Goal: Task Accomplishment & Management: Manage account settings

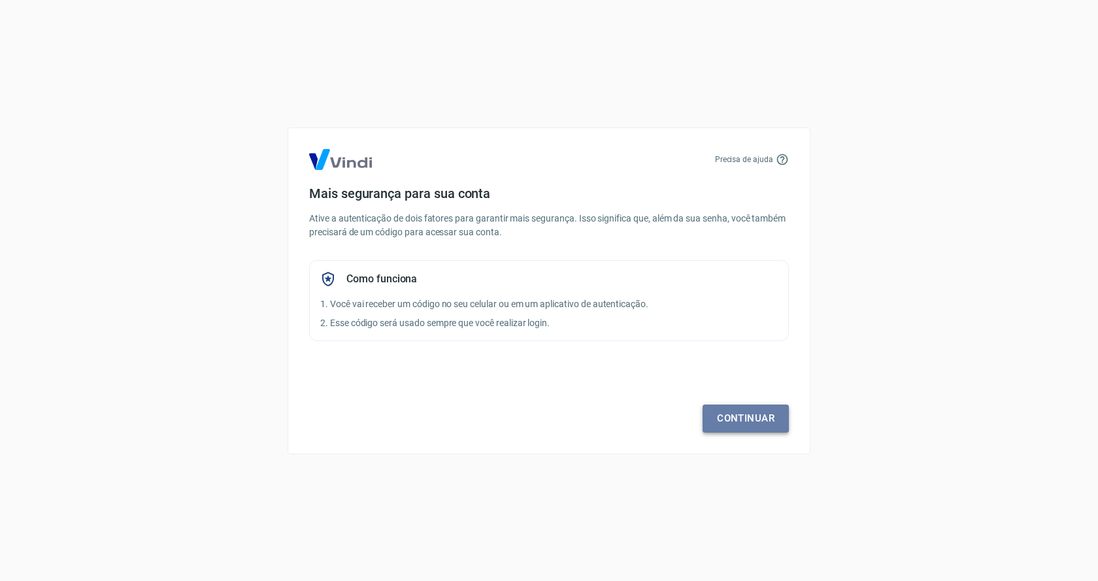
click at [747, 412] on link "Continuar" at bounding box center [745, 417] width 86 height 27
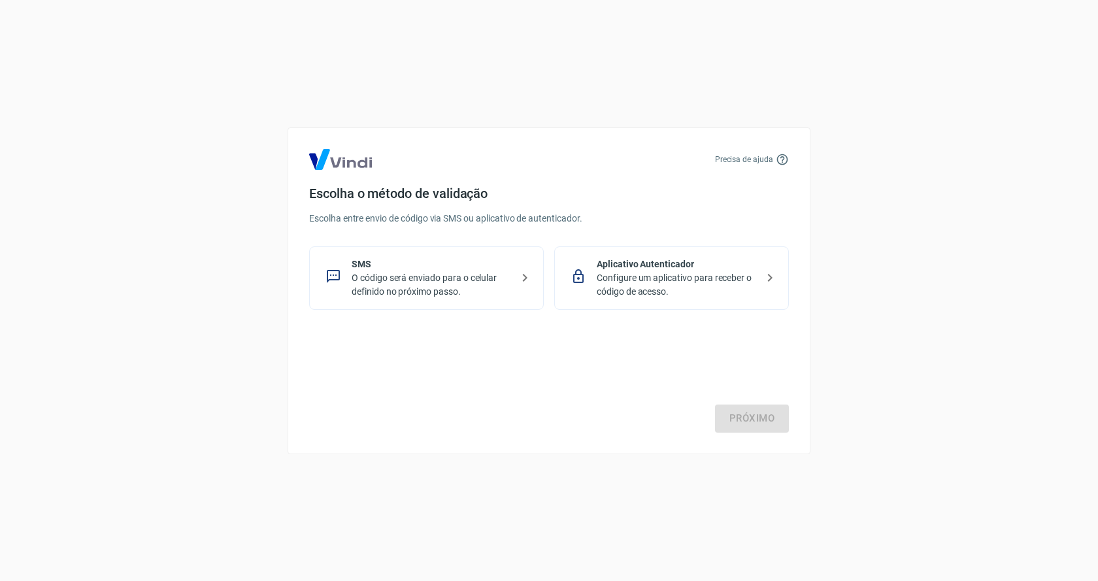
click at [478, 280] on p "O código será enviado para o celular definido no próximo passo." at bounding box center [432, 284] width 160 height 27
click at [759, 427] on link "Próximo" at bounding box center [752, 417] width 74 height 27
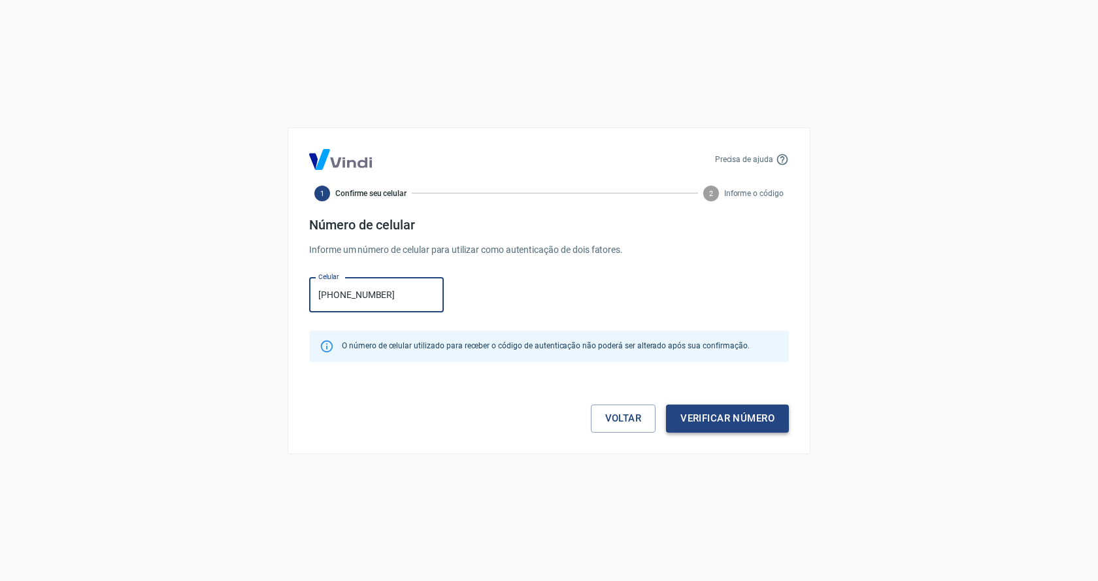
type input "(11) 96487-1059"
click at [714, 412] on button "Verificar número" at bounding box center [727, 417] width 123 height 27
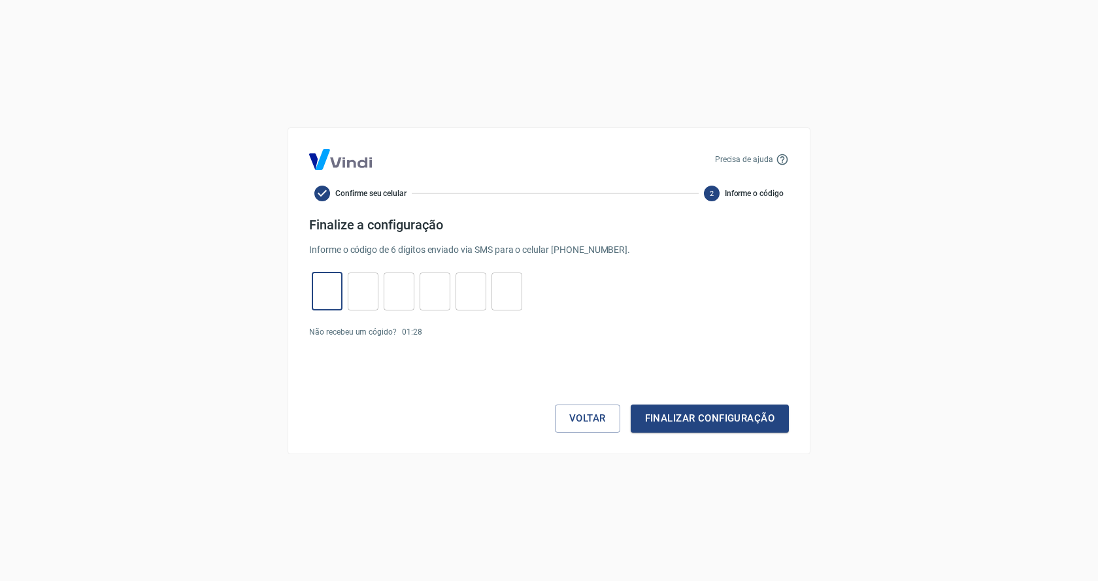
click at [329, 291] on input "tel" at bounding box center [327, 291] width 31 height 28
type input "4"
type input "7"
type input "8"
type input "1"
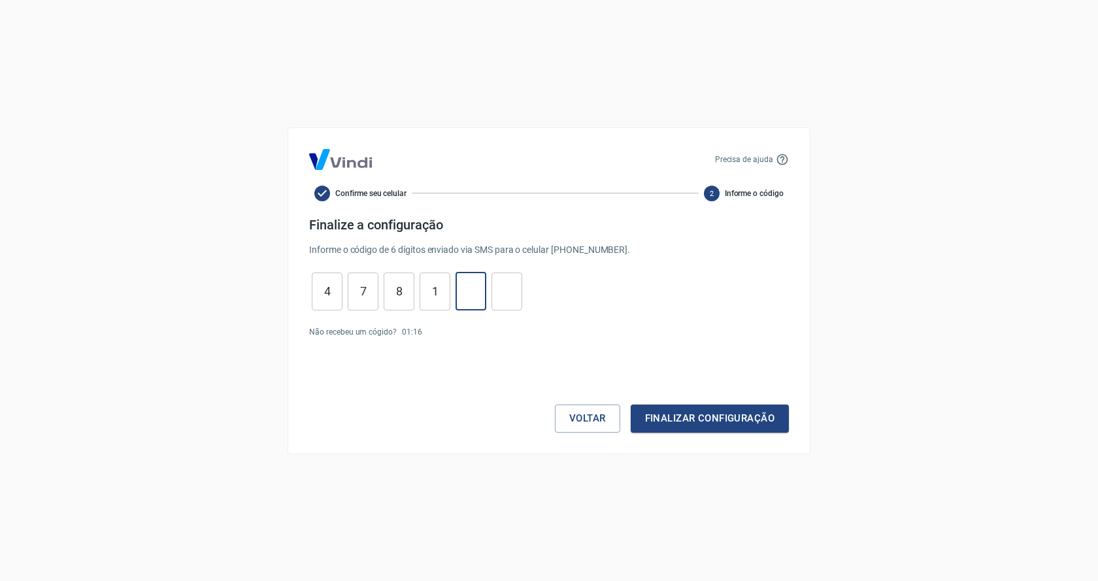
type input "6"
type input "2"
click at [728, 418] on button "Finalizar configuração" at bounding box center [710, 417] width 158 height 27
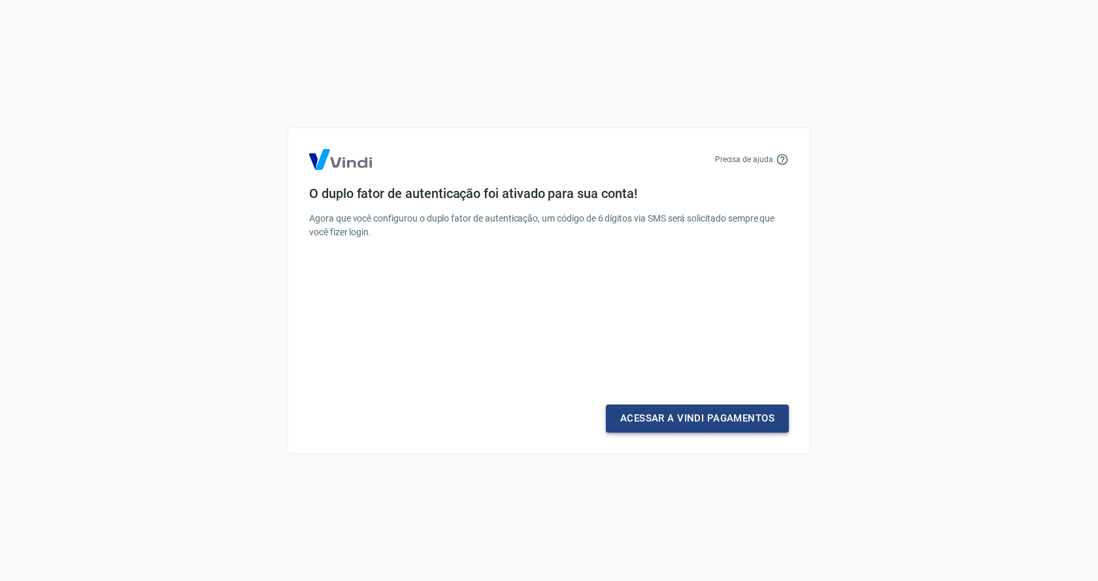
click at [727, 424] on link "Acessar a Vindi Pagamentos" at bounding box center [697, 417] width 183 height 27
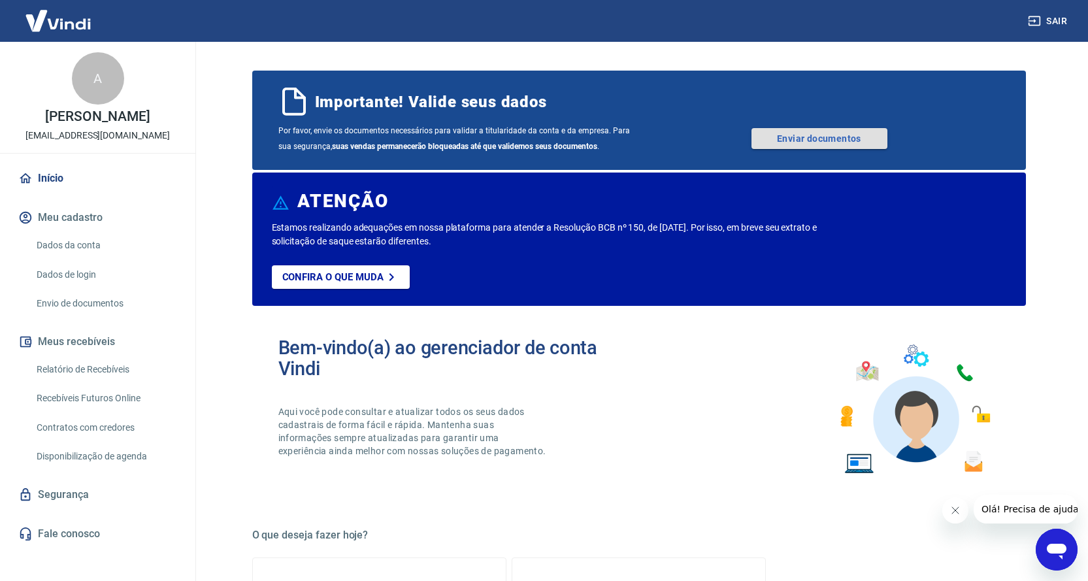
click at [815, 140] on link "Enviar documentos" at bounding box center [819, 138] width 136 height 21
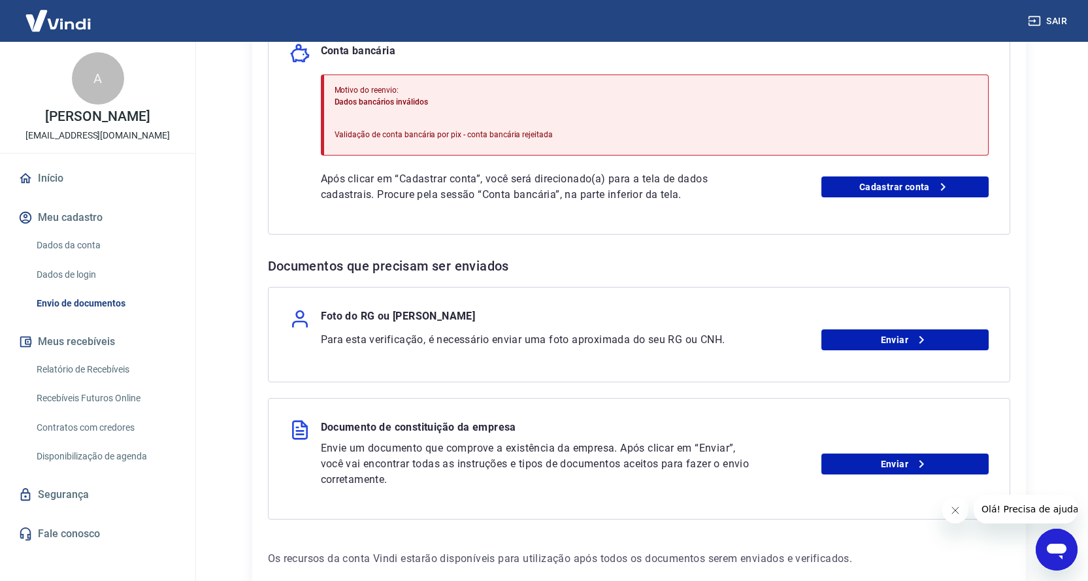
scroll to position [261, 0]
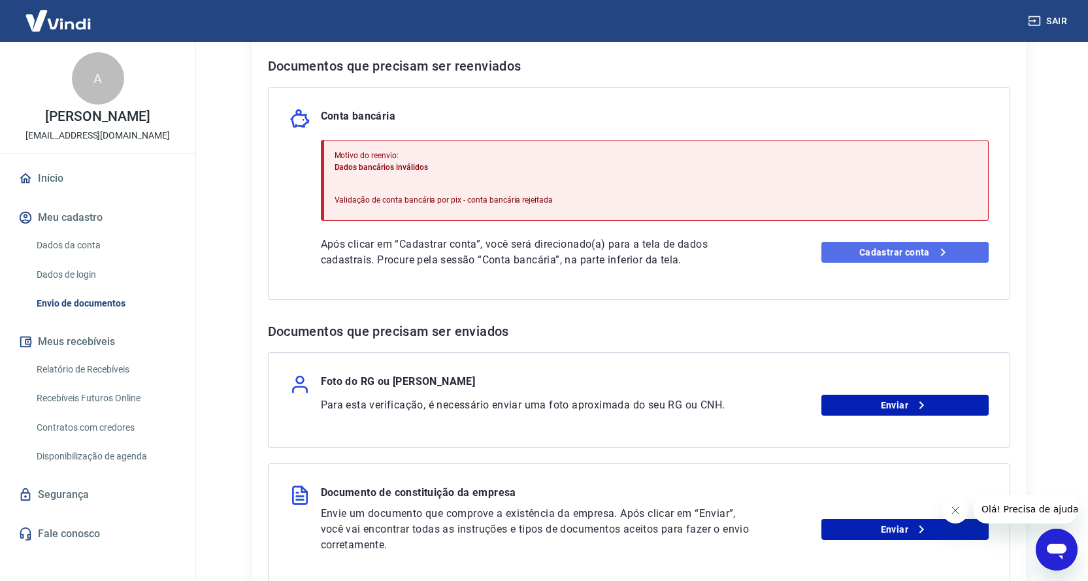
click at [873, 256] on link "Cadastrar conta" at bounding box center [904, 252] width 167 height 21
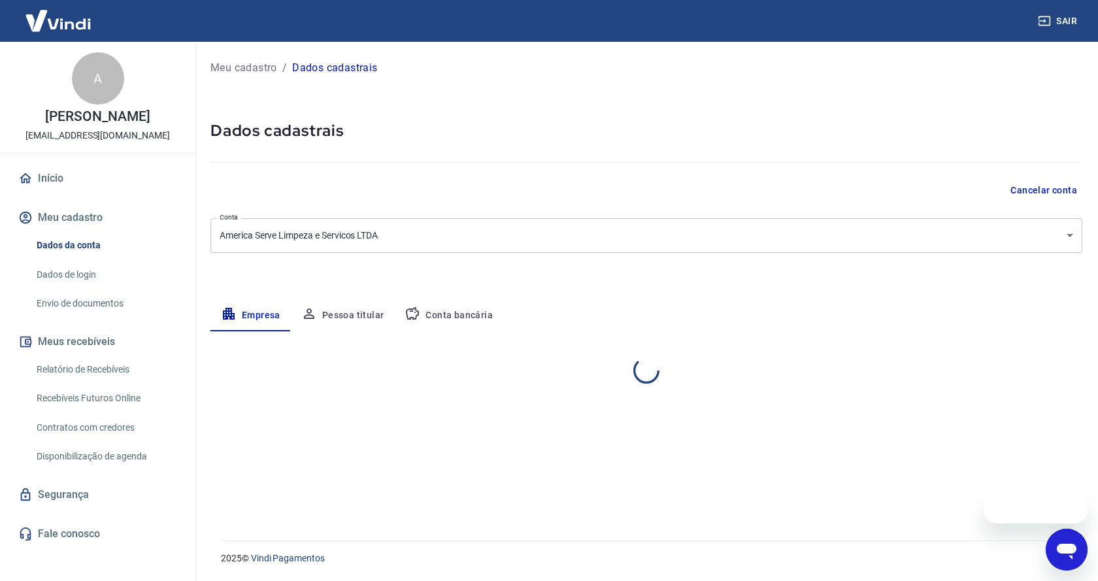
select select "SP"
select select "business"
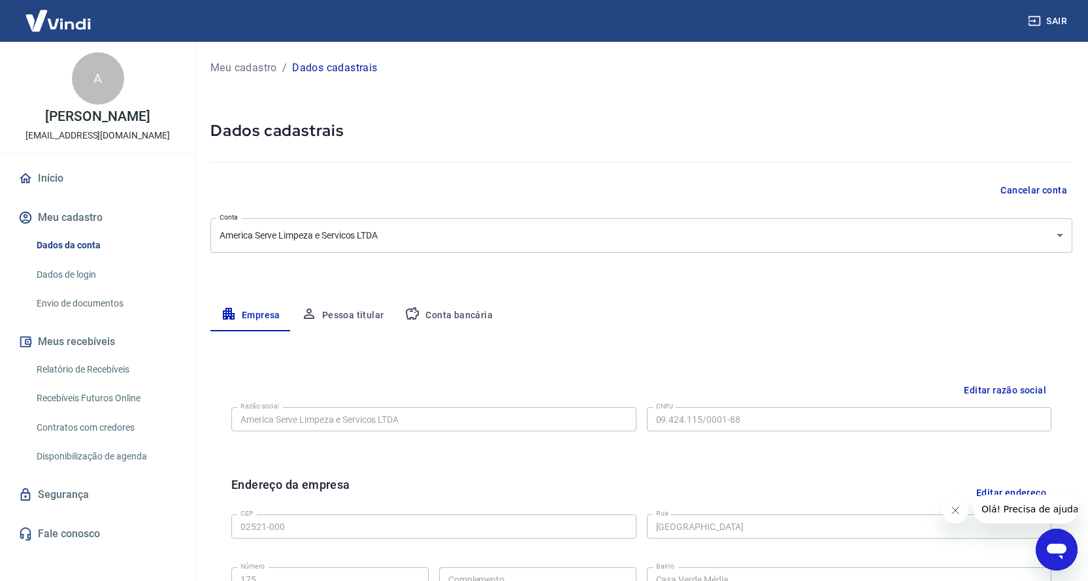
click at [463, 316] on button "Conta bancária" at bounding box center [448, 315] width 109 height 31
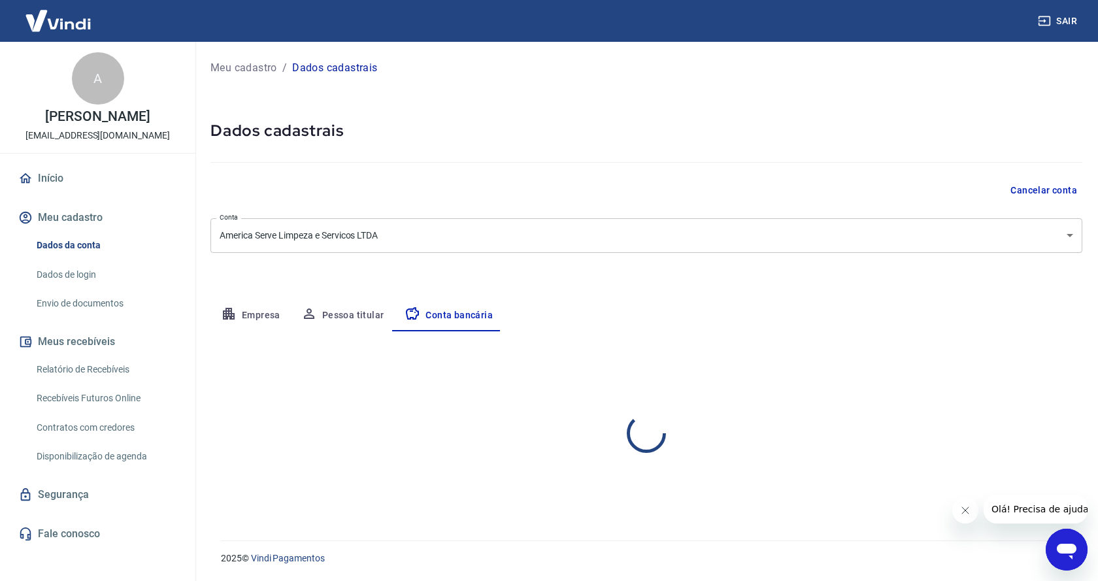
select select "1"
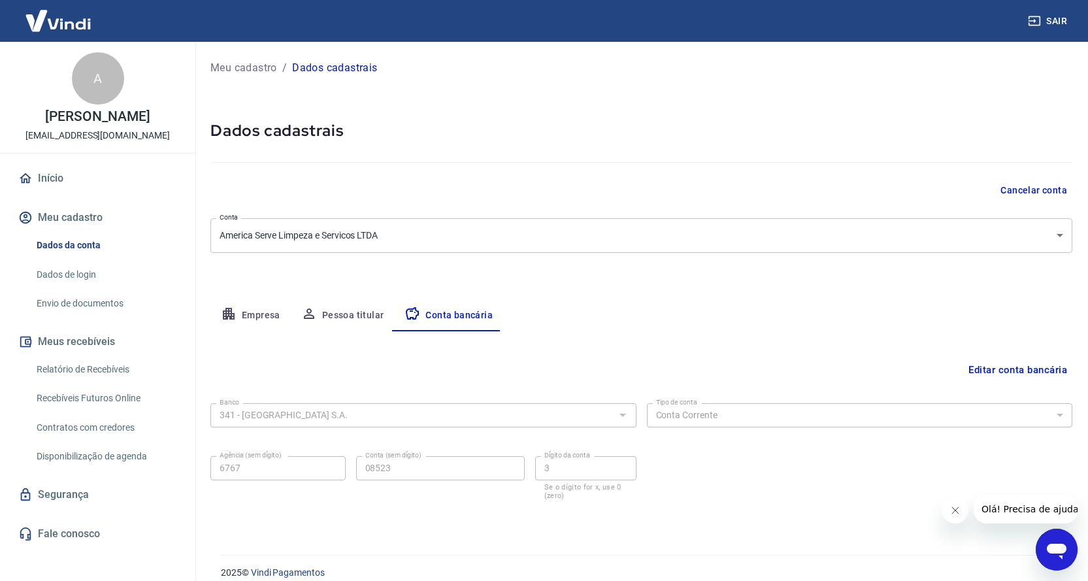
click at [251, 313] on button "Empresa" at bounding box center [250, 315] width 80 height 31
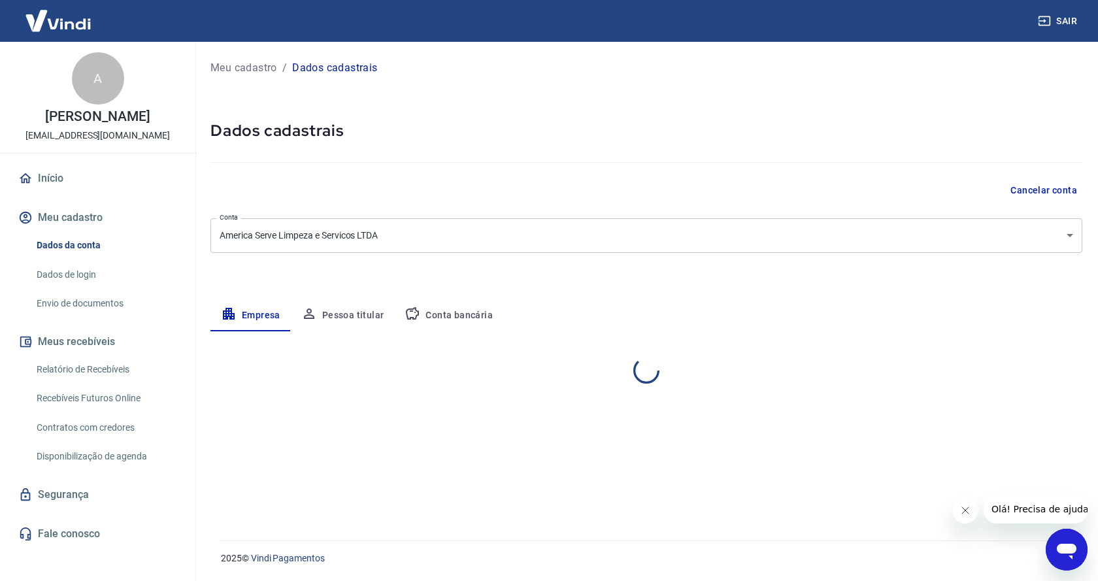
select select "SP"
select select "business"
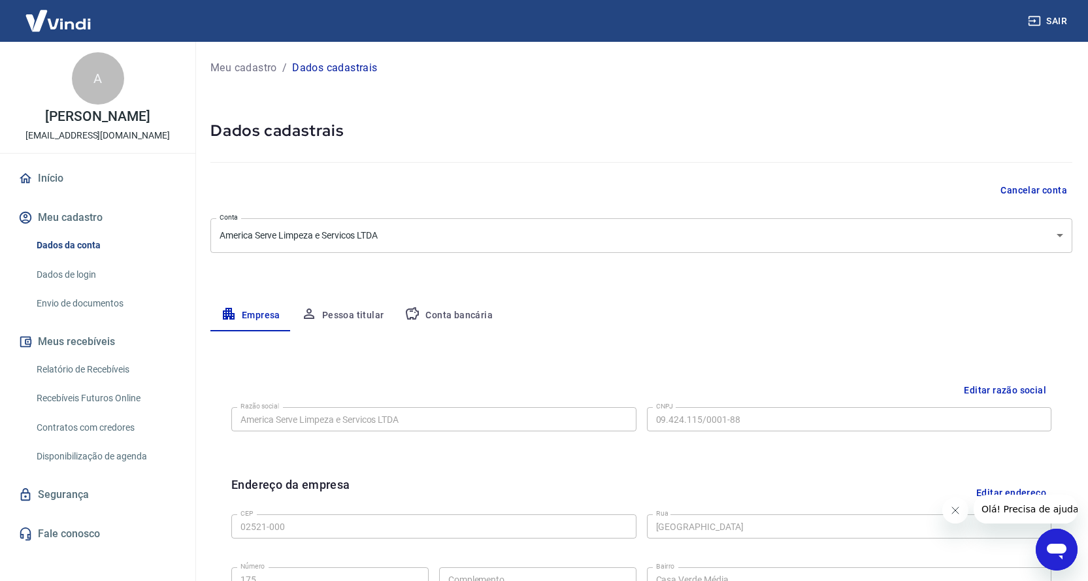
click at [327, 316] on button "Pessoa titular" at bounding box center [343, 315] width 104 height 31
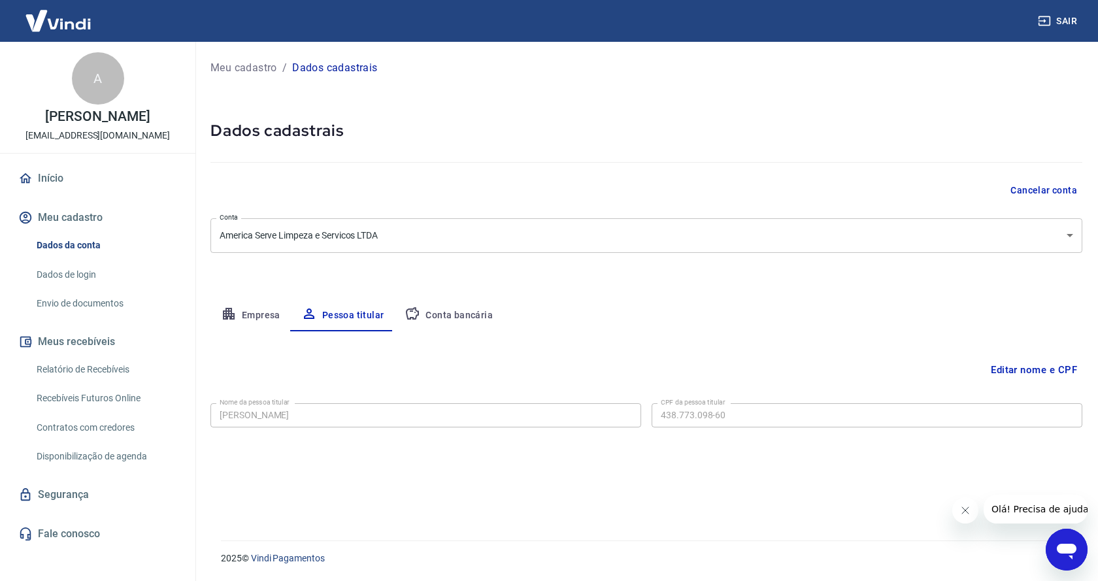
click at [261, 312] on button "Empresa" at bounding box center [250, 315] width 80 height 31
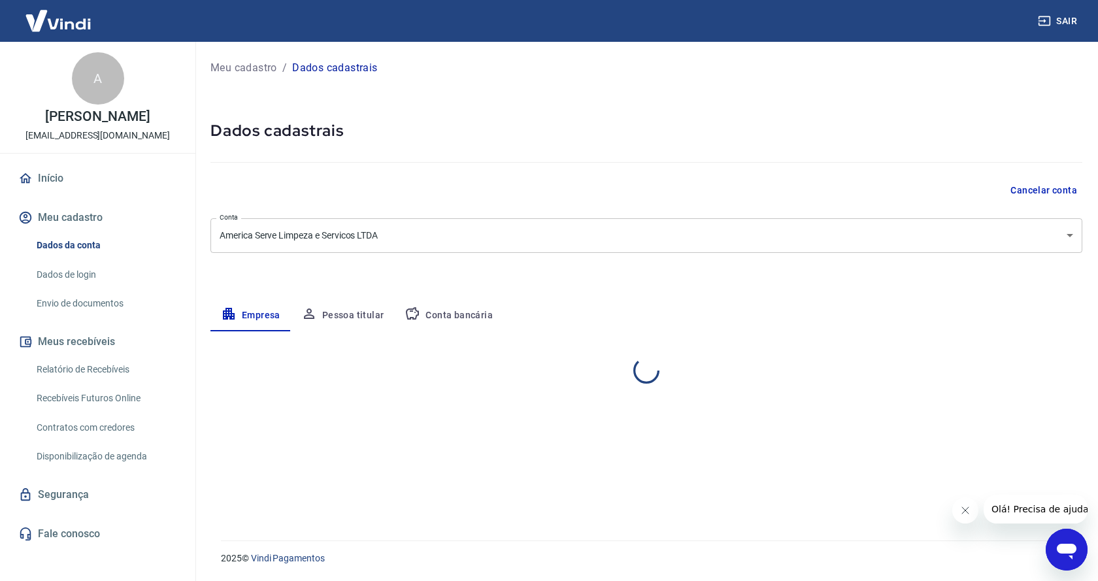
select select "SP"
select select "business"
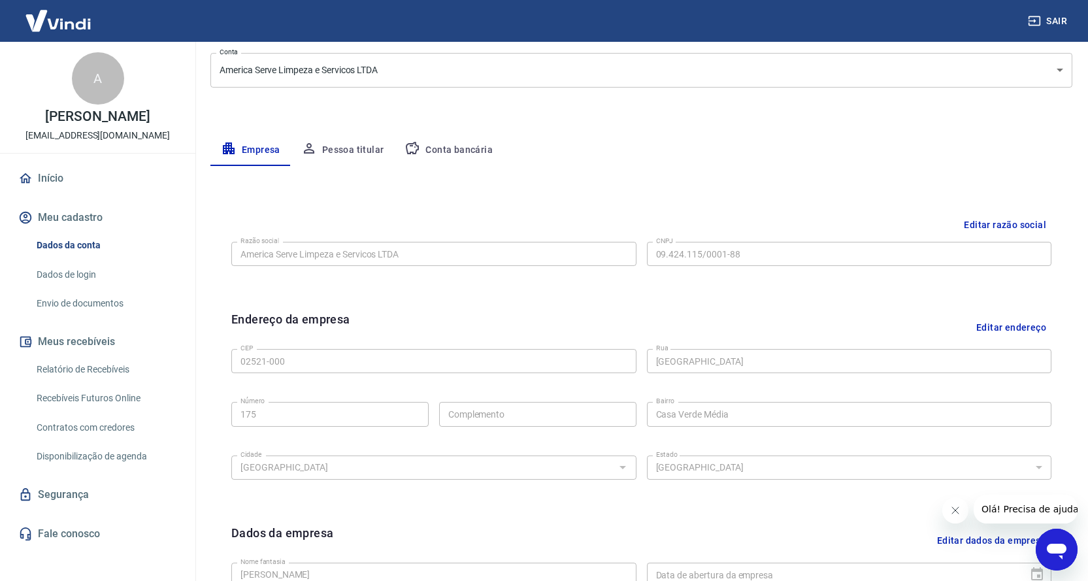
scroll to position [100, 0]
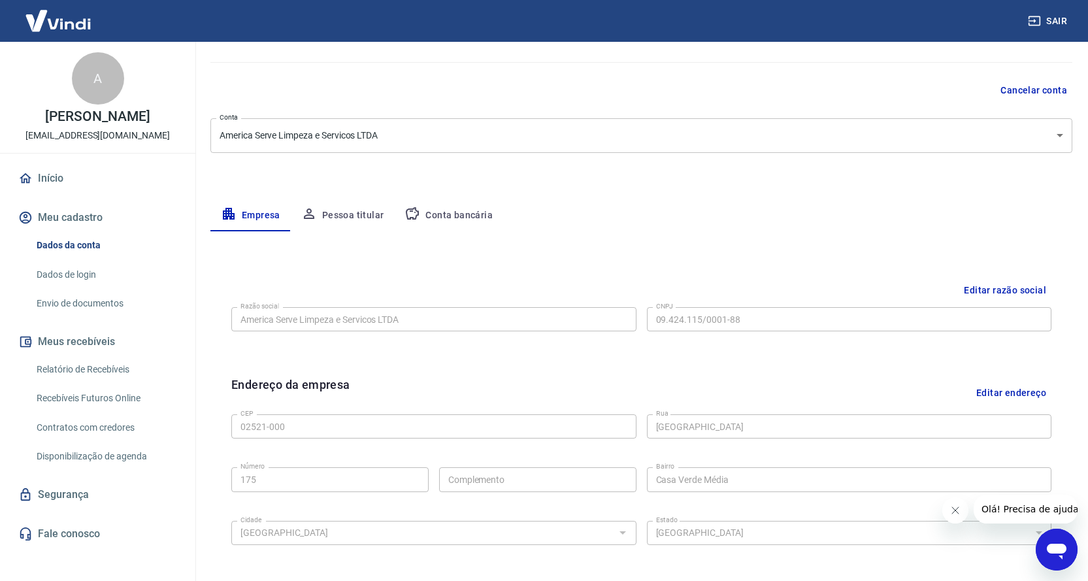
click at [353, 218] on button "Pessoa titular" at bounding box center [343, 215] width 104 height 31
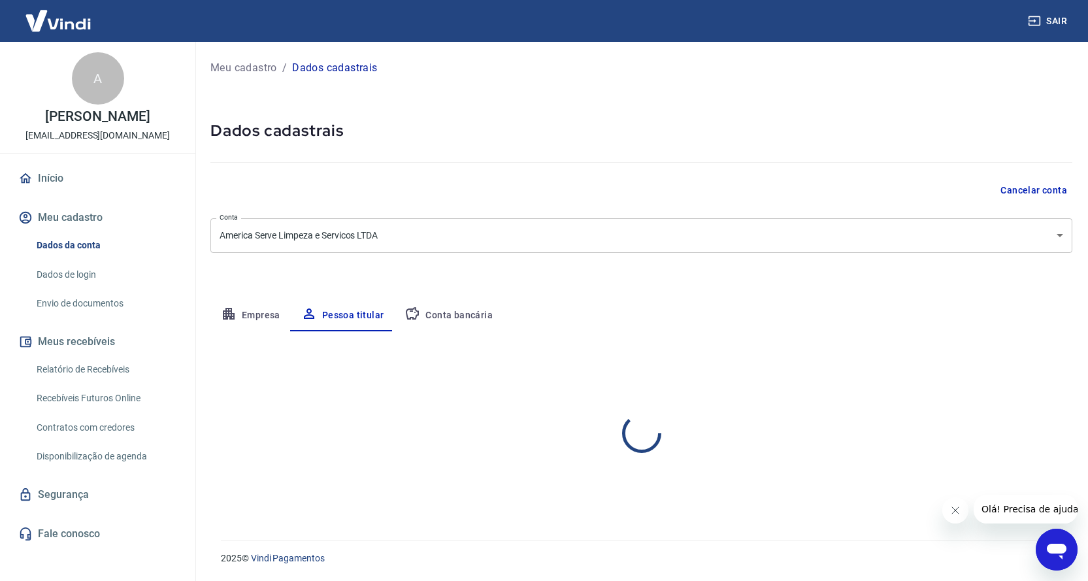
scroll to position [0, 0]
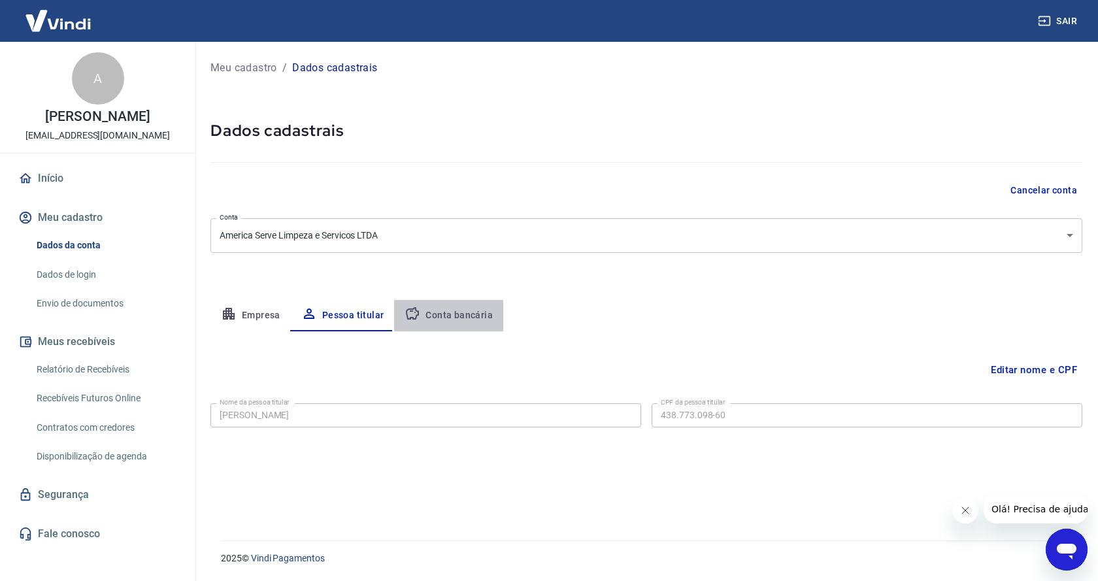
click at [476, 306] on button "Conta bancária" at bounding box center [448, 315] width 109 height 31
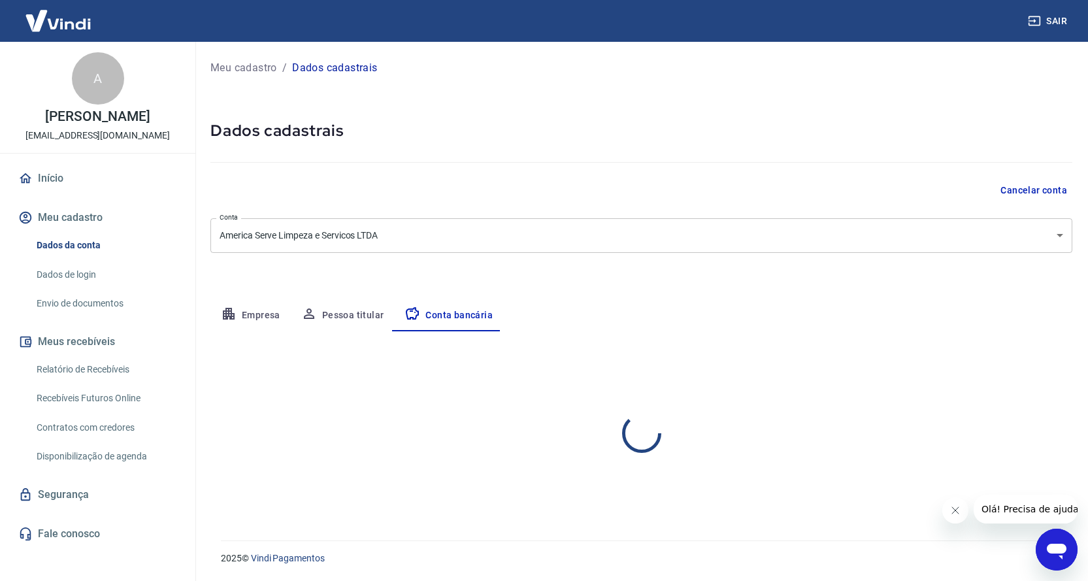
select select "1"
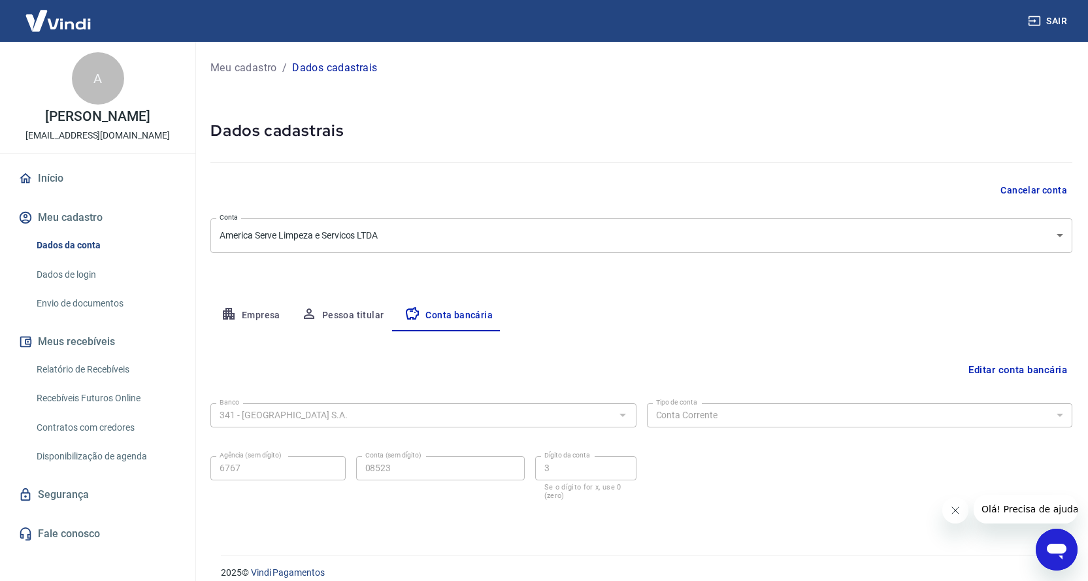
scroll to position [14, 0]
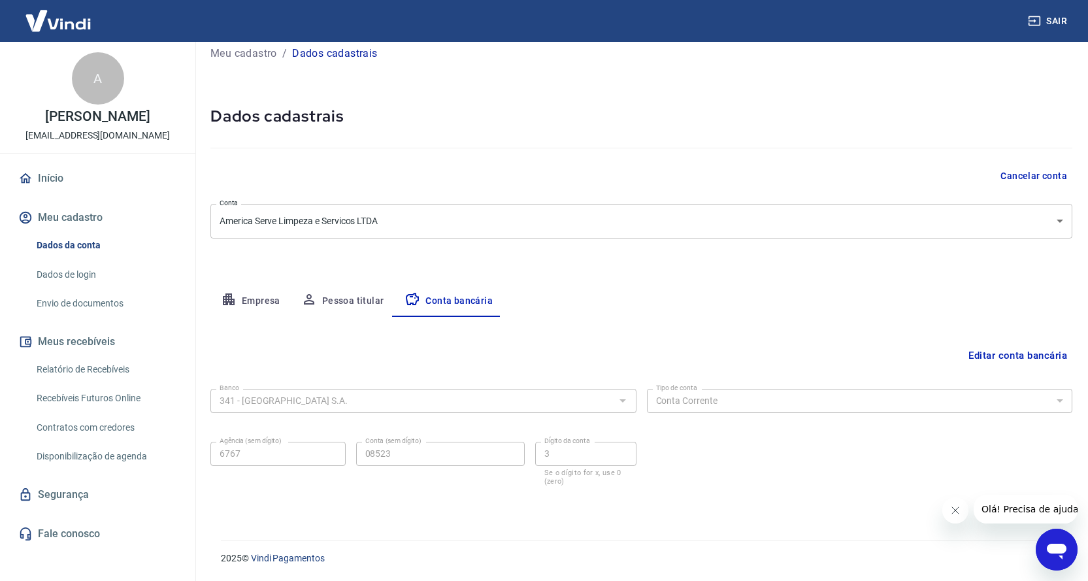
click at [94, 269] on link "Dados de login" at bounding box center [105, 274] width 148 height 27
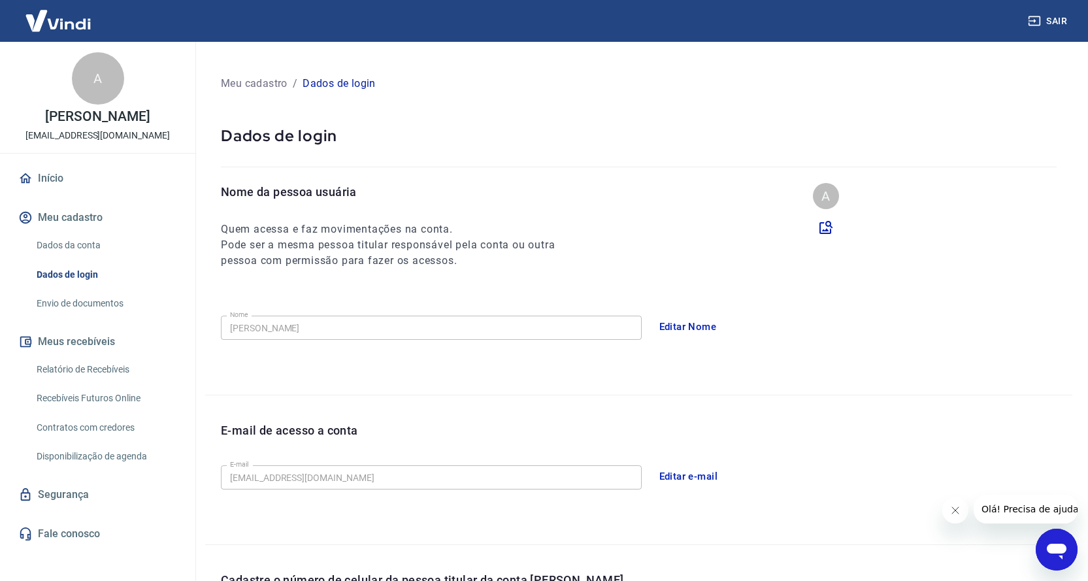
scroll to position [131, 0]
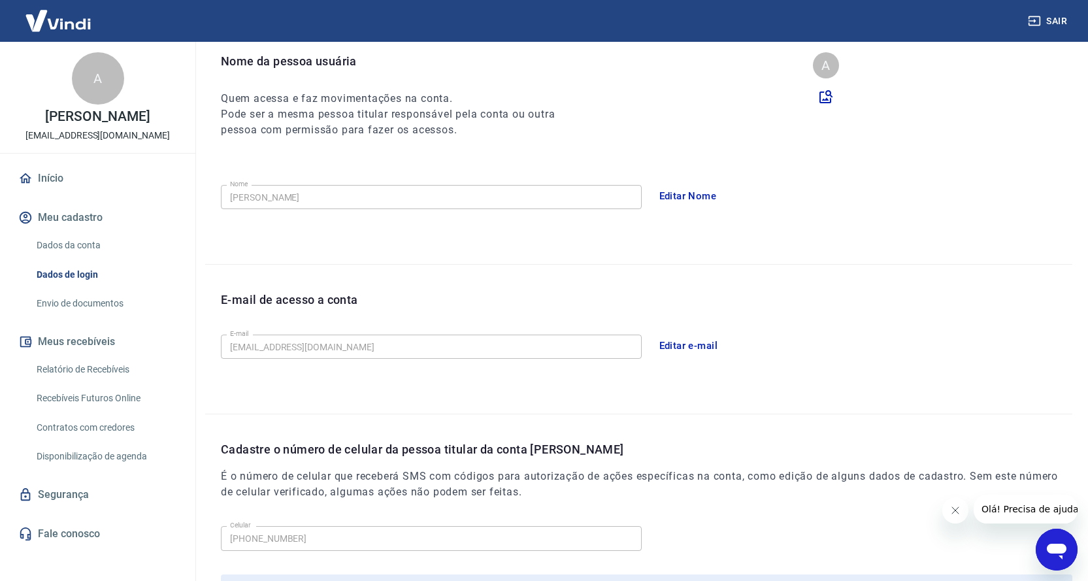
click at [93, 308] on link "Envio de documentos" at bounding box center [105, 303] width 148 height 27
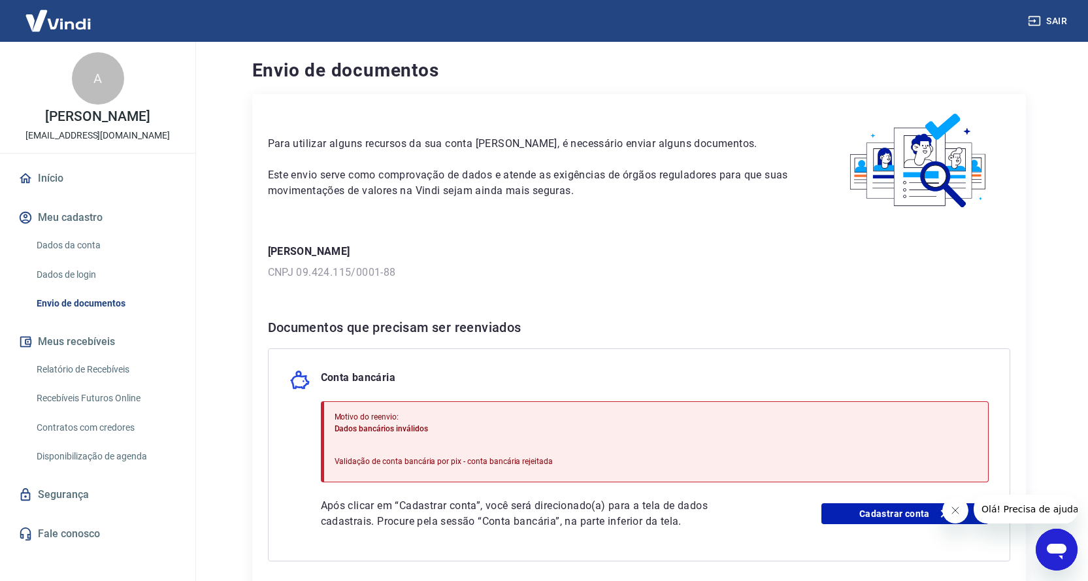
scroll to position [65, 0]
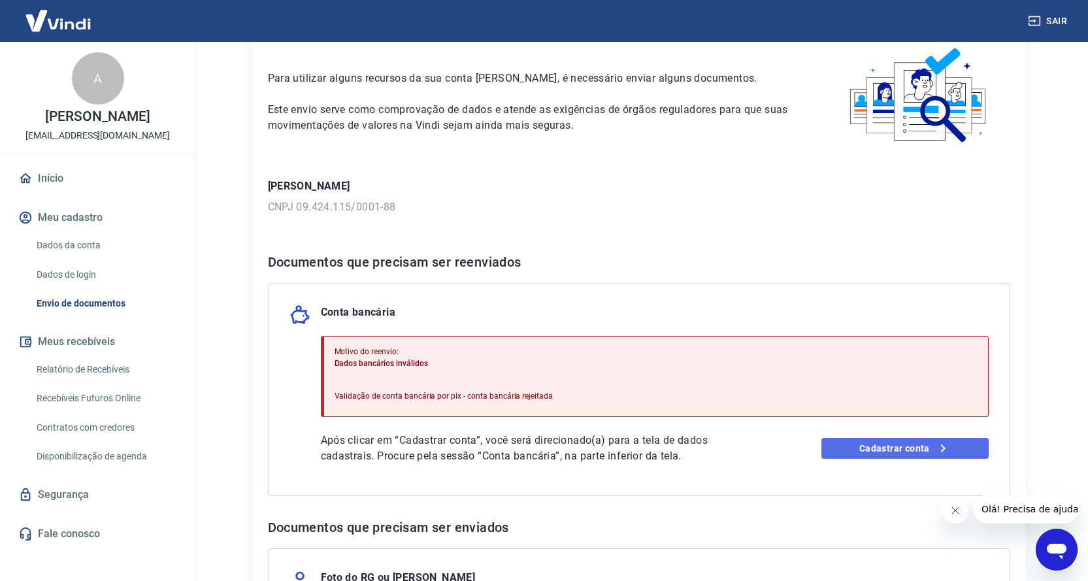
click at [891, 449] on link "Cadastrar conta" at bounding box center [904, 448] width 167 height 21
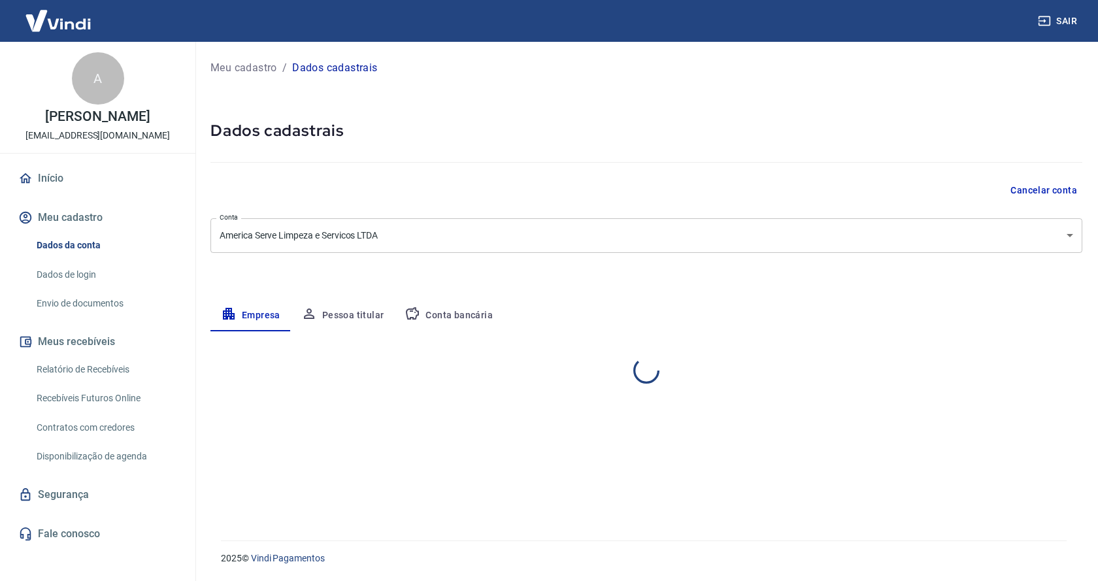
select select "SP"
select select "business"
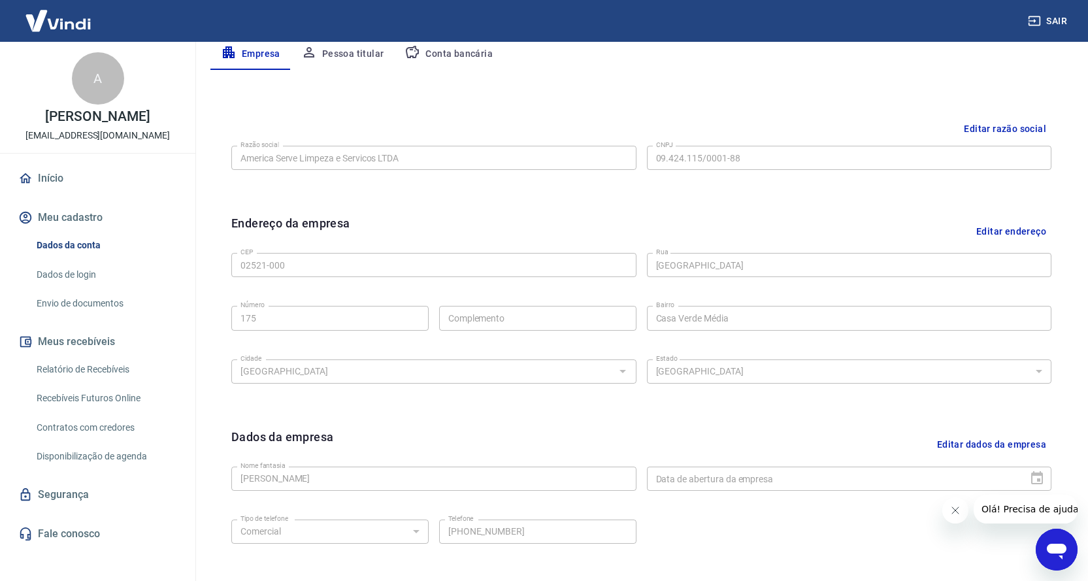
scroll to position [361, 0]
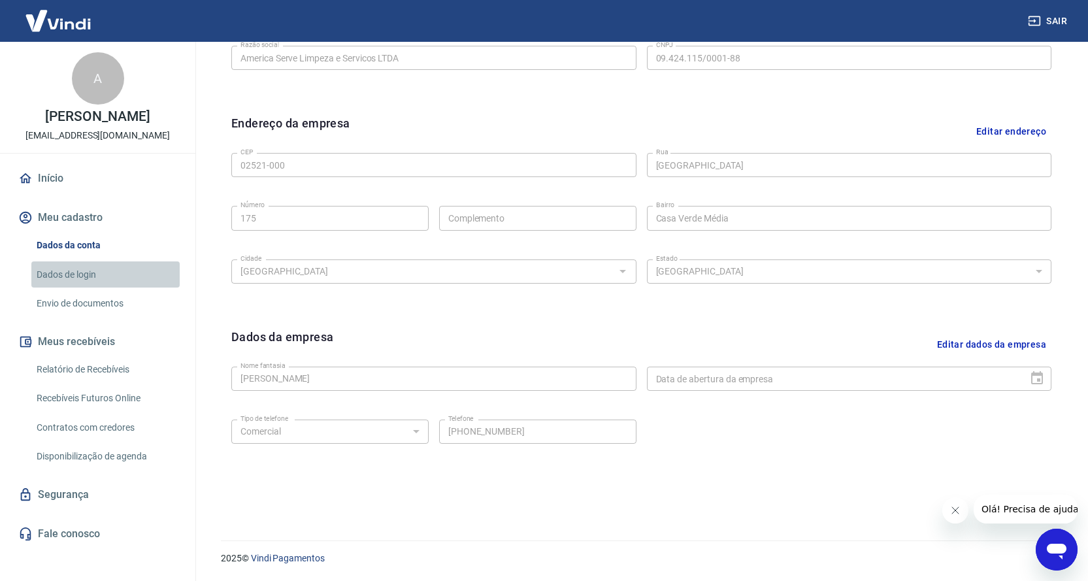
click at [86, 272] on link "Dados de login" at bounding box center [105, 274] width 148 height 27
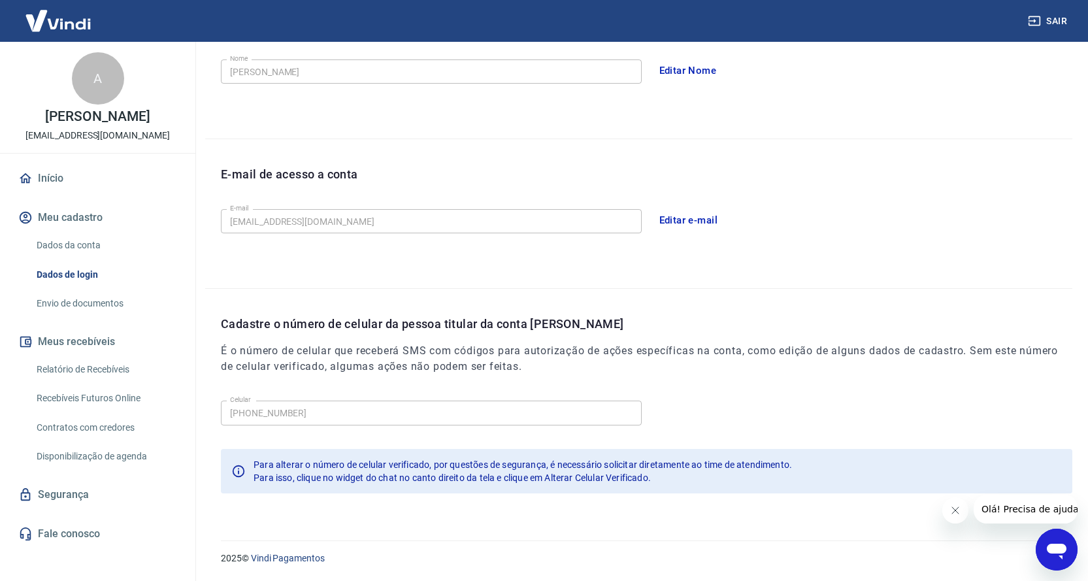
scroll to position [60, 0]
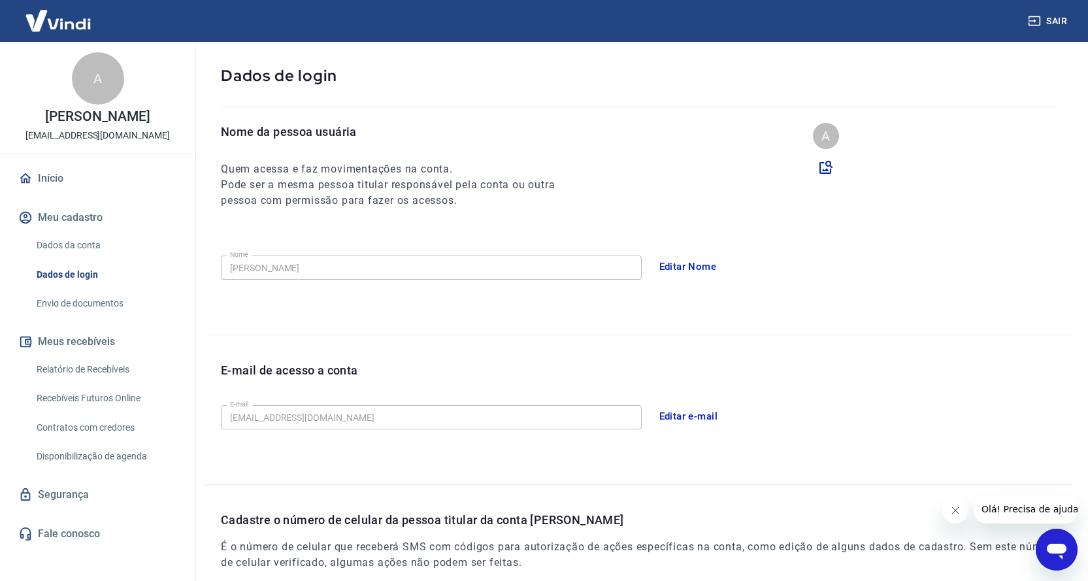
click at [114, 300] on link "Envio de documentos" at bounding box center [105, 303] width 148 height 27
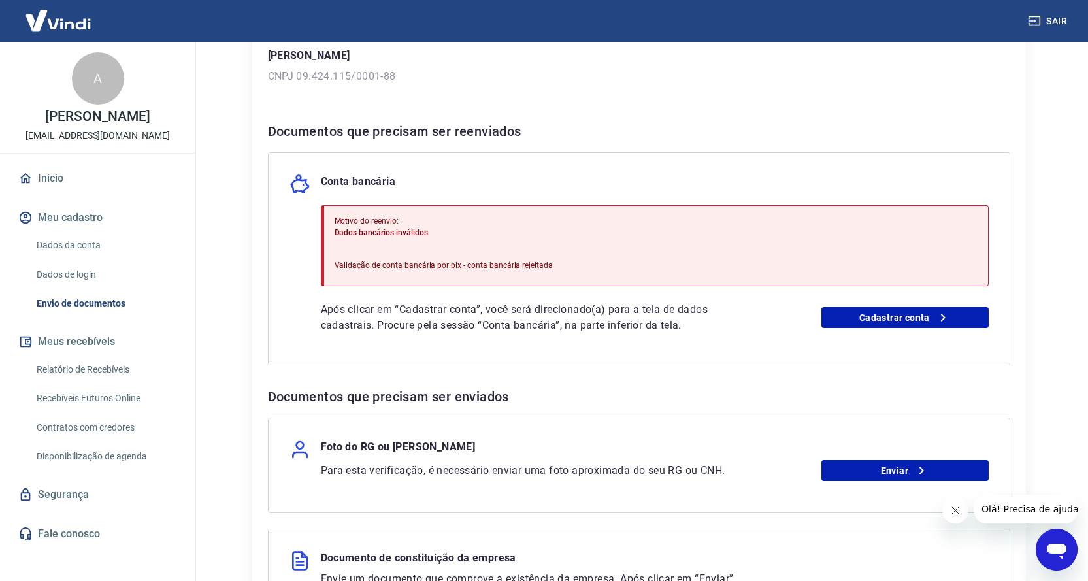
scroll to position [261, 0]
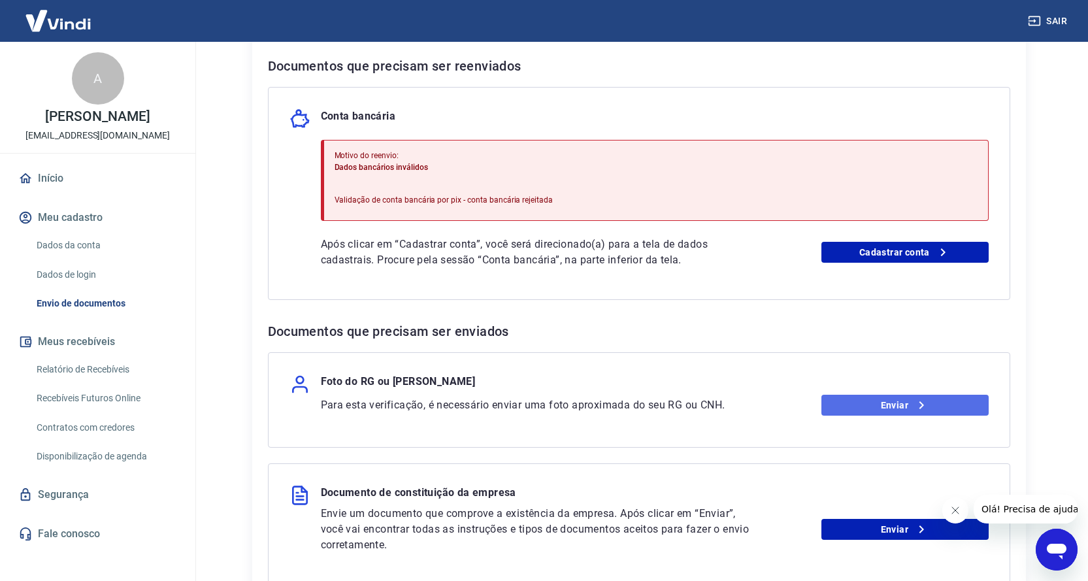
click at [936, 404] on link "Enviar" at bounding box center [904, 405] width 167 height 21
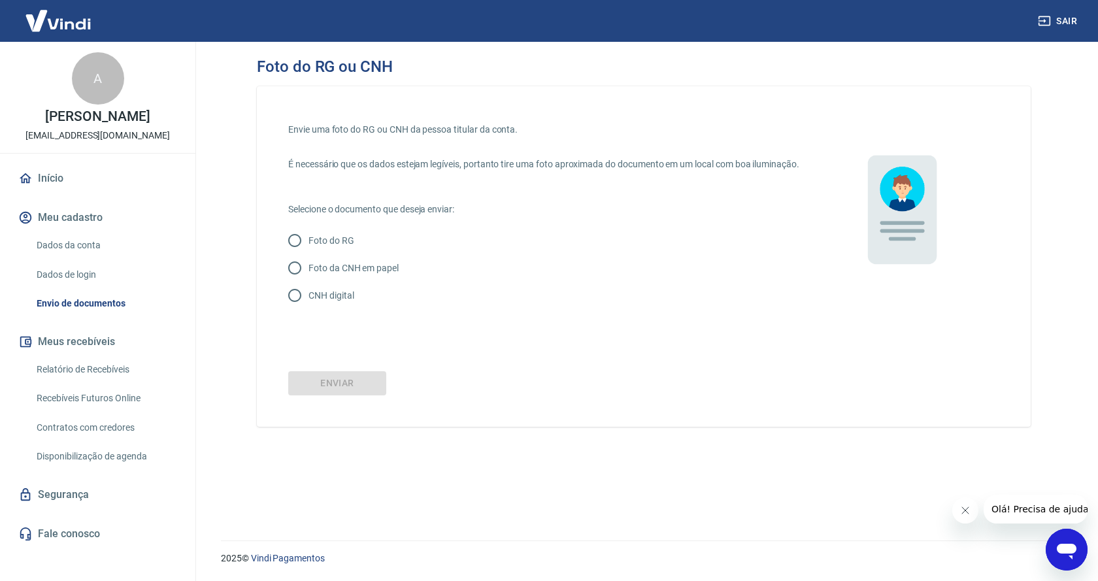
click at [327, 303] on p "CNH digital" at bounding box center [330, 296] width 45 height 14
click at [308, 308] on input "CNH digital" at bounding box center [294, 295] width 27 height 27
radio input "true"
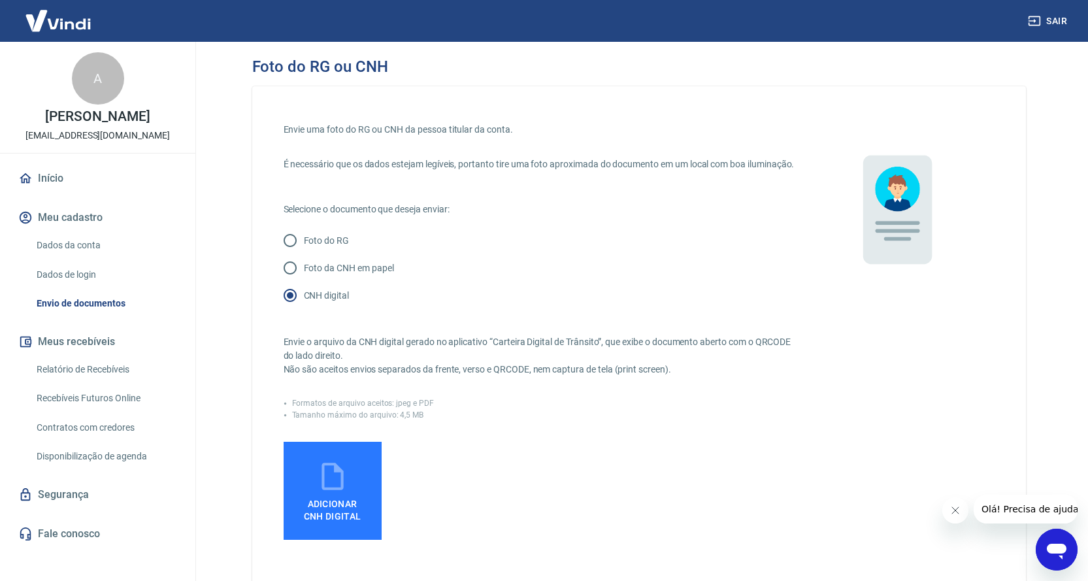
click at [331, 493] on icon at bounding box center [332, 476] width 33 height 33
click at [0, 0] on input "Adicionar CNH Digital" at bounding box center [0, 0] width 0 height 0
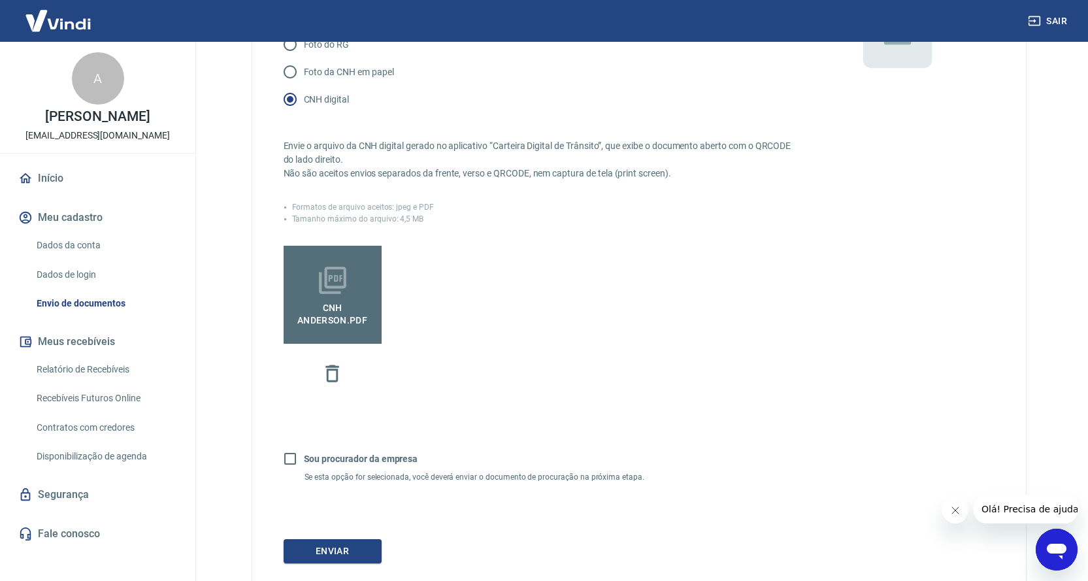
scroll to position [295, 0]
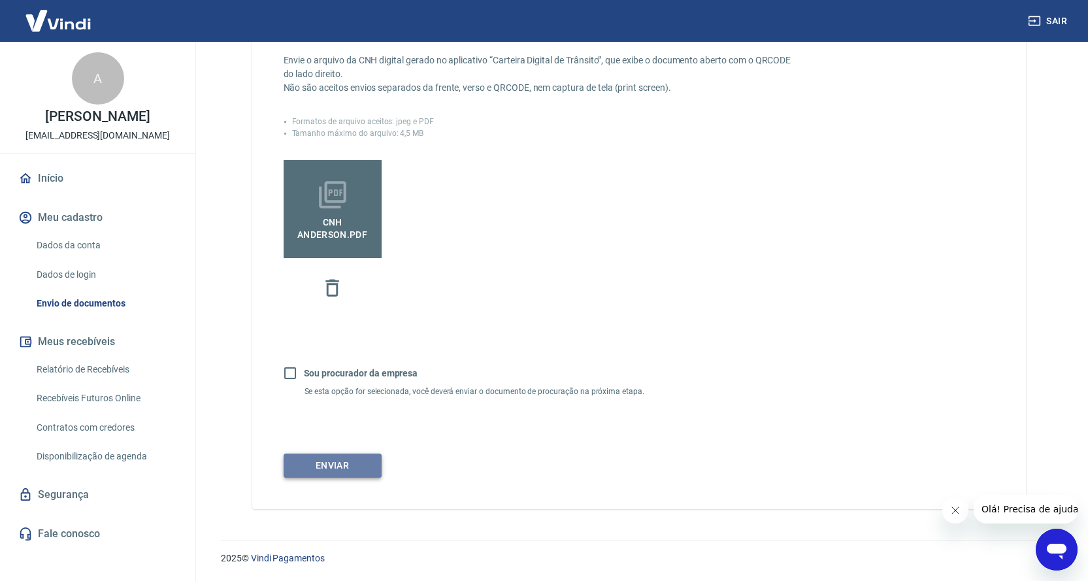
click at [355, 459] on button "Enviar" at bounding box center [333, 465] width 98 height 24
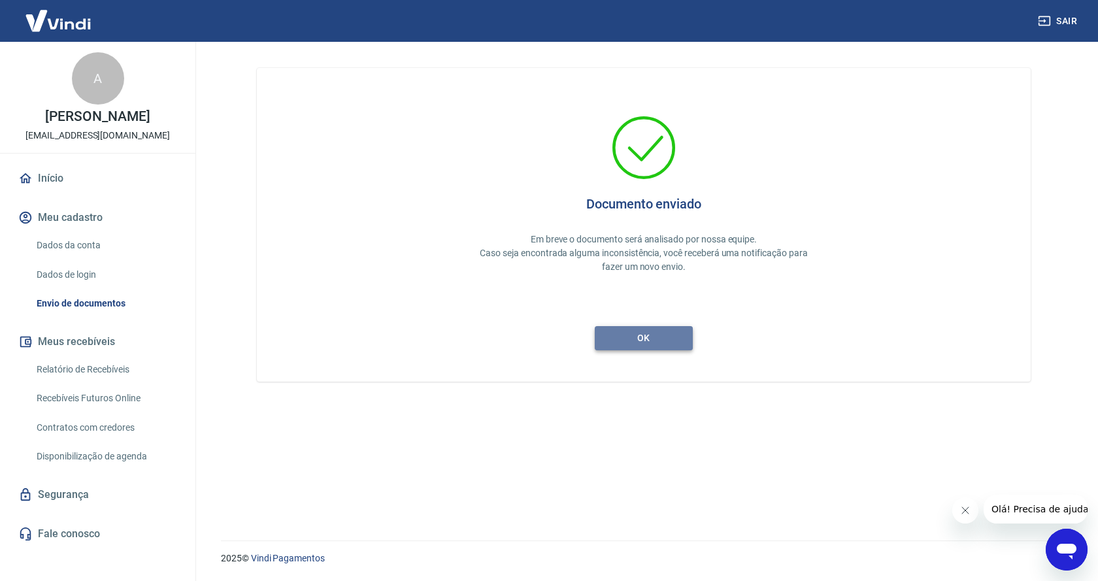
click at [641, 339] on button "ok" at bounding box center [644, 338] width 98 height 24
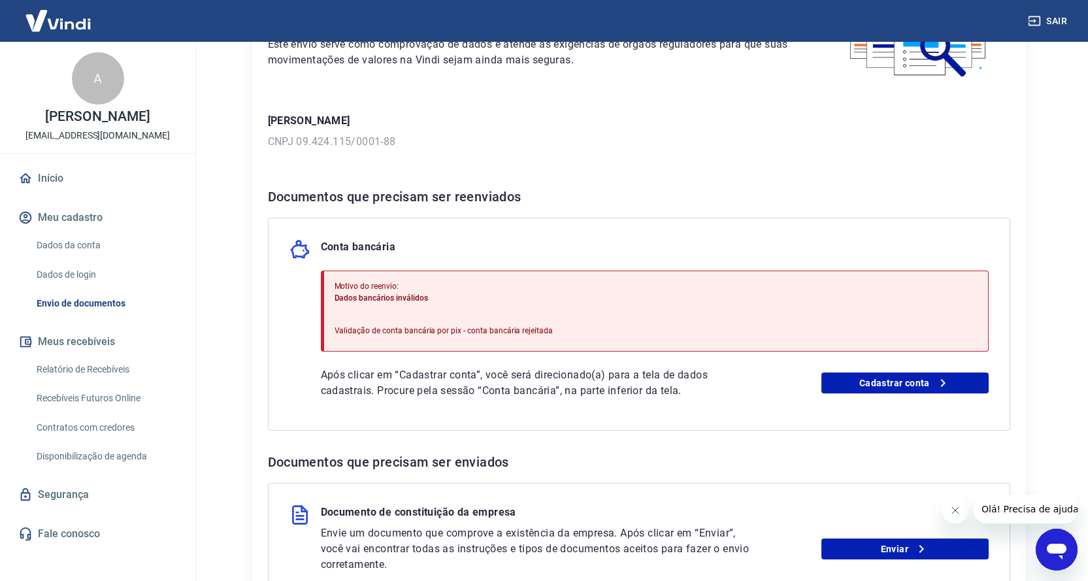
scroll to position [261, 0]
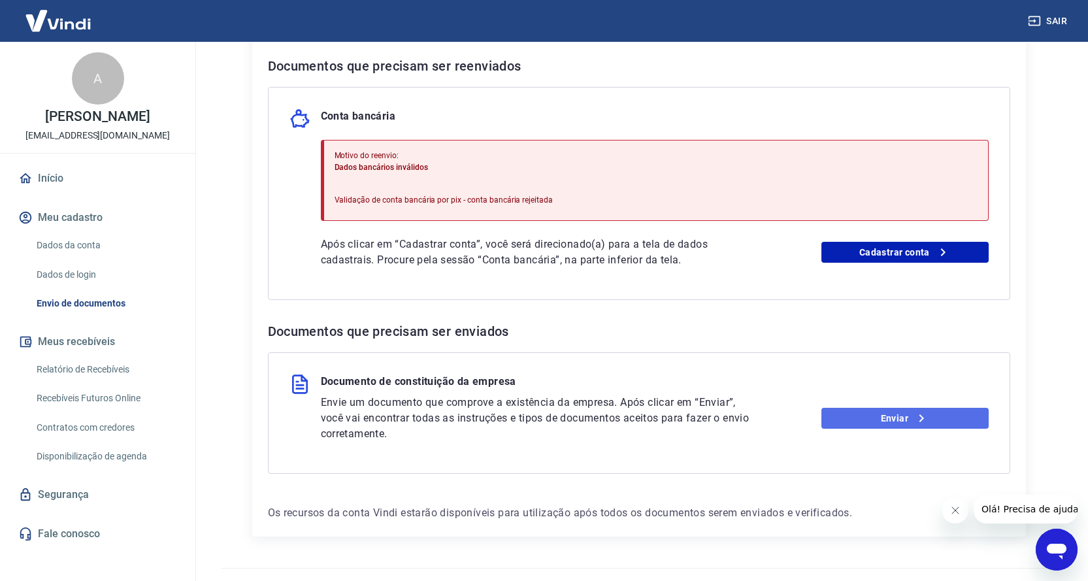
click at [893, 419] on link "Enviar" at bounding box center [904, 418] width 167 height 21
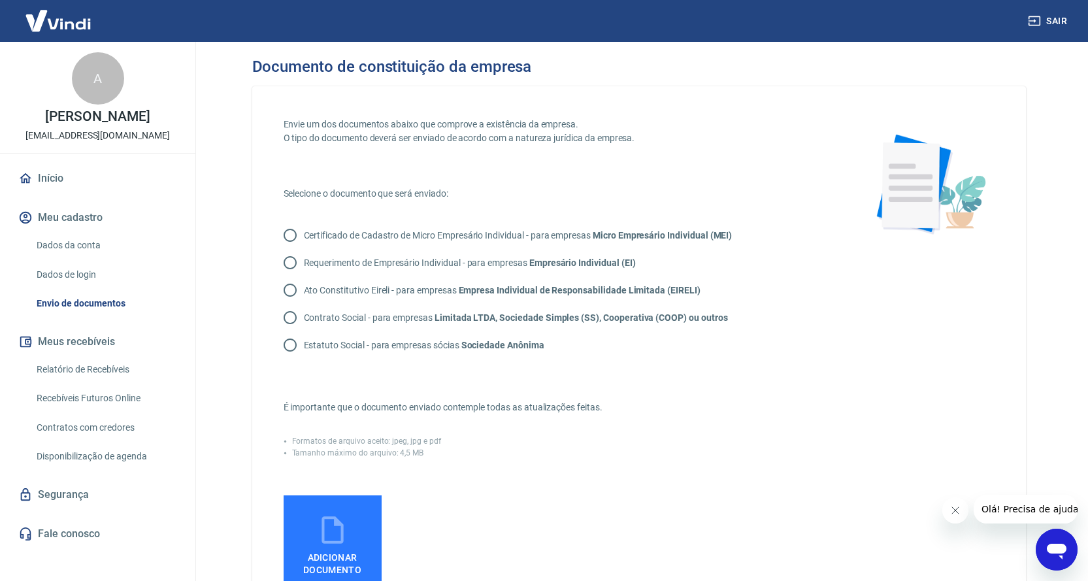
click at [293, 316] on input "Contrato Social - para empresas Limitada LTDA, Sociedade Simples (SS), Cooperat…" at bounding box center [289, 317] width 27 height 27
radio input "true"
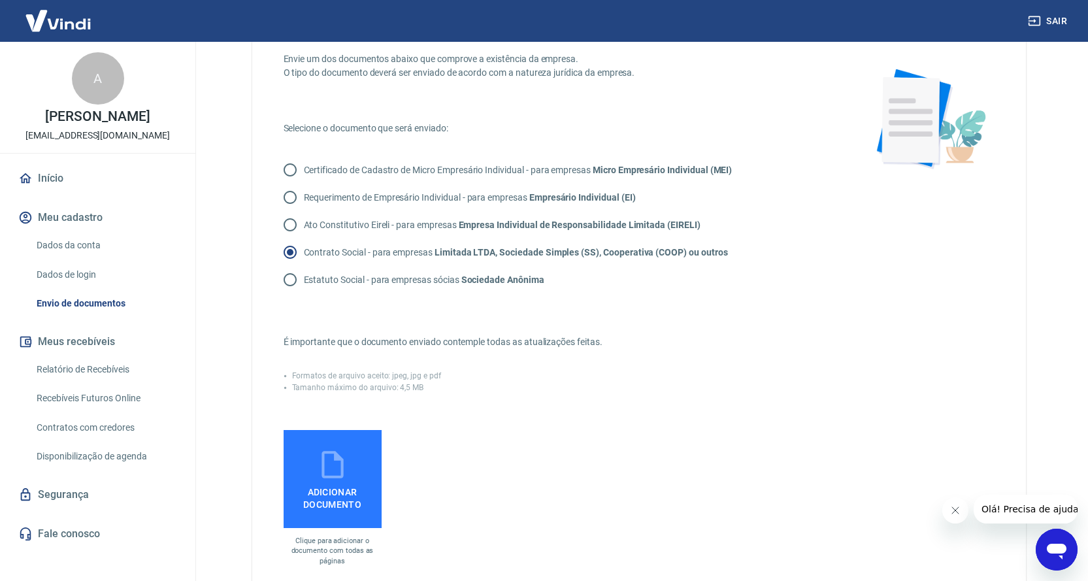
scroll to position [131, 0]
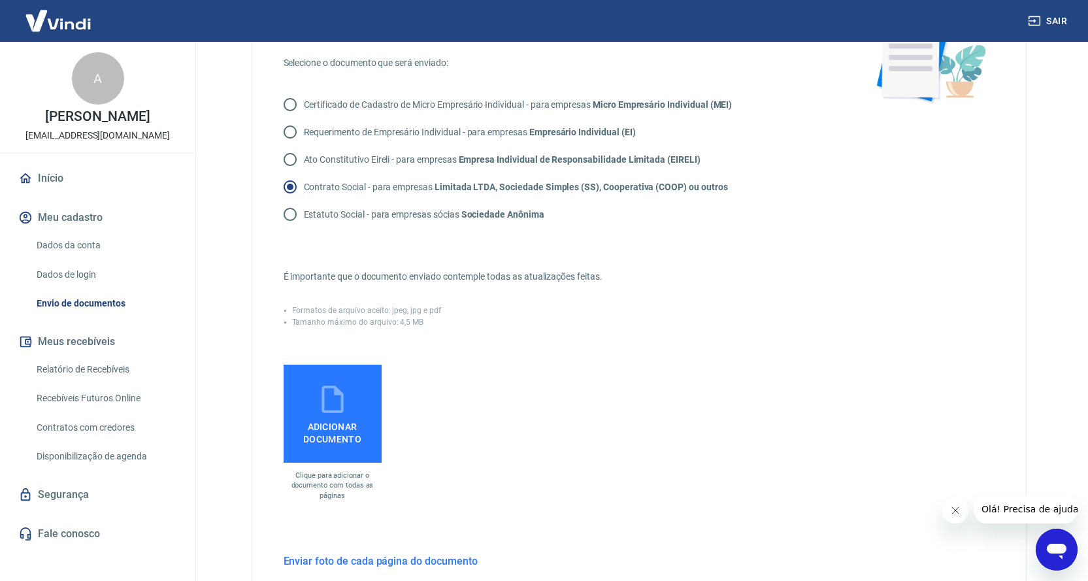
click at [365, 406] on label "Adicionar documento" at bounding box center [333, 414] width 98 height 98
click at [0, 0] on input "Adicionar documento" at bounding box center [0, 0] width 0 height 0
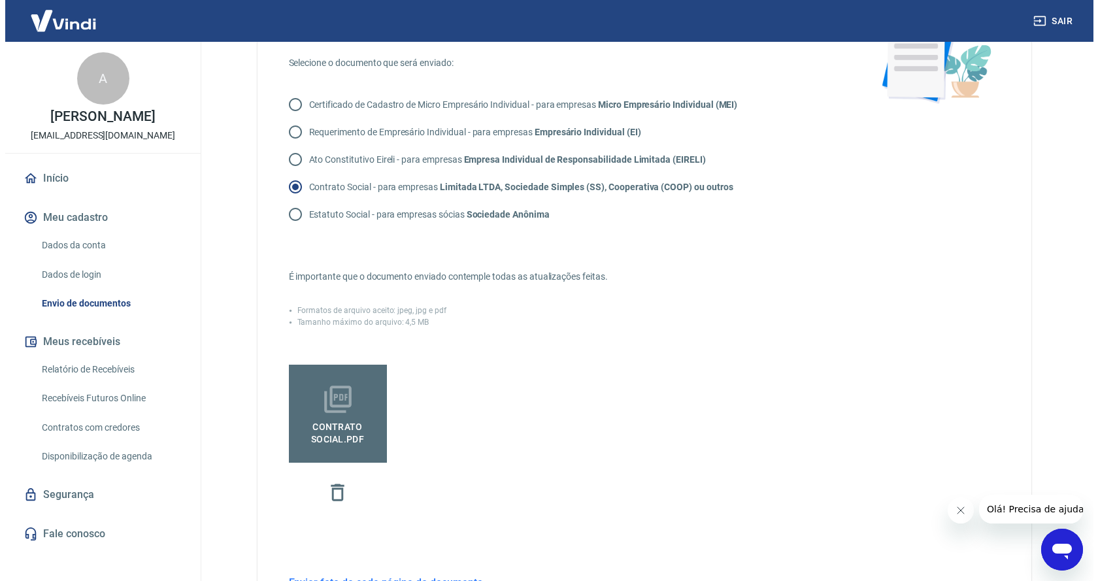
scroll to position [261, 0]
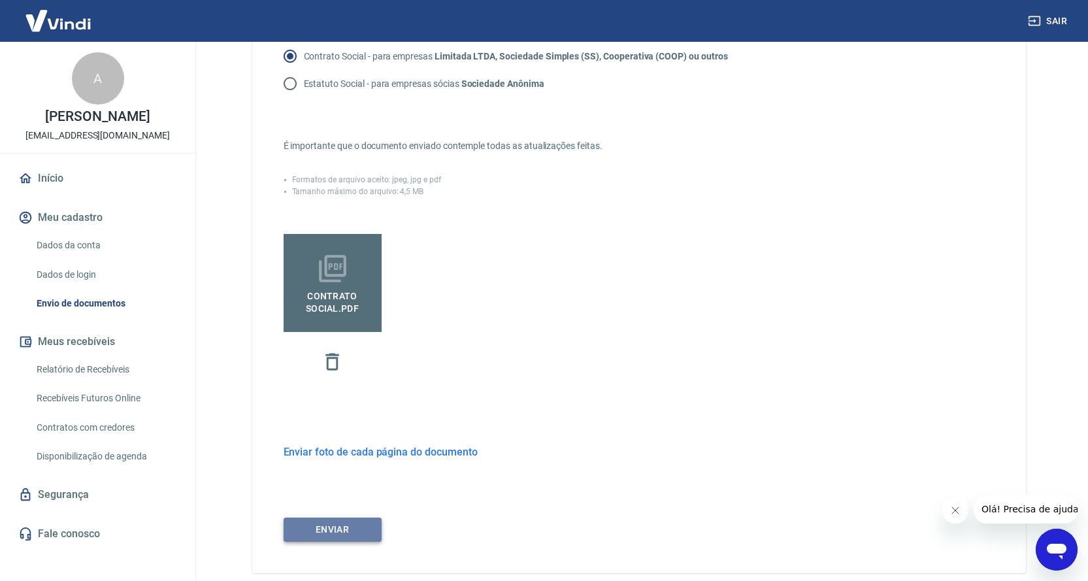
click at [352, 532] on button "ENVIAR" at bounding box center [333, 529] width 98 height 24
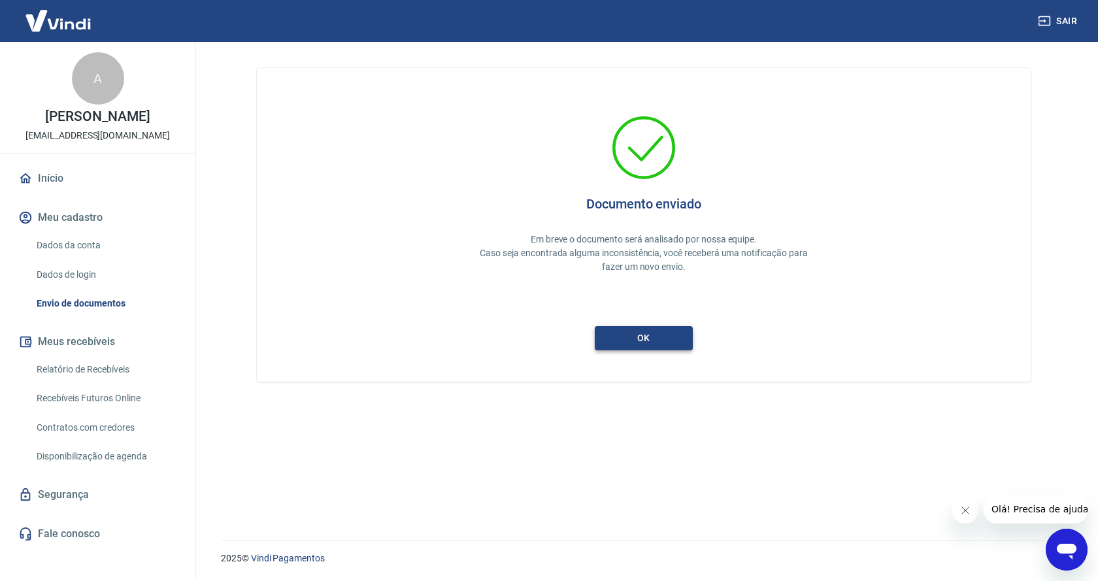
click at [652, 333] on button "ok" at bounding box center [644, 338] width 98 height 24
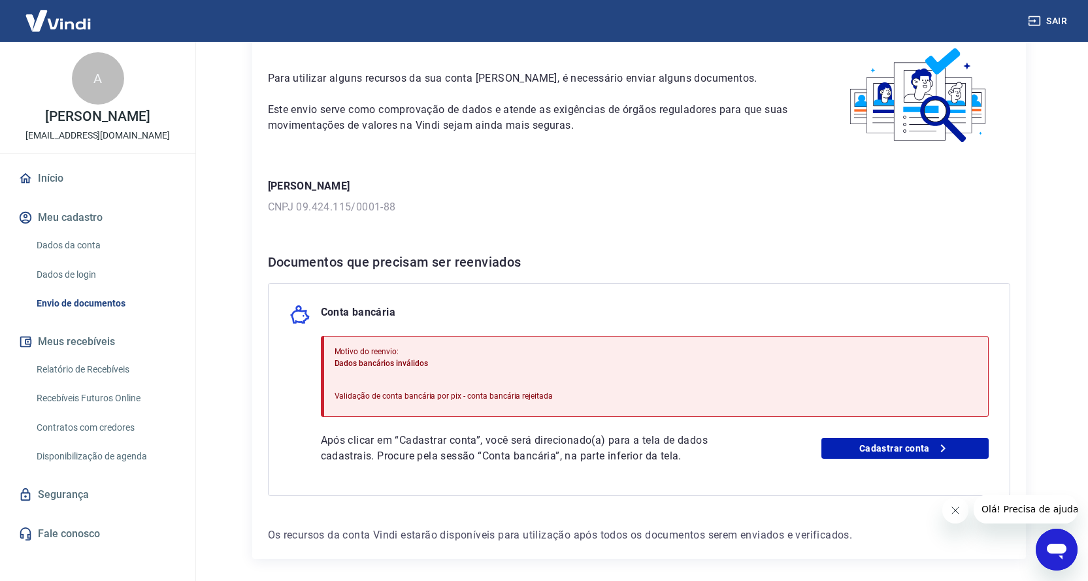
scroll to position [115, 0]
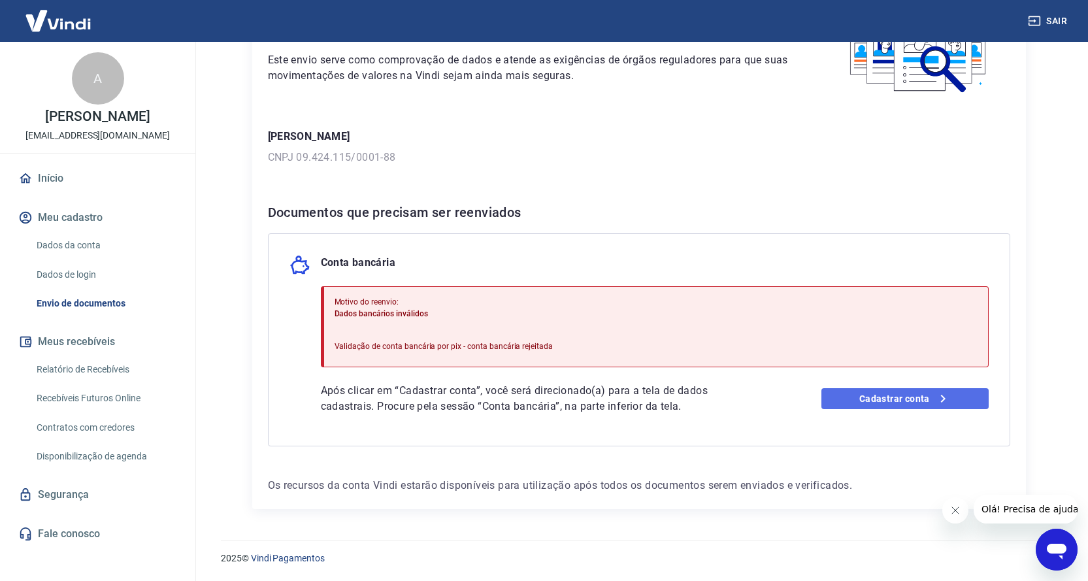
click at [878, 397] on link "Cadastrar conta" at bounding box center [904, 398] width 167 height 21
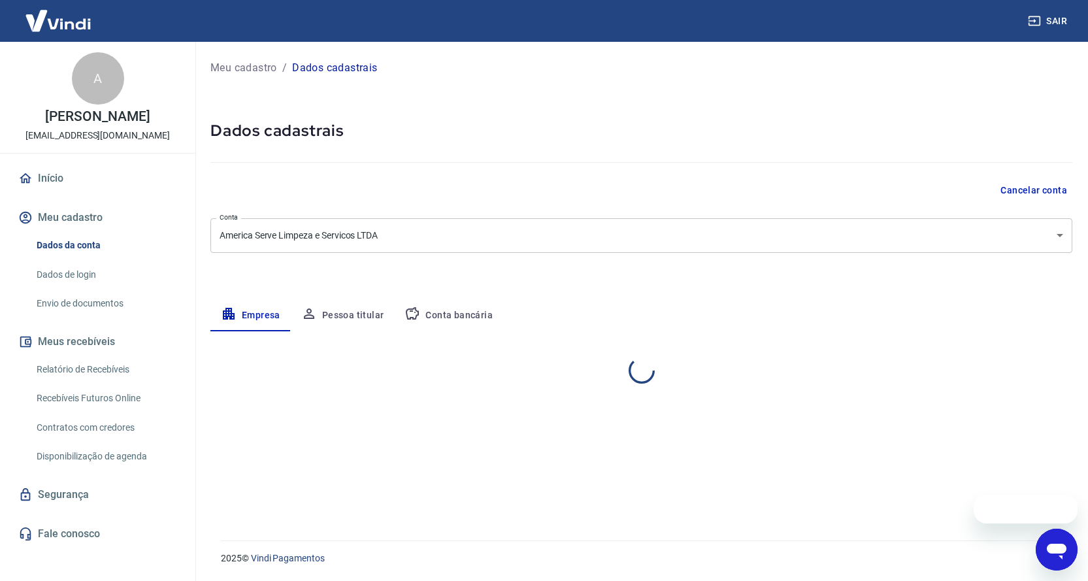
select select "SP"
select select "business"
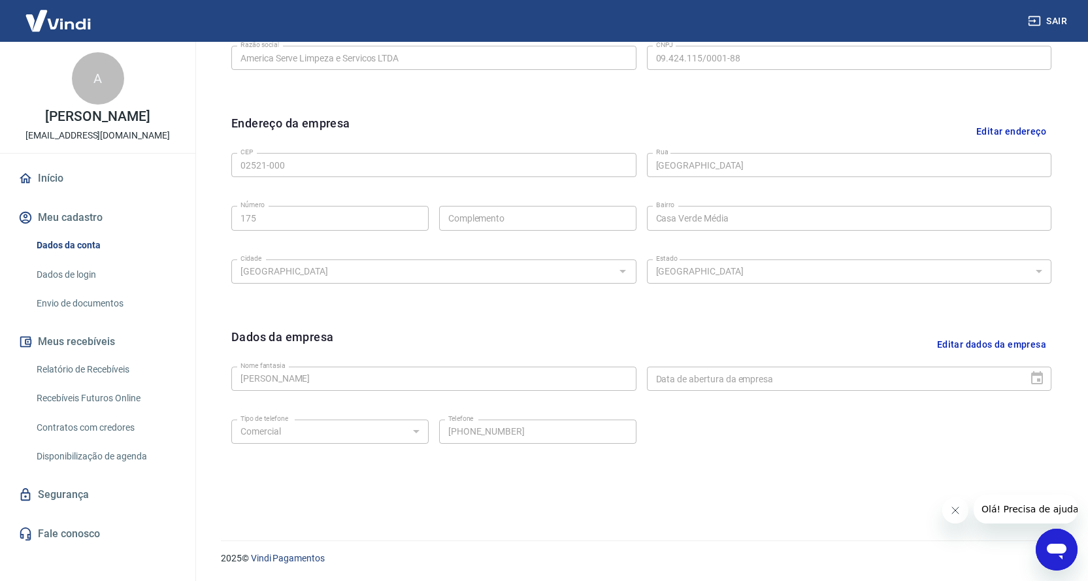
scroll to position [165, 0]
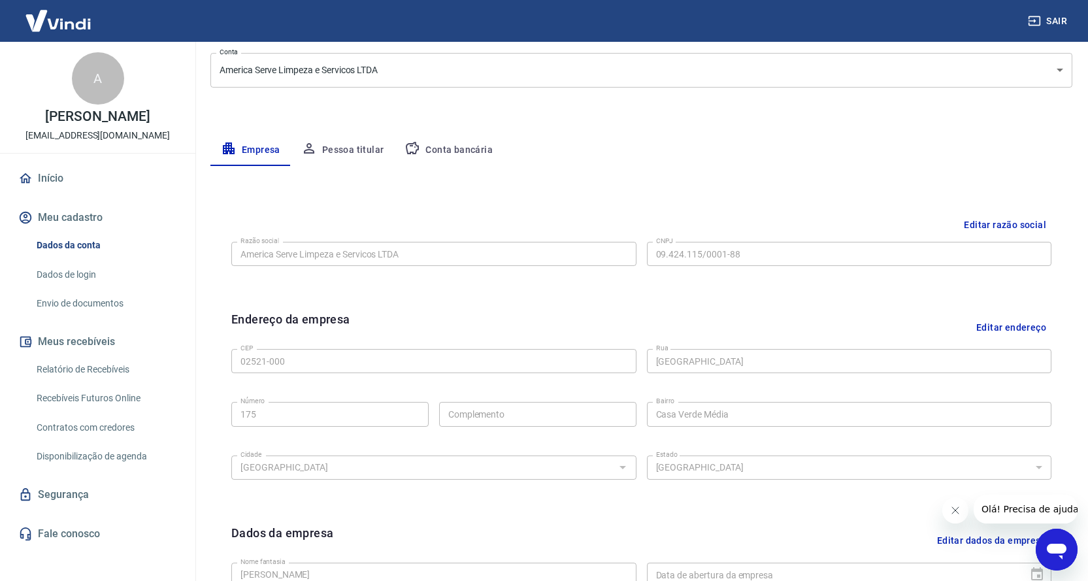
click at [463, 144] on button "Conta bancária" at bounding box center [448, 150] width 109 height 31
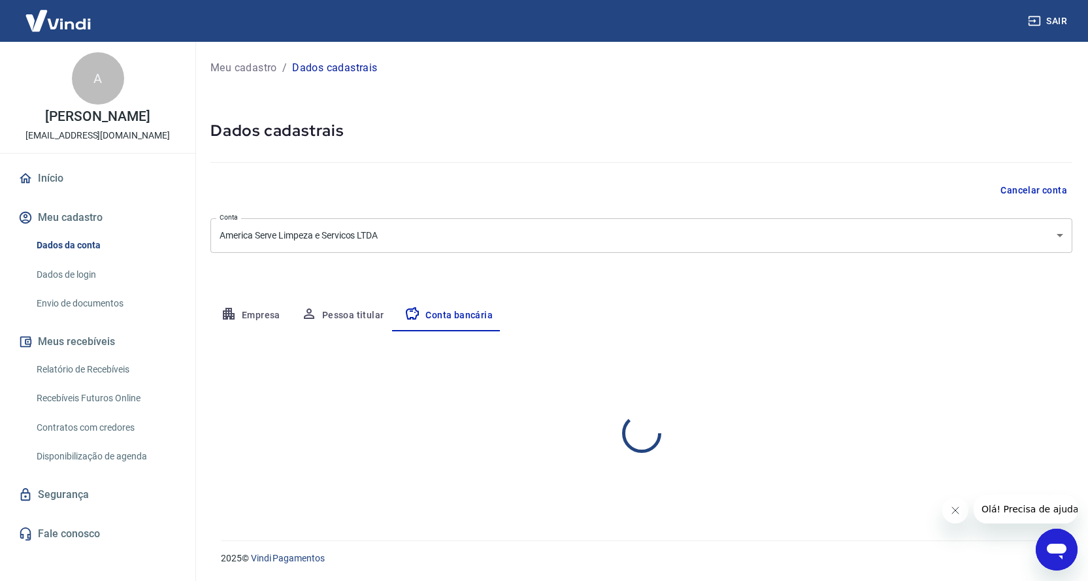
scroll to position [0, 0]
select select "1"
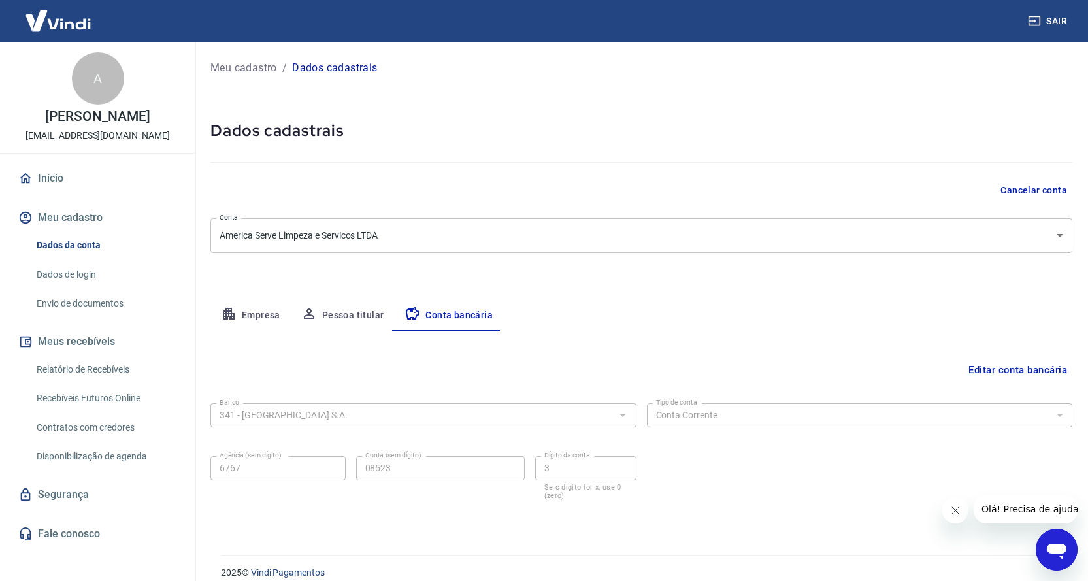
scroll to position [14, 0]
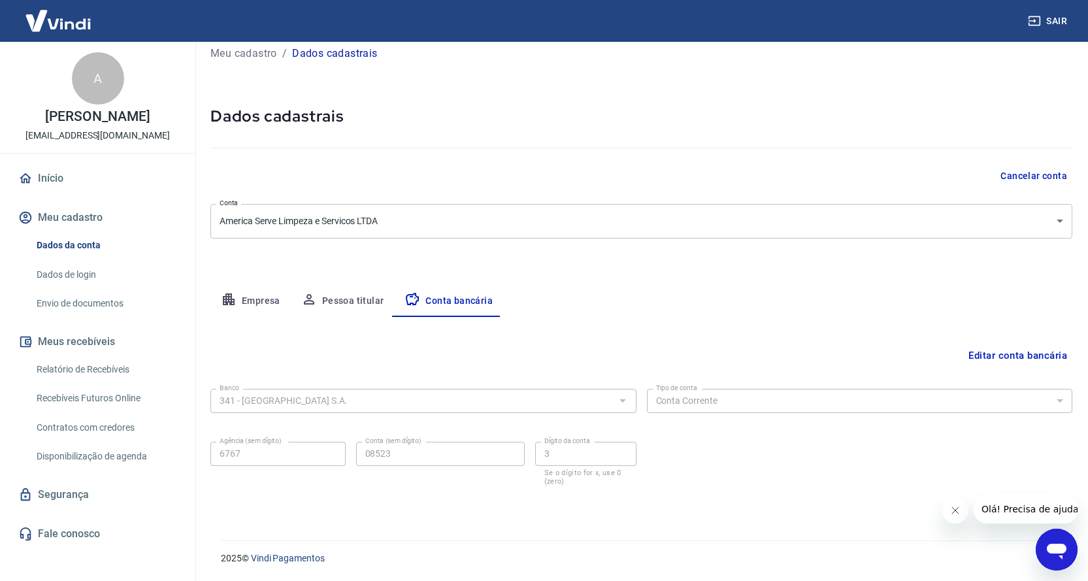
click at [731, 226] on body "Sair A [PERSON_NAME] [EMAIL_ADDRESS][DOMAIN_NAME] Início Meu cadastro Dados da …" at bounding box center [544, 276] width 1088 height 581
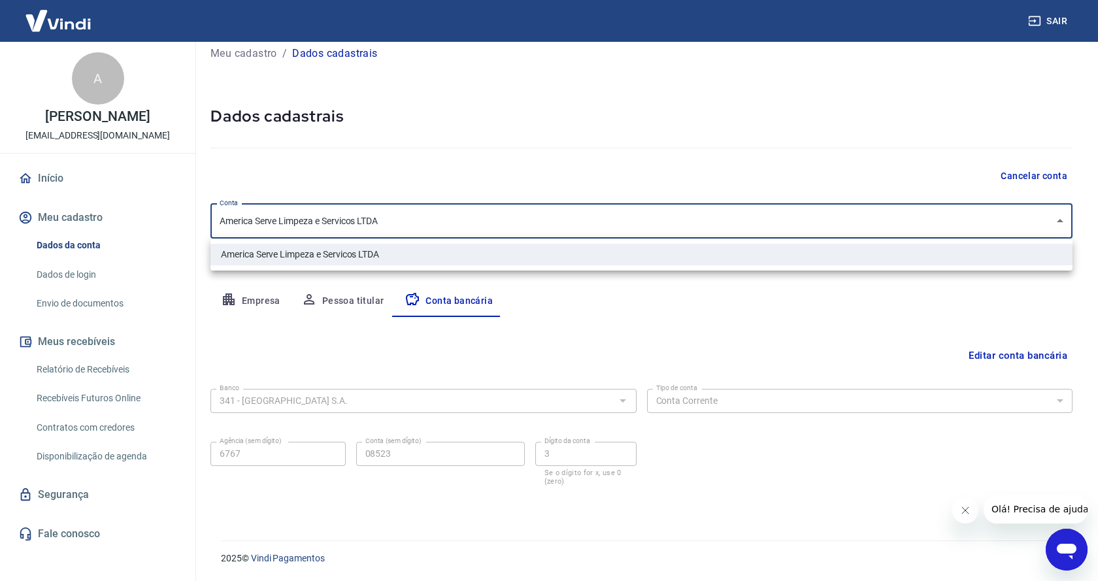
click at [731, 226] on div at bounding box center [549, 290] width 1098 height 581
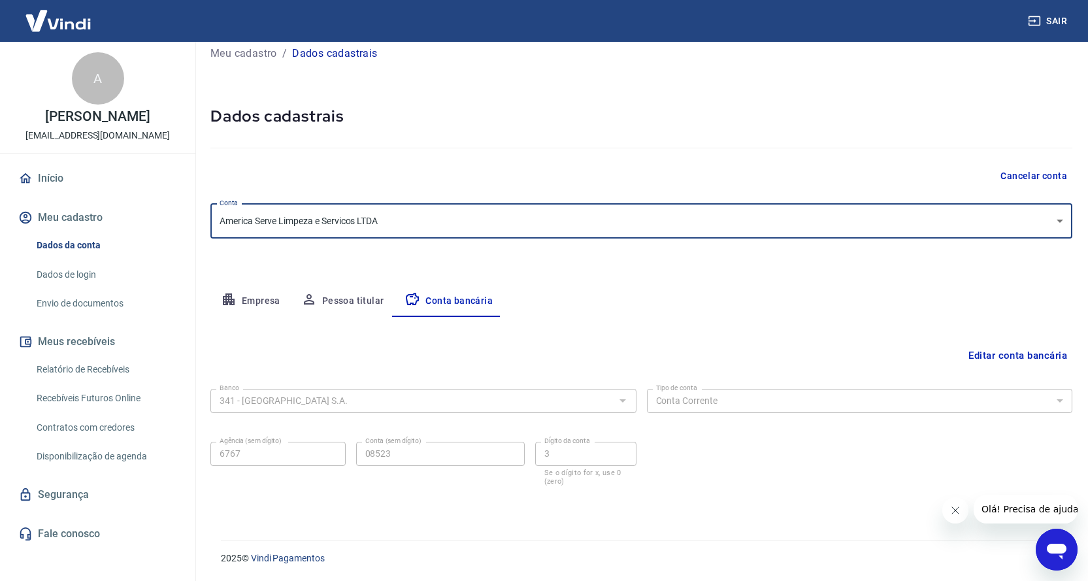
click at [350, 297] on button "Pessoa titular" at bounding box center [343, 301] width 104 height 31
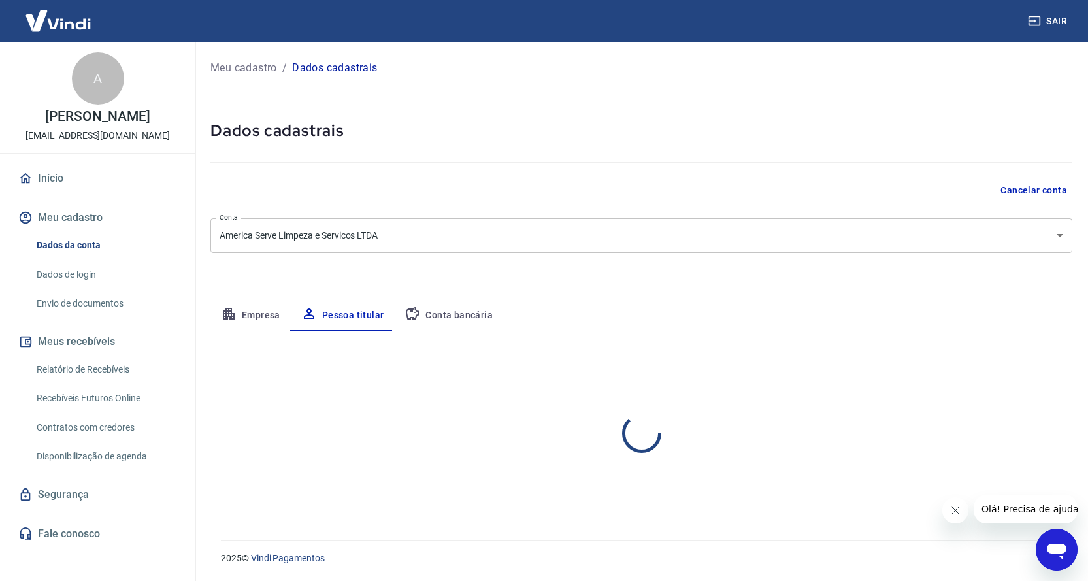
scroll to position [0, 0]
click at [264, 312] on button "Empresa" at bounding box center [250, 315] width 80 height 31
select select "SP"
select select "business"
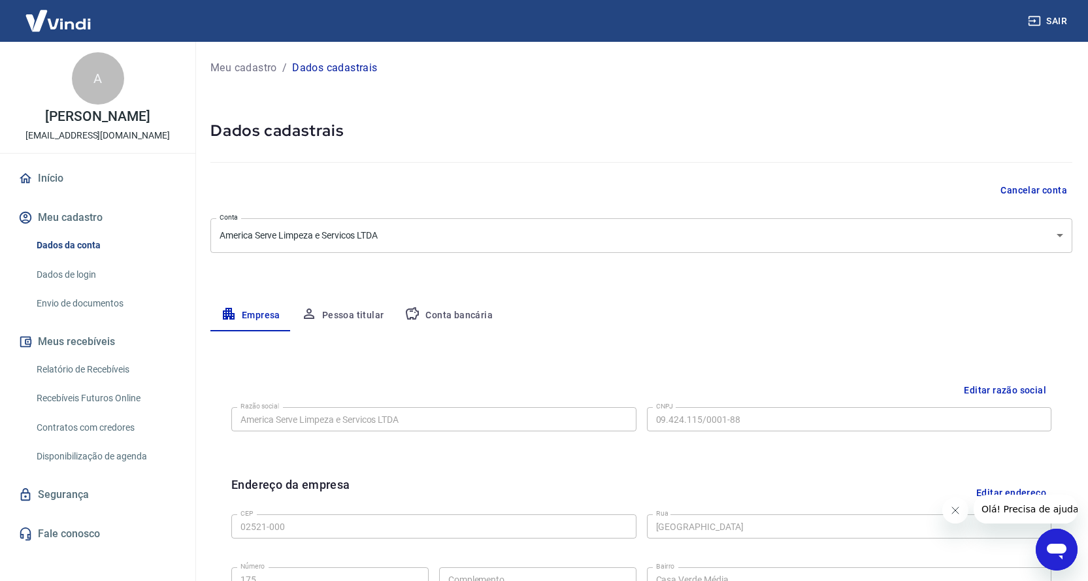
click at [470, 315] on button "Conta bancária" at bounding box center [448, 315] width 109 height 31
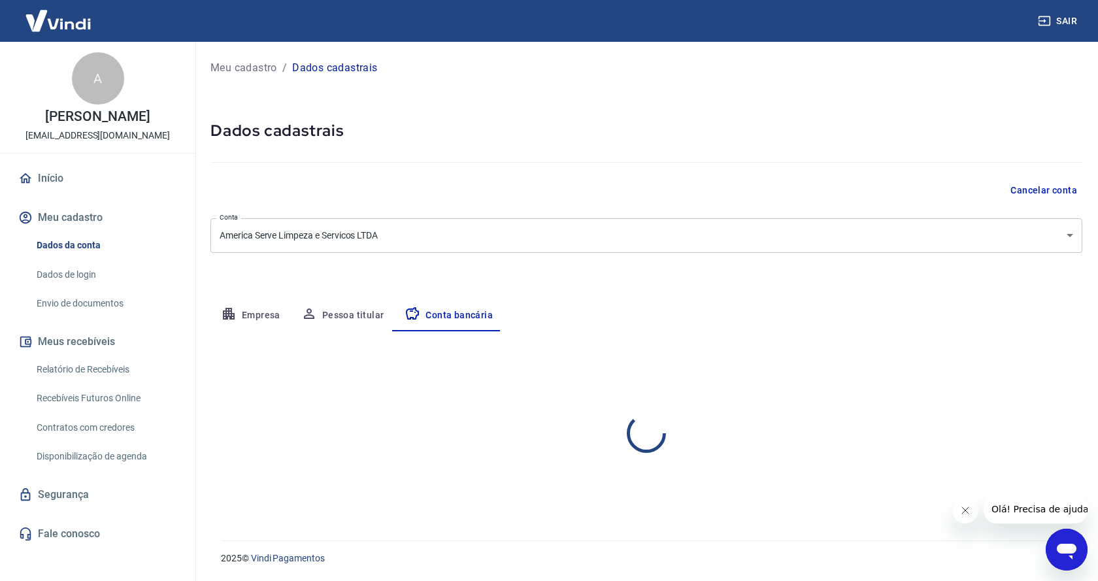
select select "1"
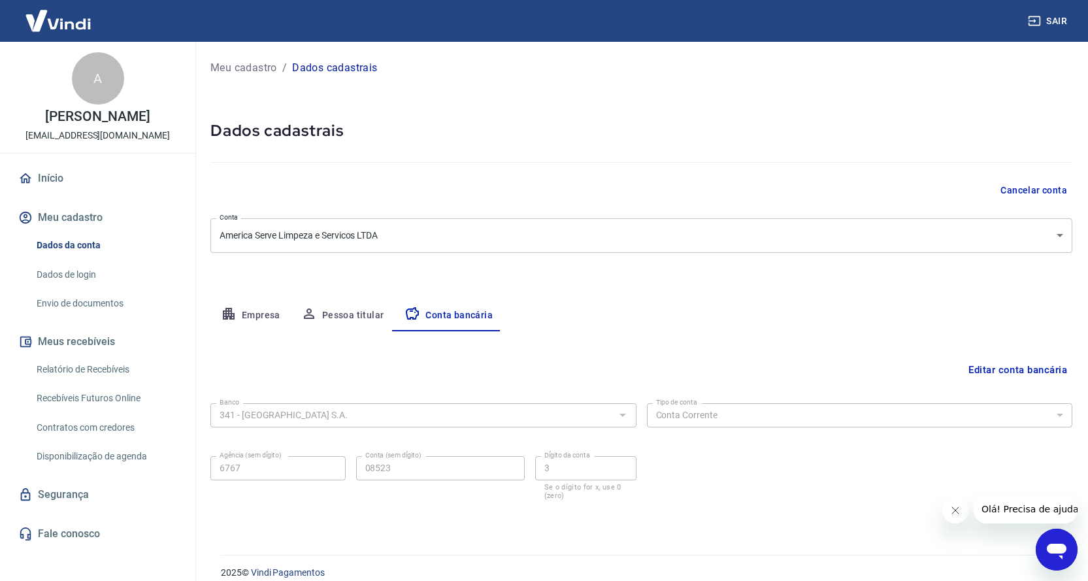
scroll to position [14, 0]
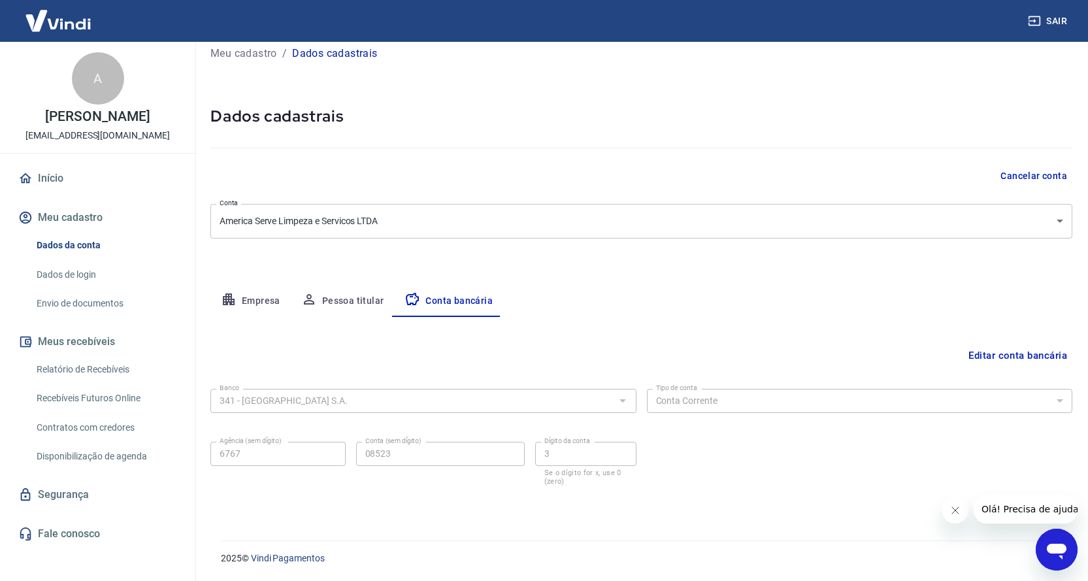
click at [80, 274] on link "Dados de login" at bounding box center [105, 274] width 148 height 27
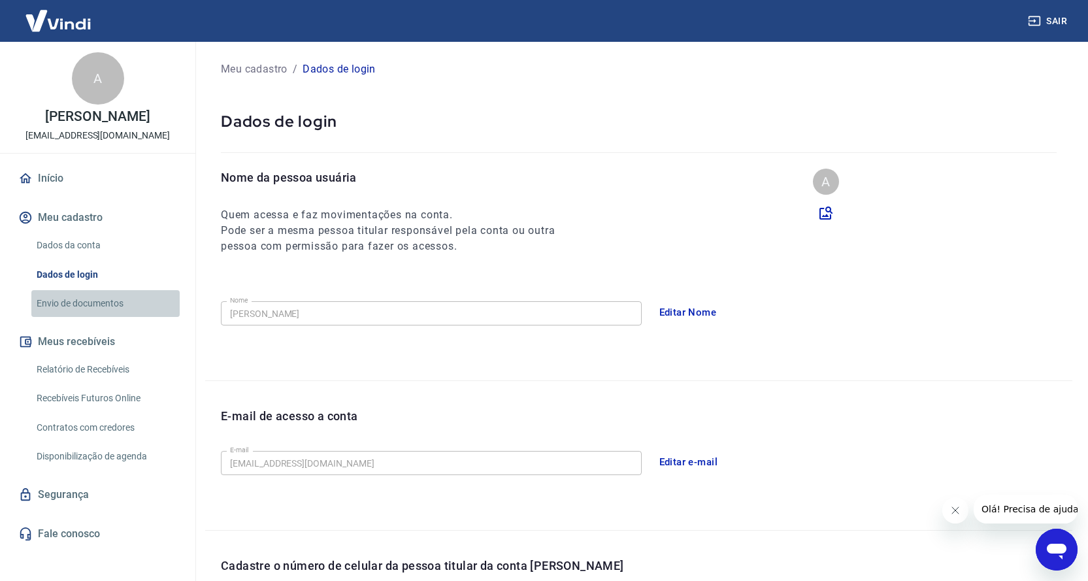
click at [80, 299] on link "Envio de documentos" at bounding box center [105, 303] width 148 height 27
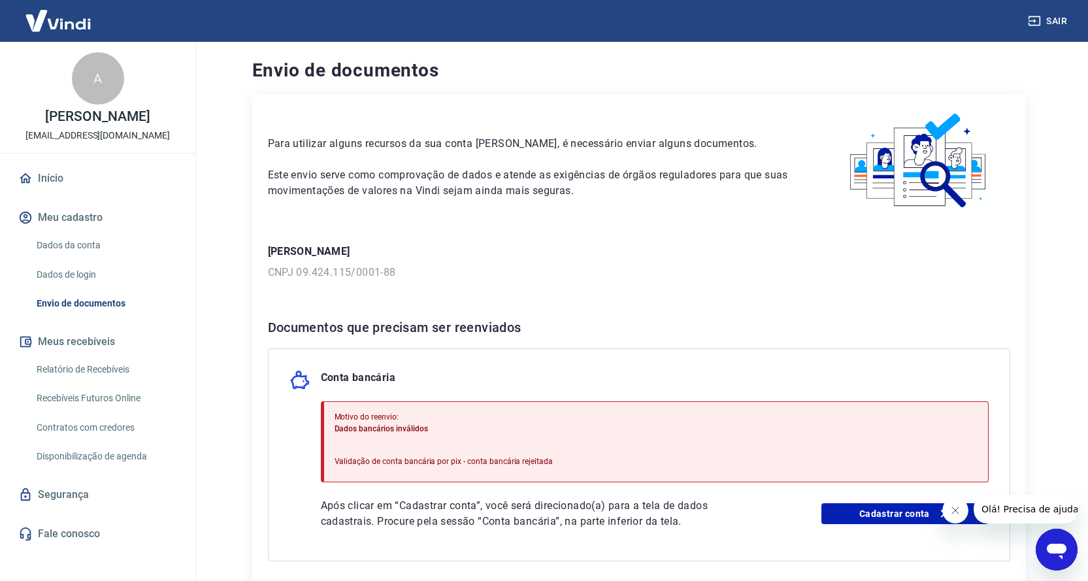
scroll to position [115, 0]
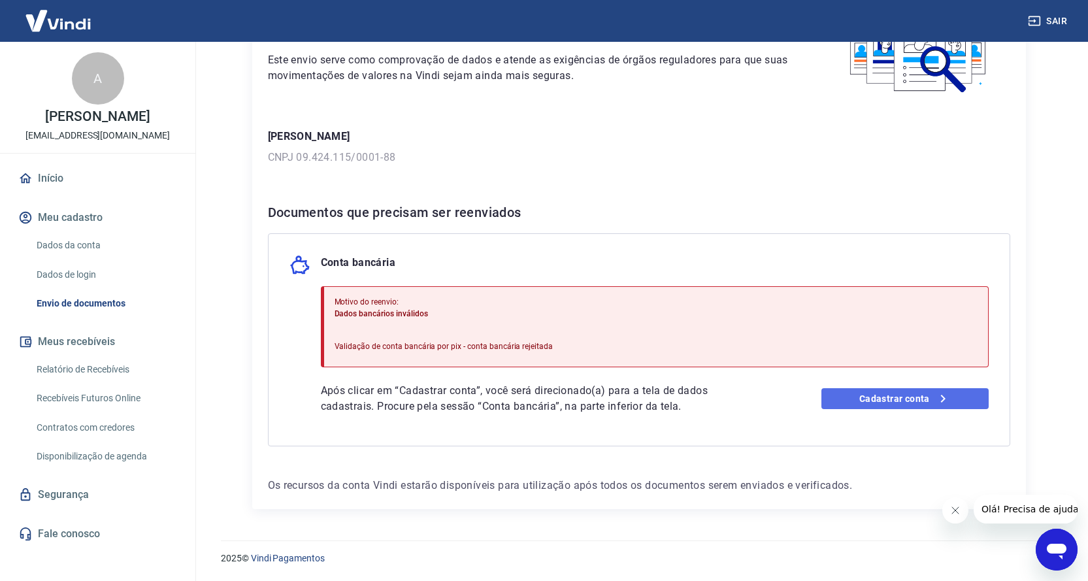
click at [894, 402] on link "Cadastrar conta" at bounding box center [904, 398] width 167 height 21
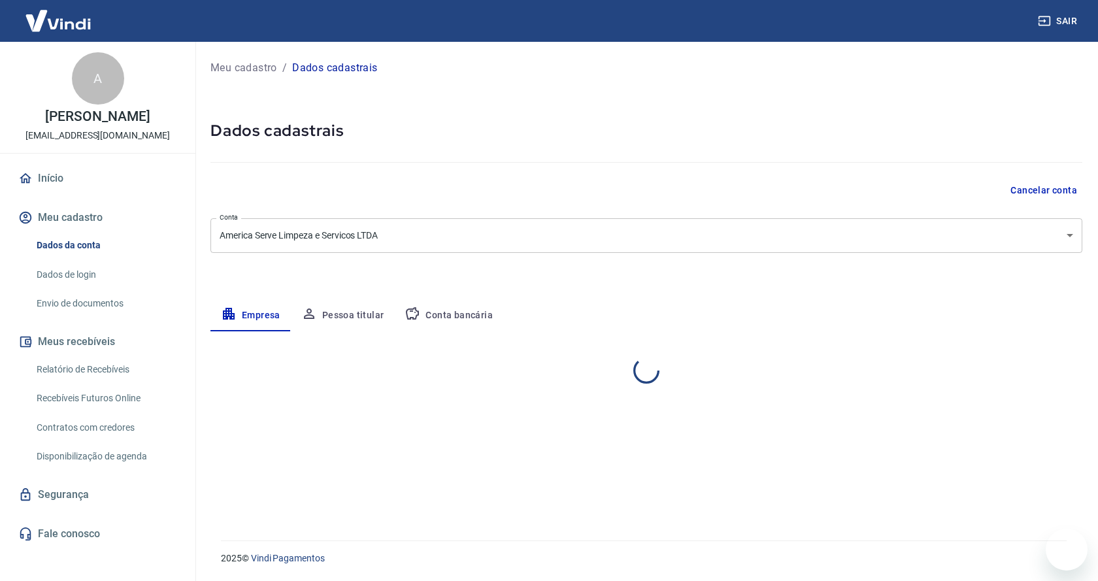
select select "SP"
select select "business"
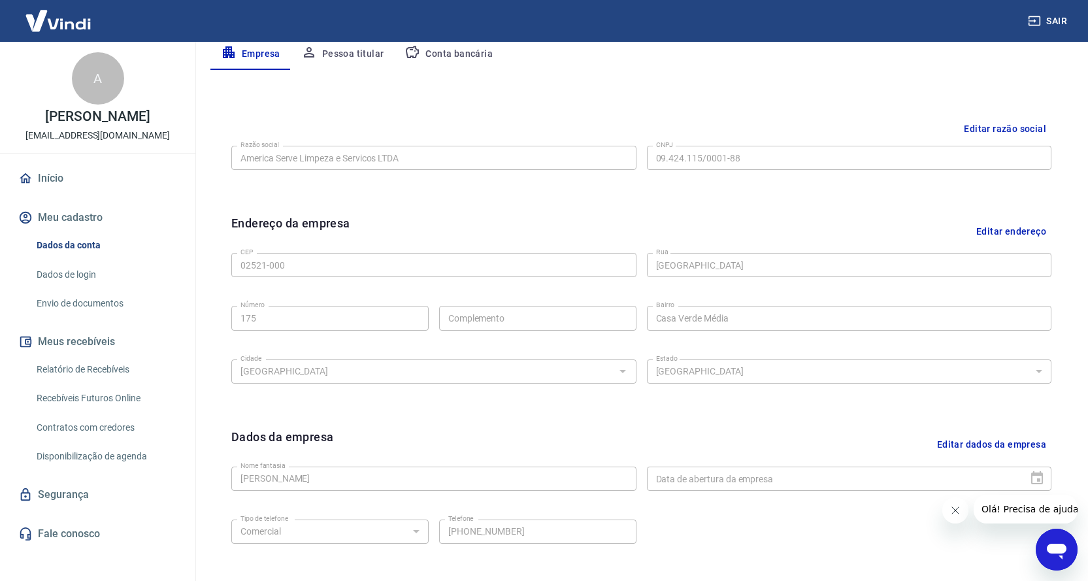
scroll to position [361, 0]
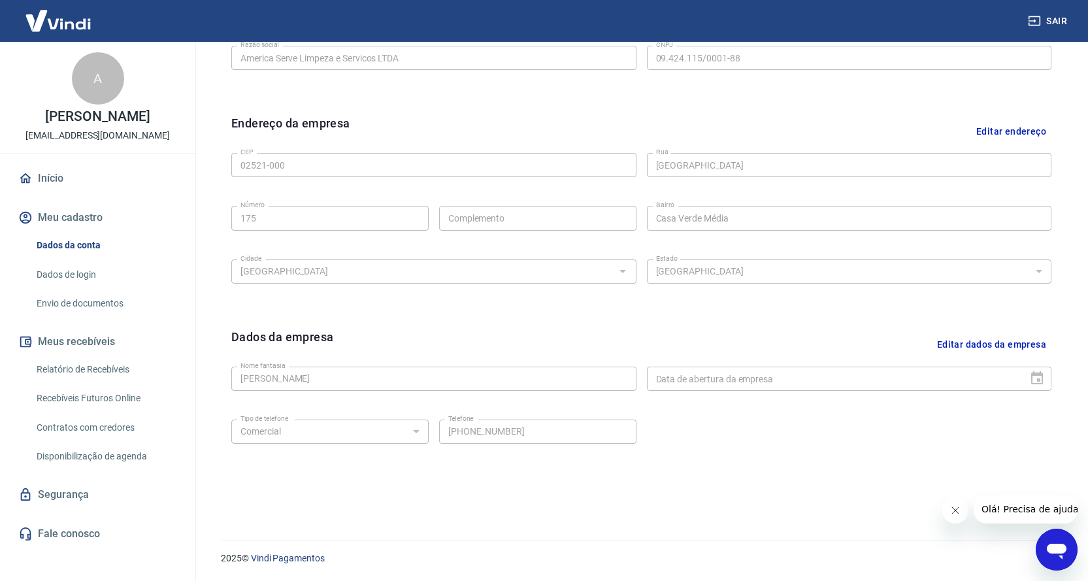
click at [1035, 380] on div "Data de abertura da empresa" at bounding box center [849, 379] width 405 height 24
click at [1000, 346] on button "Editar dados da empresa" at bounding box center [992, 344] width 120 height 33
click at [1000, 346] on div "Dados da empresa Editar dados da empresa" at bounding box center [641, 344] width 820 height 33
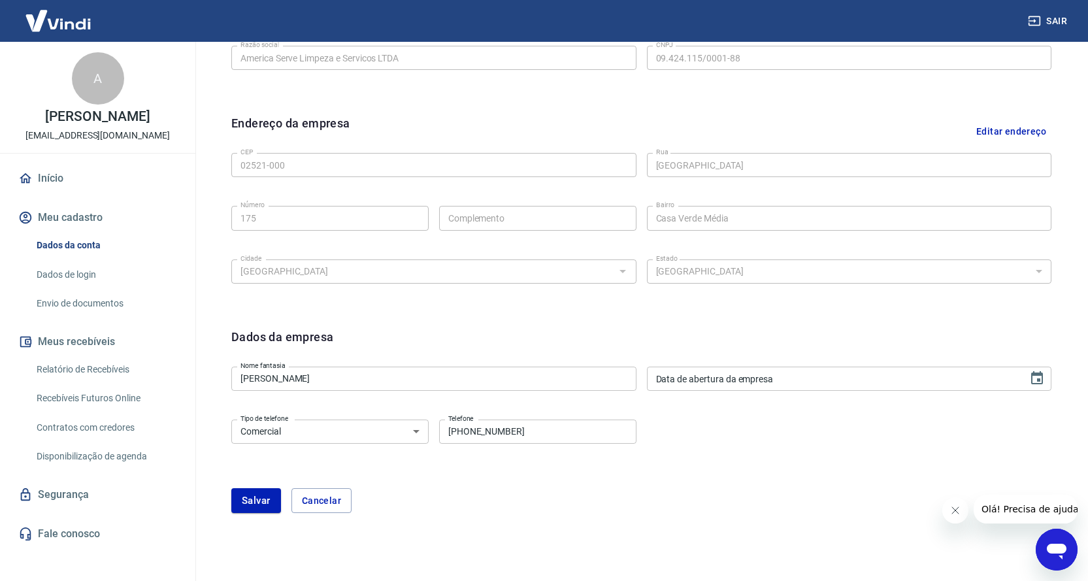
click at [937, 380] on input "Data de abertura da empresa" at bounding box center [833, 379] width 372 height 24
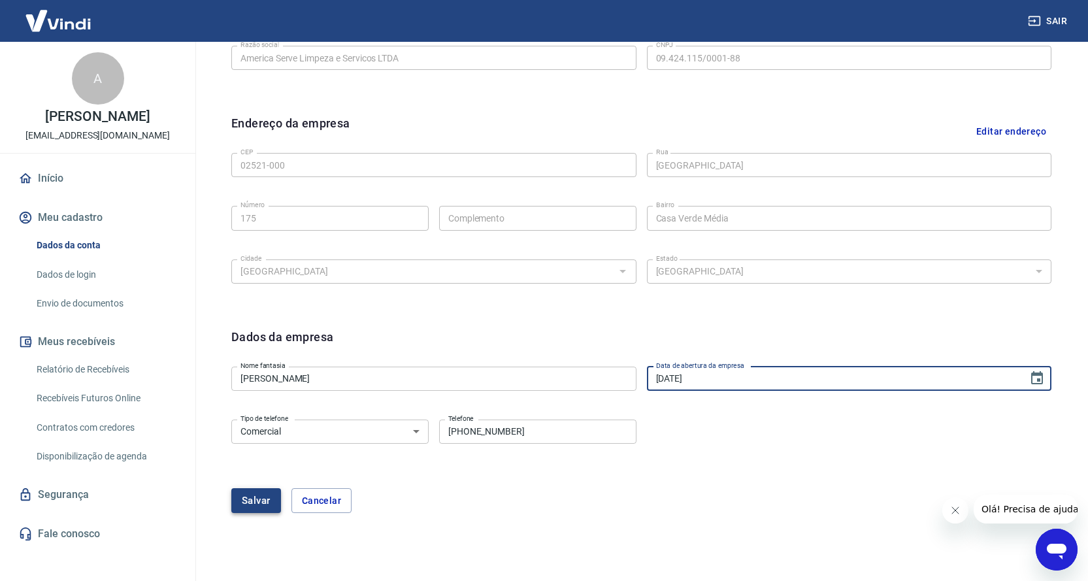
type input "30/08/2023"
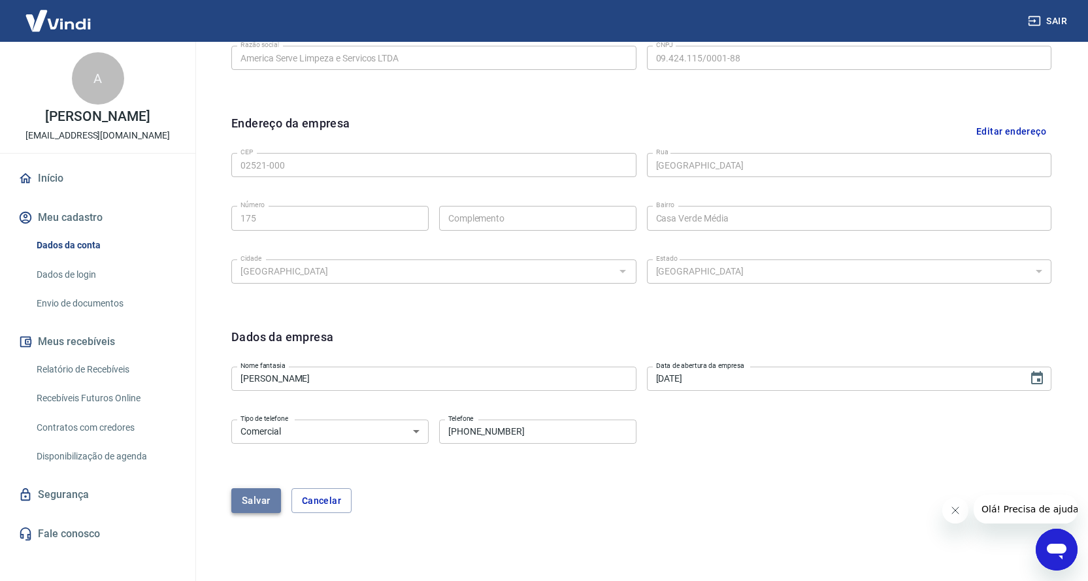
click at [242, 497] on button "Salvar" at bounding box center [256, 500] width 50 height 25
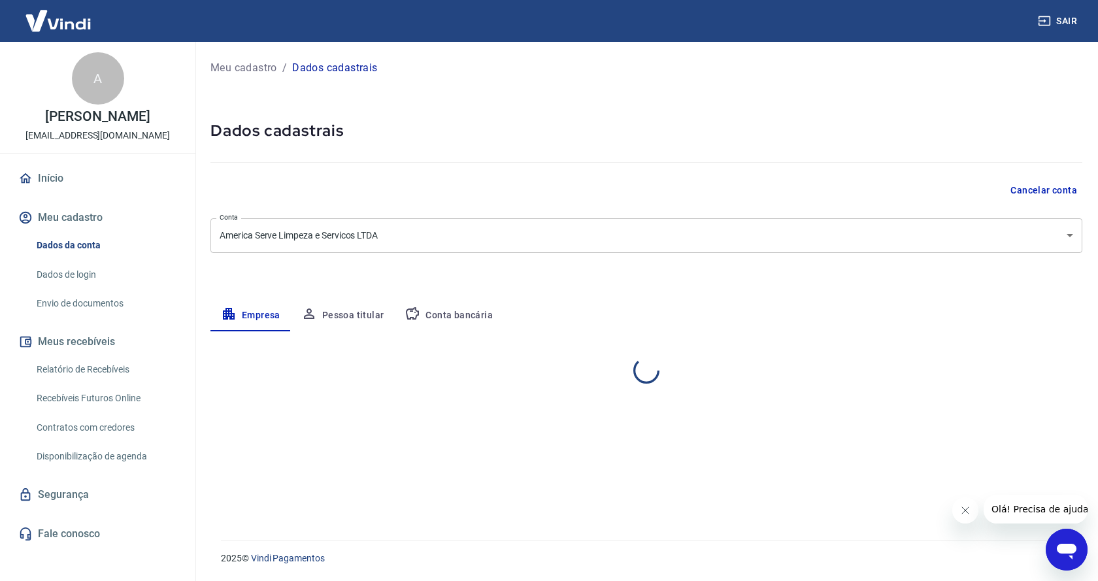
select select "SP"
select select "business"
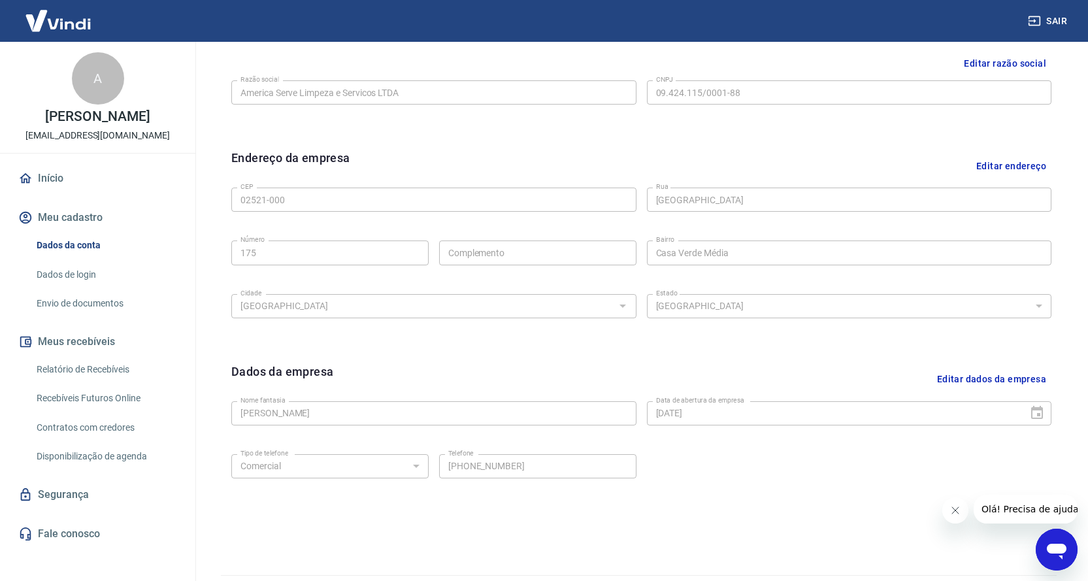
scroll to position [361, 0]
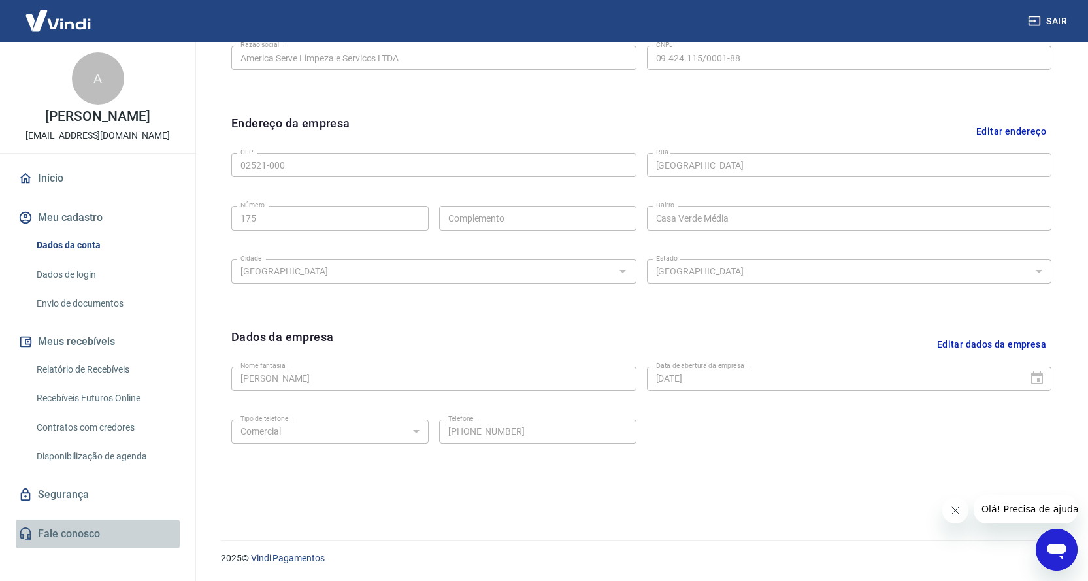
click at [69, 534] on link "Fale conosco" at bounding box center [98, 533] width 164 height 29
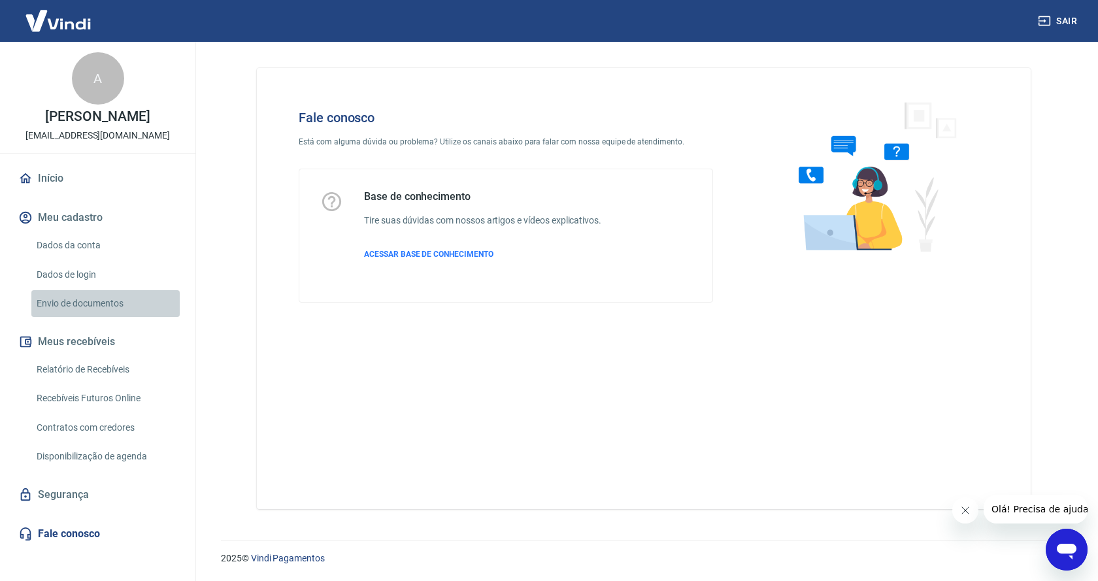
click at [95, 307] on link "Envio de documentos" at bounding box center [105, 303] width 148 height 27
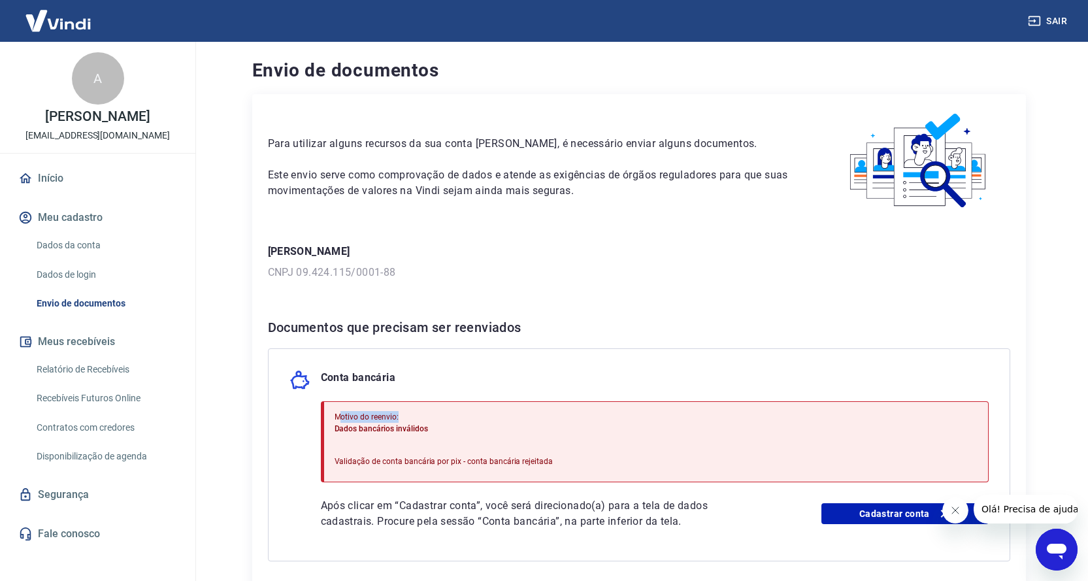
drag, startPoint x: 338, startPoint y: 416, endPoint x: 429, endPoint y: 427, distance: 91.5
click at [426, 416] on p "Motivo do reenvio:" at bounding box center [444, 417] width 219 height 12
click at [429, 429] on p "Dados bancários inválidos" at bounding box center [444, 429] width 219 height 12
drag, startPoint x: 429, startPoint y: 429, endPoint x: 329, endPoint y: 435, distance: 100.1
click at [329, 435] on div "Motivo do reenvio: Dados bancários inválidos Validação de conta bancária por pi…" at bounding box center [655, 441] width 668 height 81
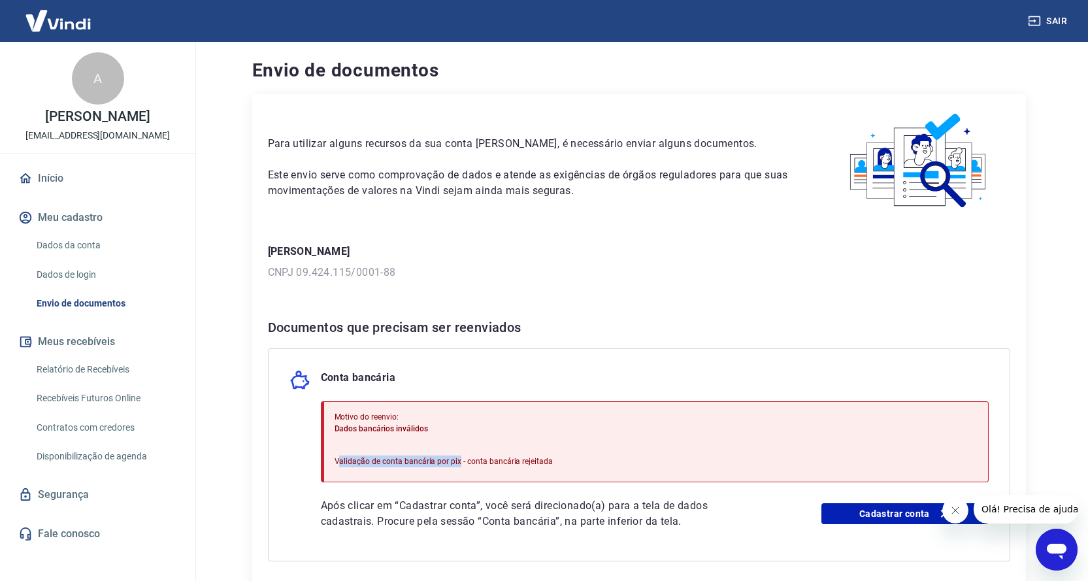
drag, startPoint x: 458, startPoint y: 460, endPoint x: 338, endPoint y: 460, distance: 120.2
click at [338, 460] on p "Validação de conta bancária por pix - conta bancária rejeitada" at bounding box center [444, 461] width 219 height 12
click at [1051, 550] on icon "Abrir janela de mensagens" at bounding box center [1057, 552] width 20 height 16
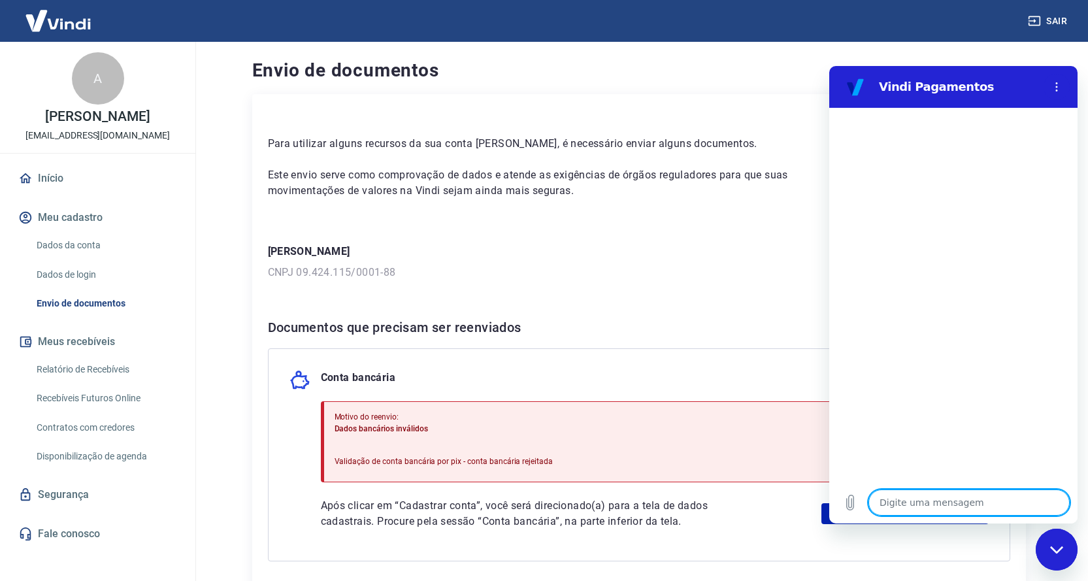
type textarea "B"
type textarea "x"
type textarea "Bo"
type textarea "x"
type textarea "Boa"
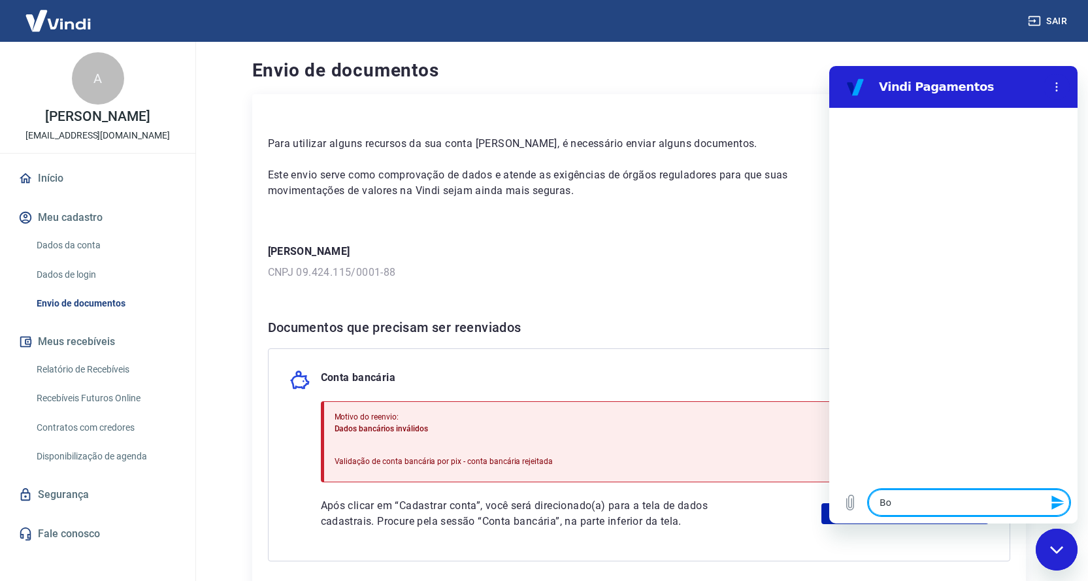
type textarea "x"
type textarea "Boa"
type textarea "x"
type textarea "Boa t"
type textarea "x"
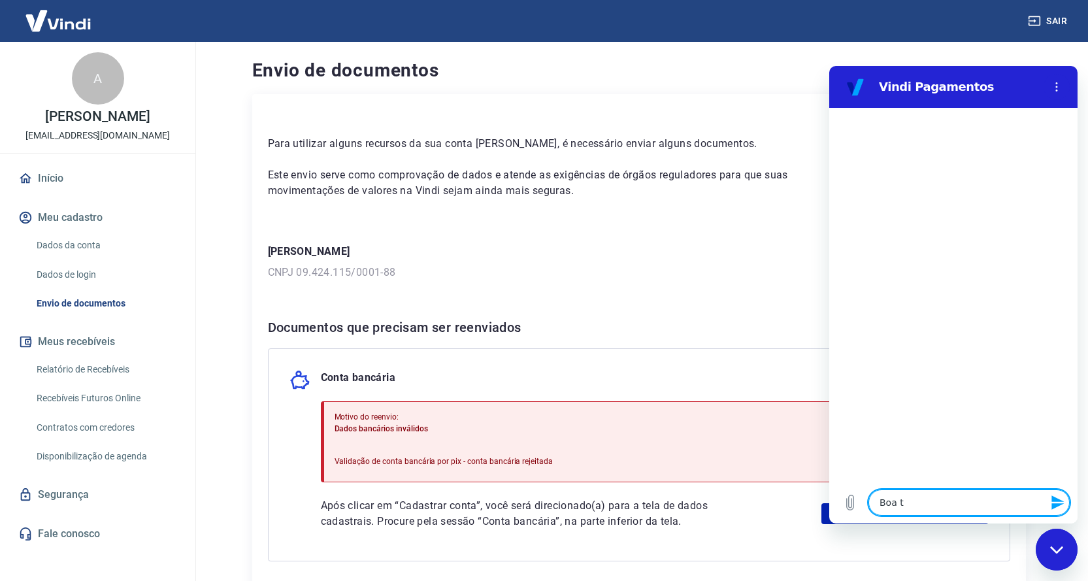
type textarea "Boa ta"
type textarea "x"
type textarea "Boa tar"
type textarea "x"
type textarea "Boa tard"
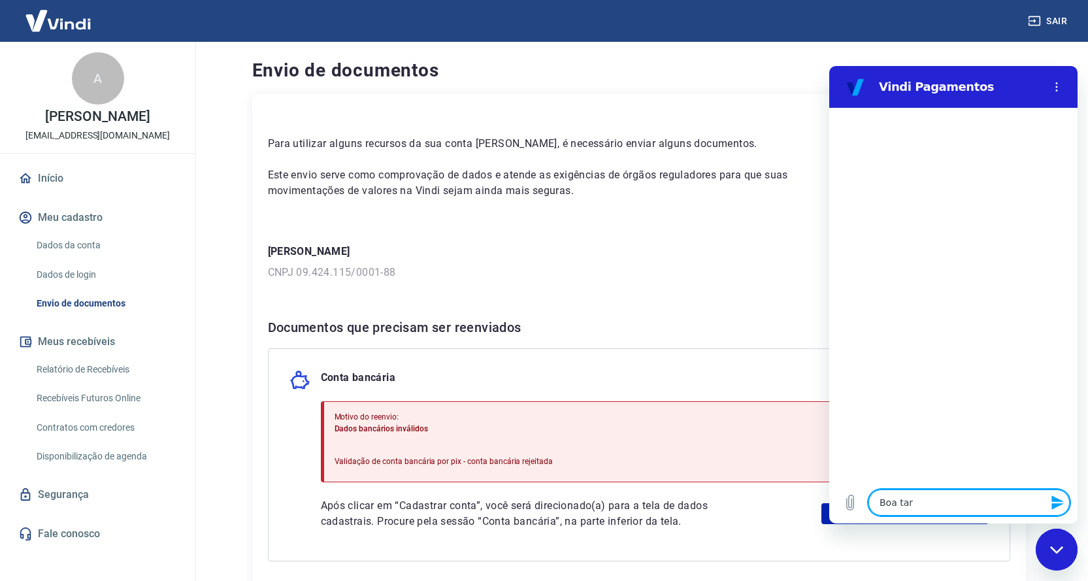
type textarea "x"
type textarea "Boa tarde"
type textarea "x"
type textarea "g"
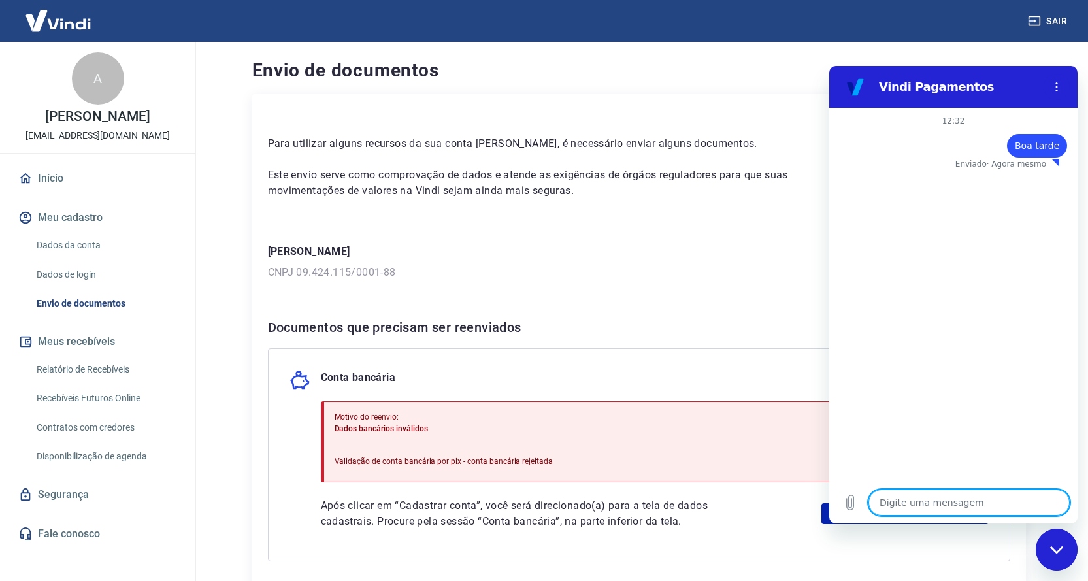
type textarea "x"
type textarea "go"
type textarea "x"
type textarea "gos"
type textarea "x"
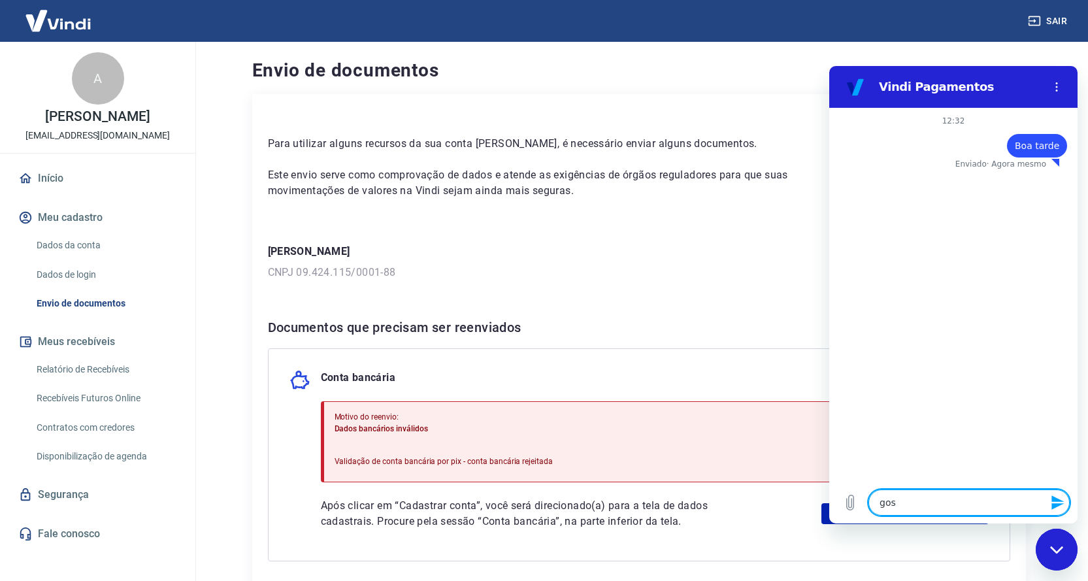
type textarea "gost"
type textarea "x"
type textarea "gosta"
type textarea "x"
type textarea "gostar"
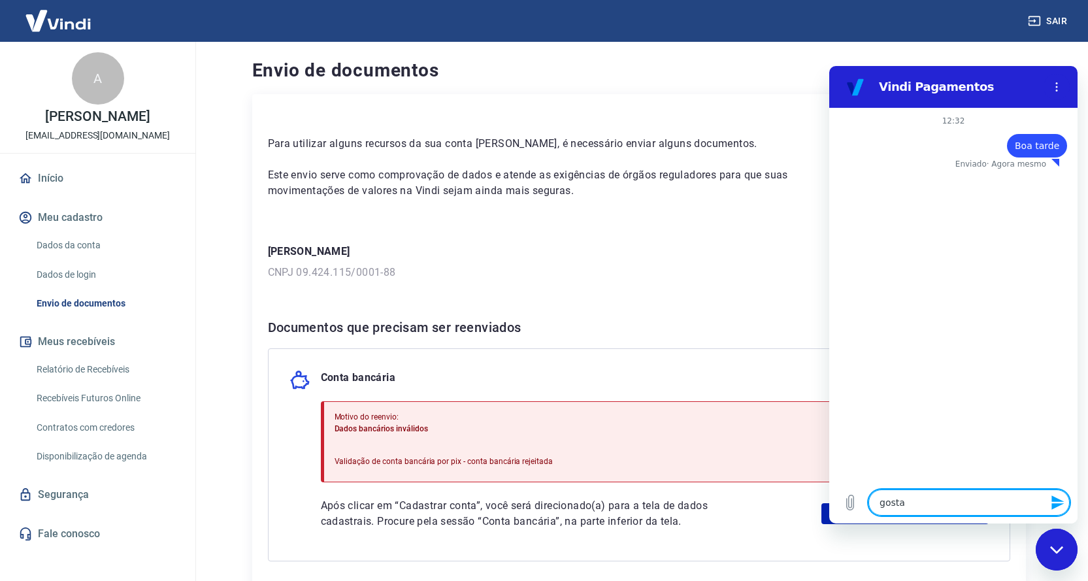
type textarea "x"
type textarea "gostari"
type textarea "x"
type textarea "gostaria"
type textarea "x"
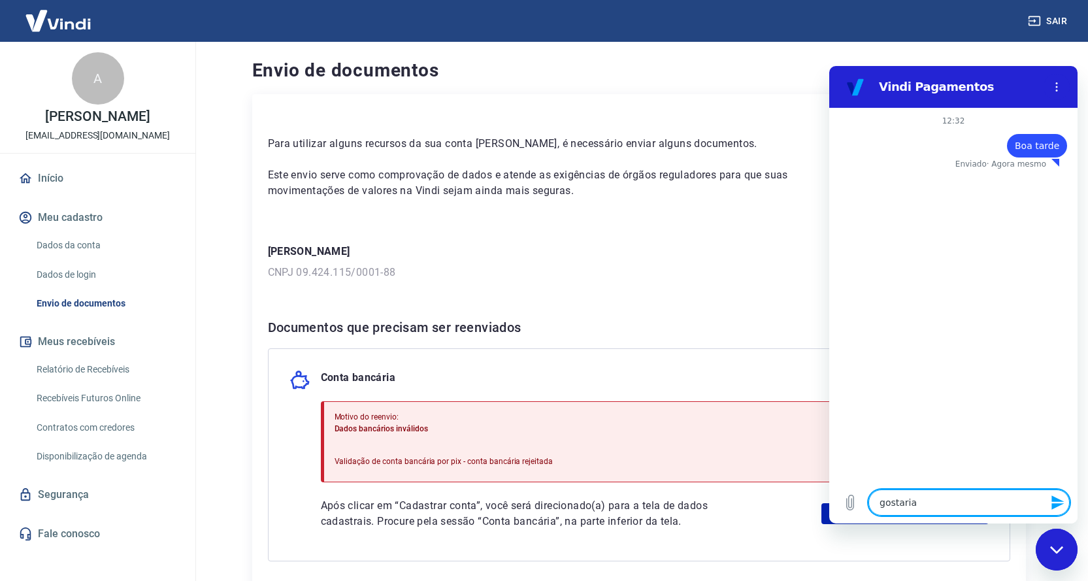
type textarea "gostaria"
type textarea "x"
type textarea "gostaria d"
type textarea "x"
type textarea "gostaria de"
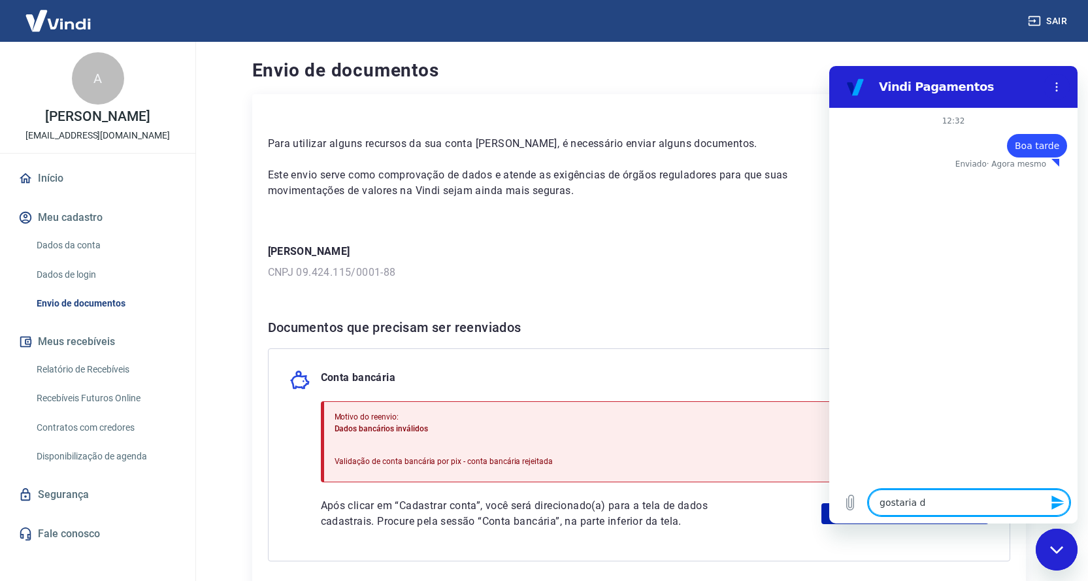
type textarea "x"
type textarea "gostaria de"
type textarea "x"
type textarea "gostaria de a"
type textarea "x"
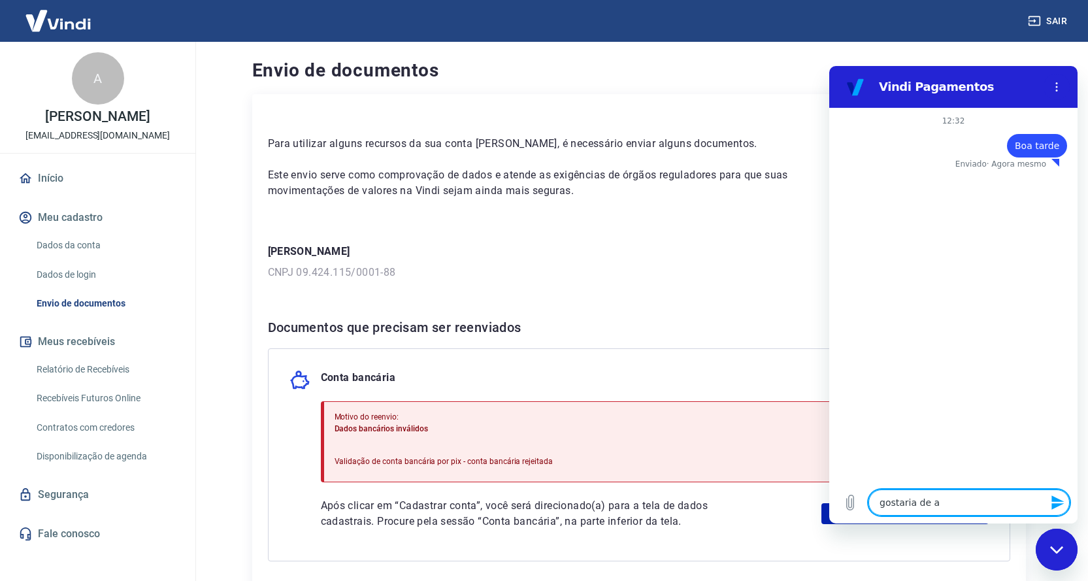
type textarea "gostaria de au"
type textarea "x"
type textarea "gostaria de aux"
type textarea "x"
type textarea "gostaria de auxi"
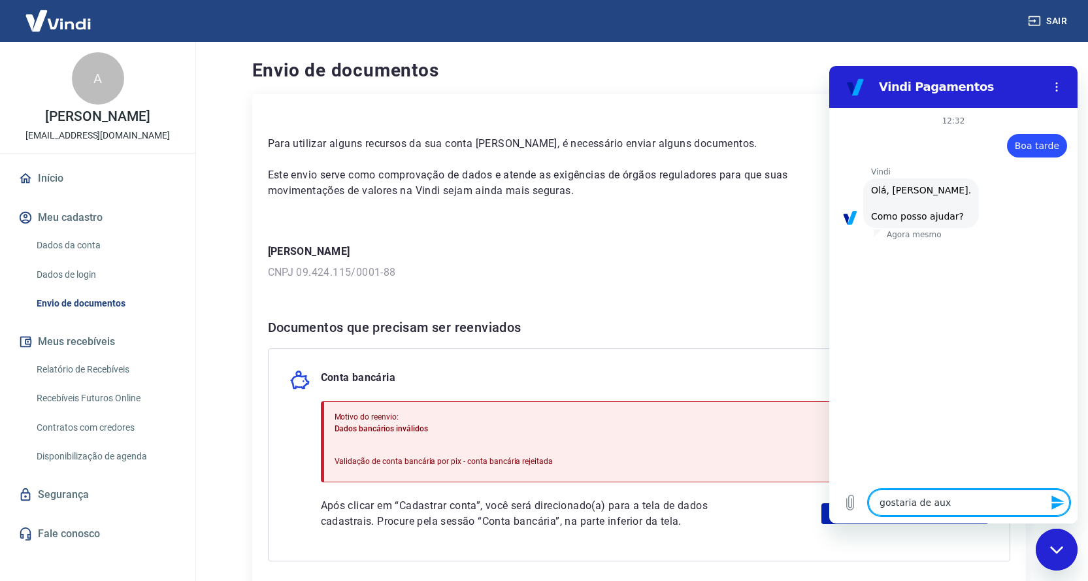
type textarea "x"
type textarea "gostaria de auxil"
type textarea "x"
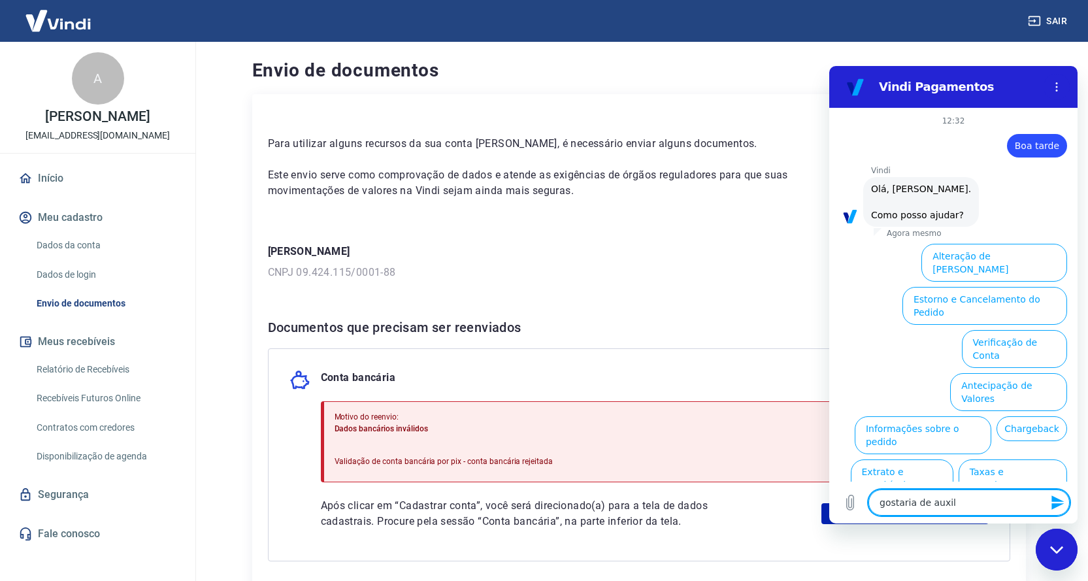
scroll to position [31, 0]
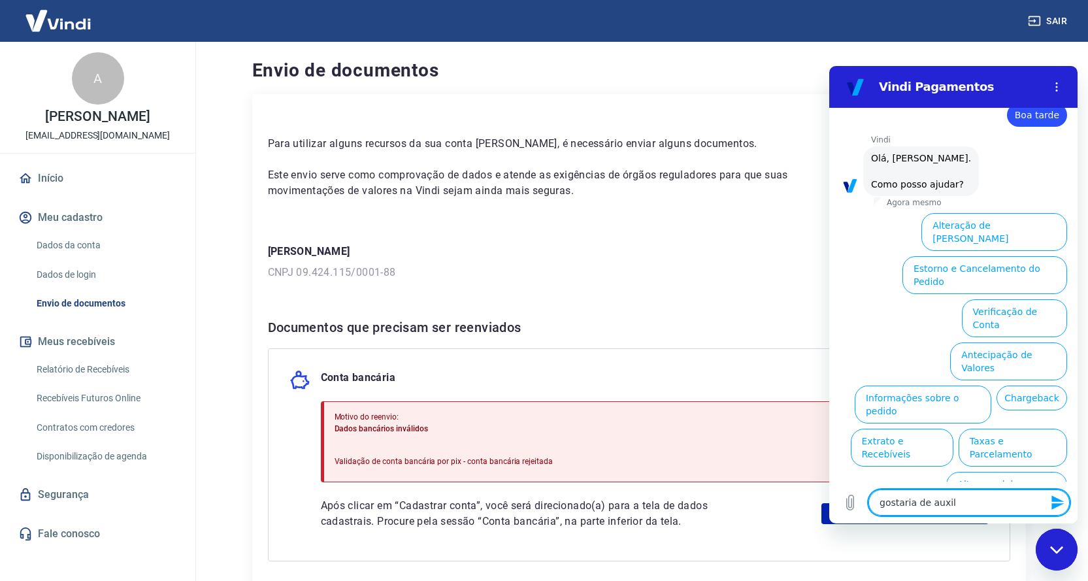
type textarea "gostaria de auxili"
type textarea "x"
type textarea "gostaria de auxilio"
type textarea "x"
type textarea "gostaria de auxilio"
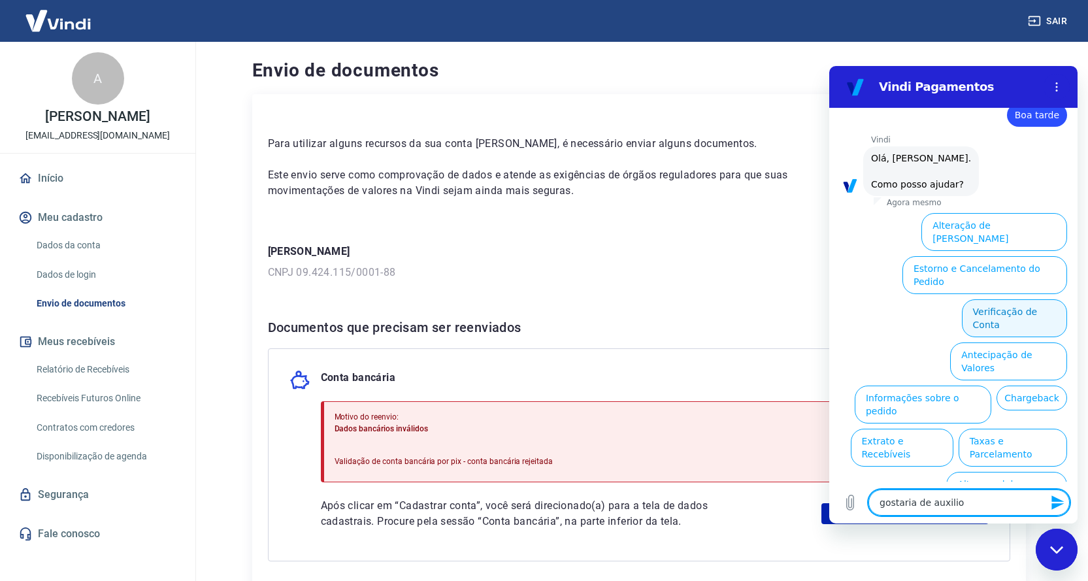
click at [1007, 299] on button "Verificação de Conta" at bounding box center [1014, 318] width 105 height 38
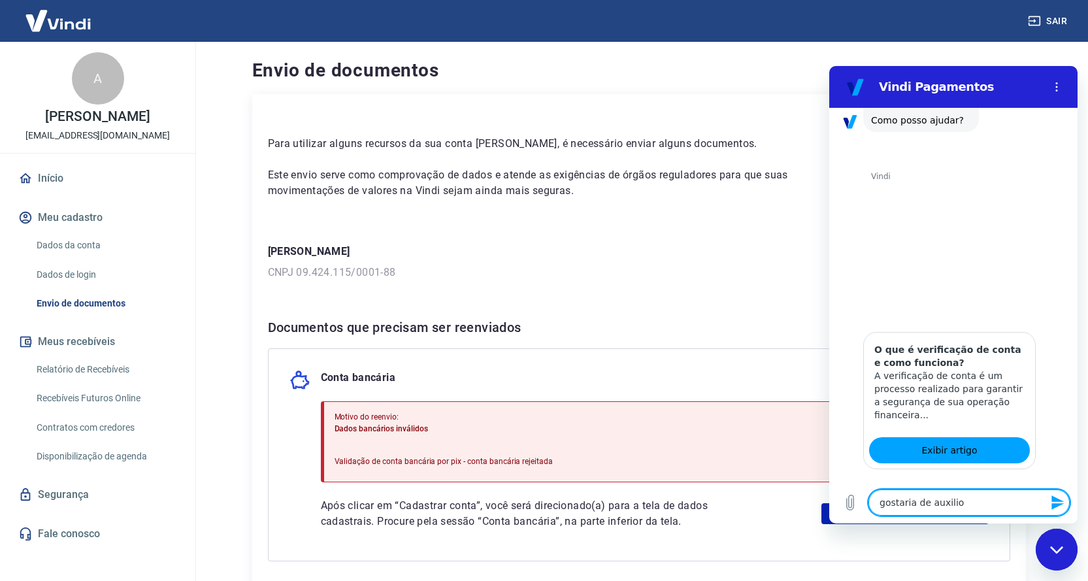
scroll to position [160, 0]
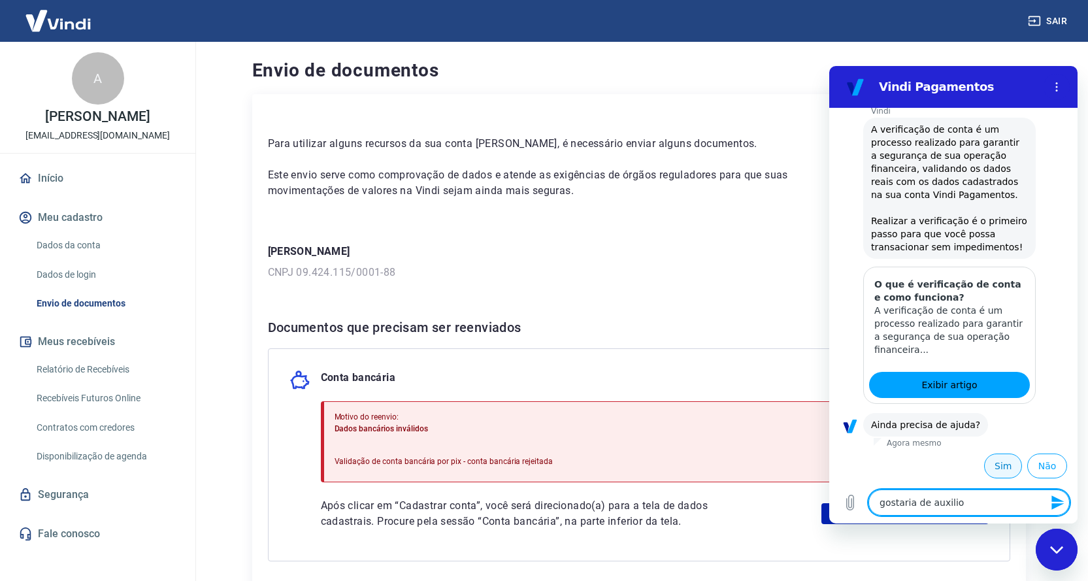
click at [990, 465] on button "Sim" at bounding box center [1003, 465] width 38 height 25
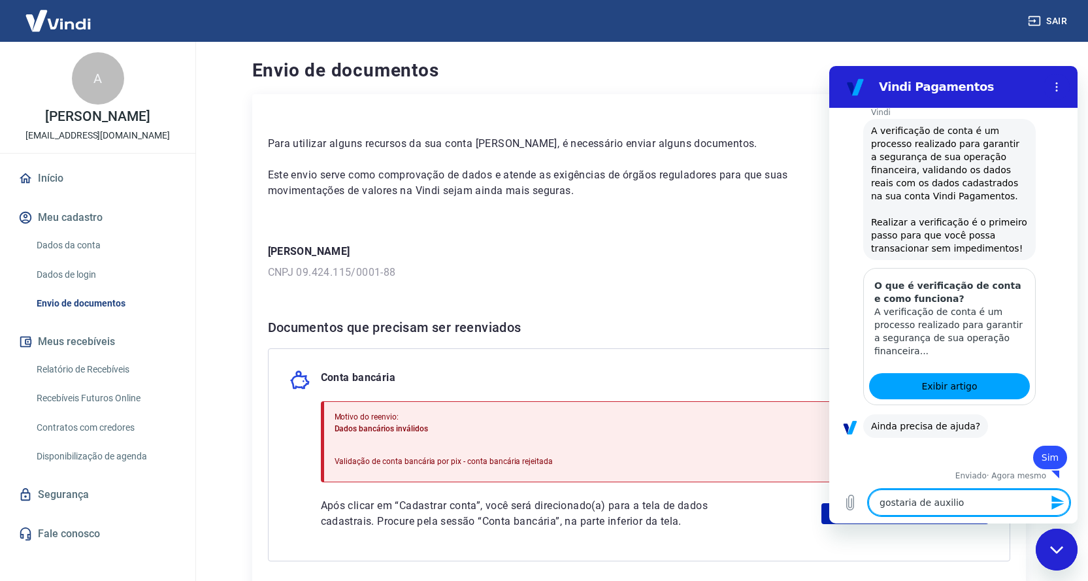
scroll to position [161, 0]
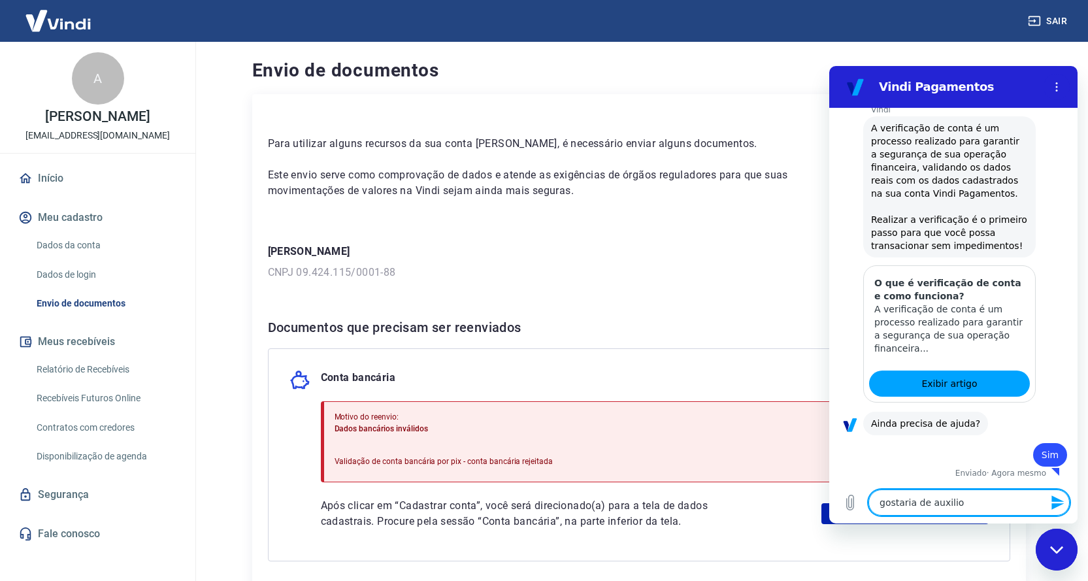
type textarea "x"
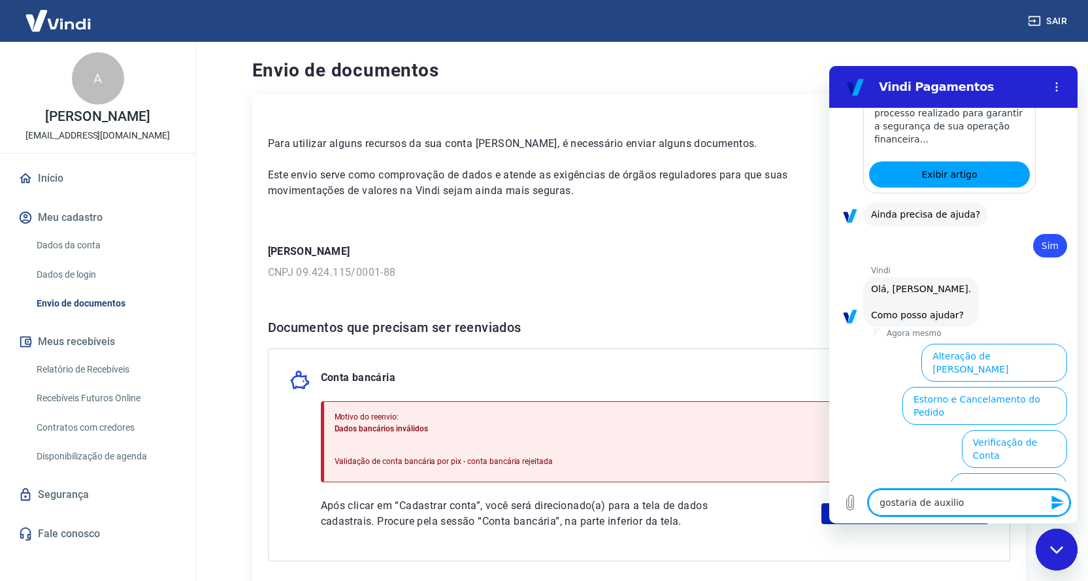
scroll to position [240, 0]
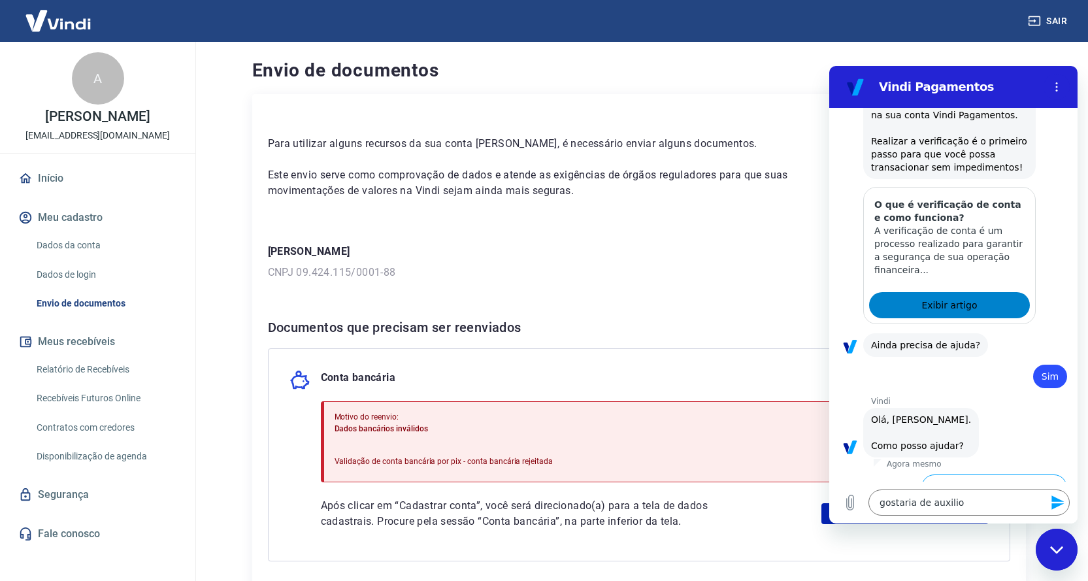
click at [971, 297] on link "Exibir artigo" at bounding box center [949, 305] width 161 height 26
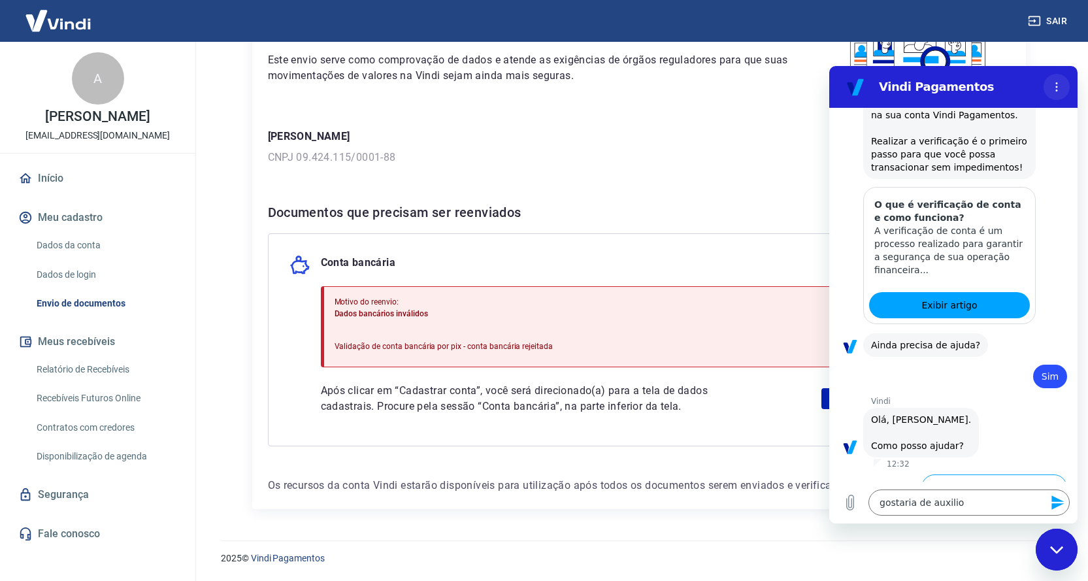
click at [1058, 88] on icon "Menu de opções" at bounding box center [1056, 87] width 10 height 10
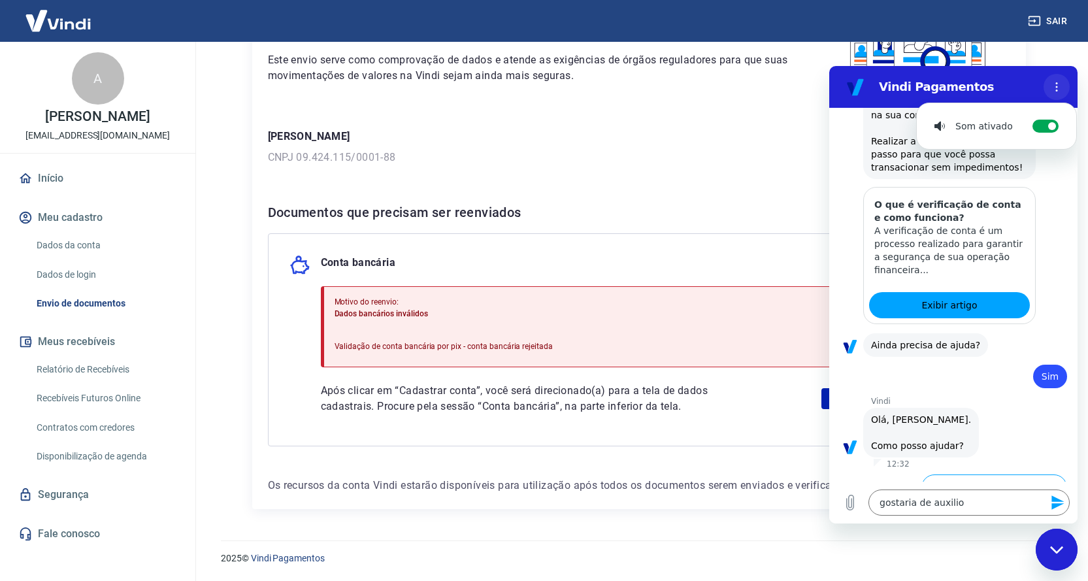
click at [1058, 88] on icon "Menu de opções" at bounding box center [1056, 87] width 10 height 10
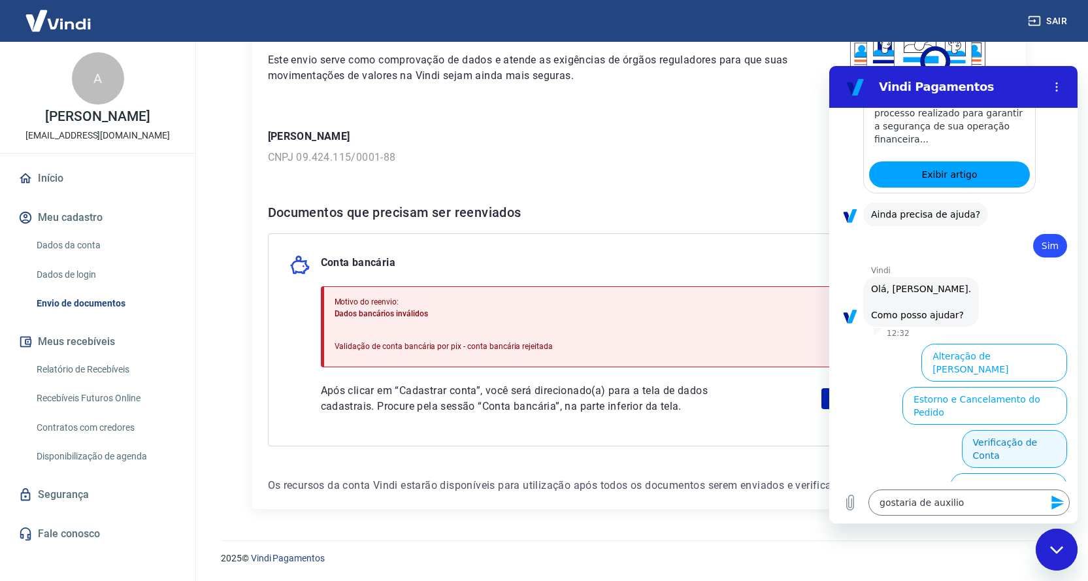
scroll to position [501, 0]
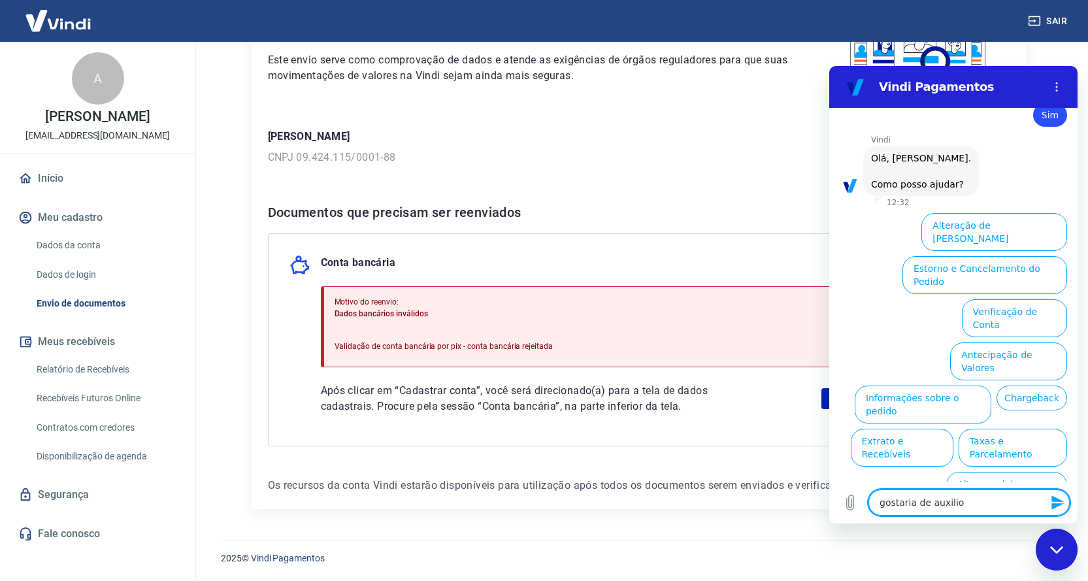
click at [982, 512] on textarea "gostaria de auxilio" at bounding box center [968, 502] width 201 height 26
type textarea "gostaria de auxili"
type textarea "x"
type textarea "gostaria de auxil"
type textarea "x"
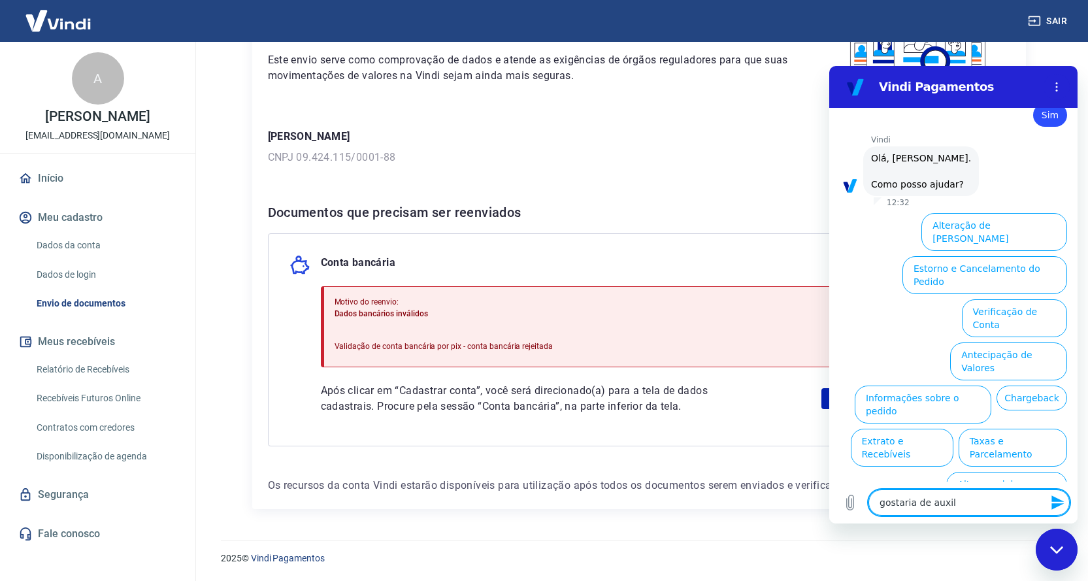
type textarea "gostaria de auxi"
type textarea "x"
type textarea "gostaria de aux"
type textarea "x"
type textarea "gostaria de au"
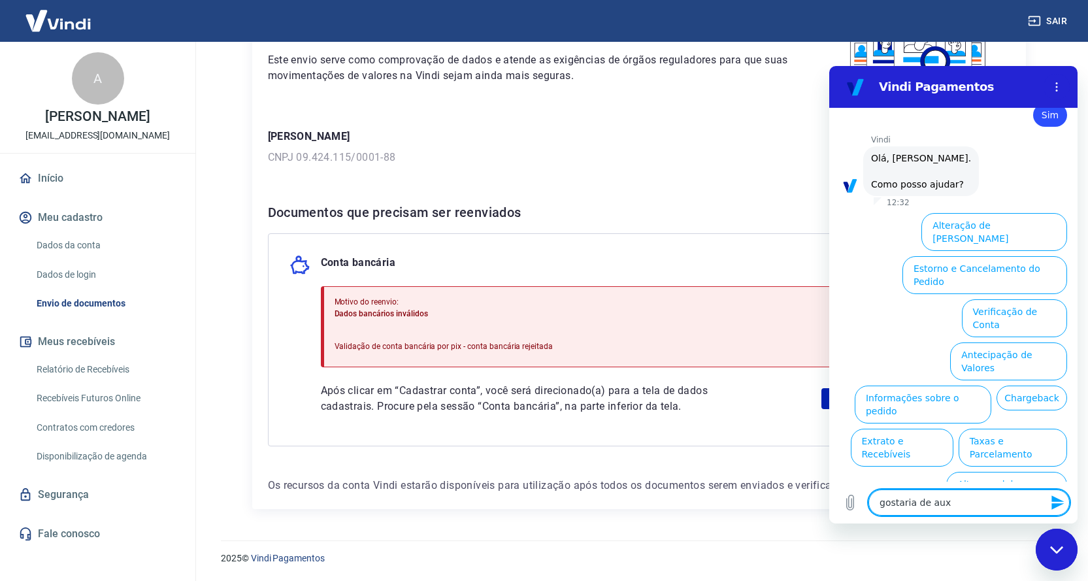
type textarea "x"
type textarea "gostaria de a"
type textarea "x"
type textarea "gostaria de"
type textarea "x"
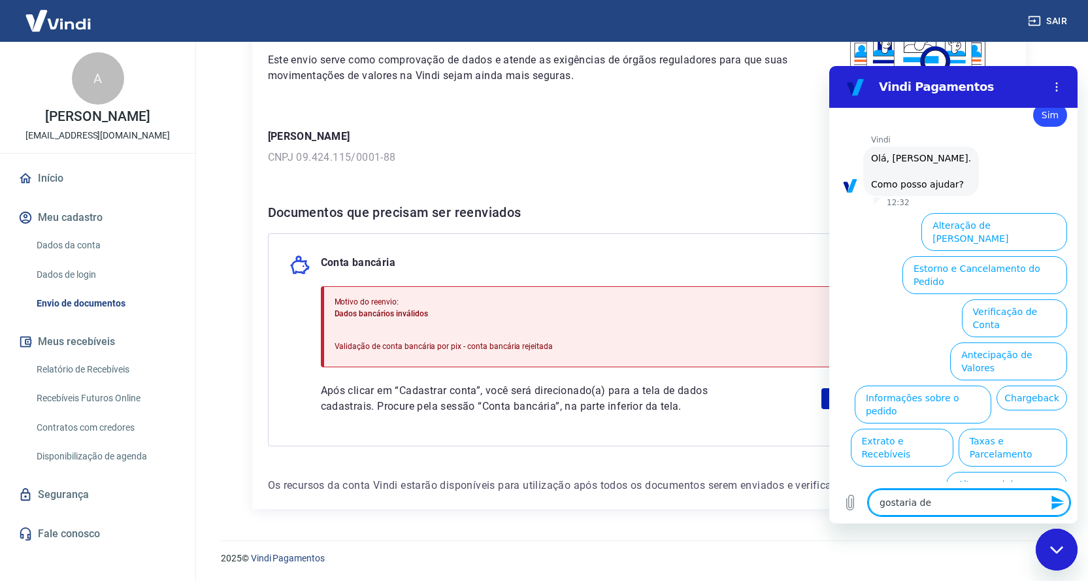
type textarea "gostaria de"
type textarea "x"
type textarea "gostaria d"
type textarea "x"
type textarea "gostaria"
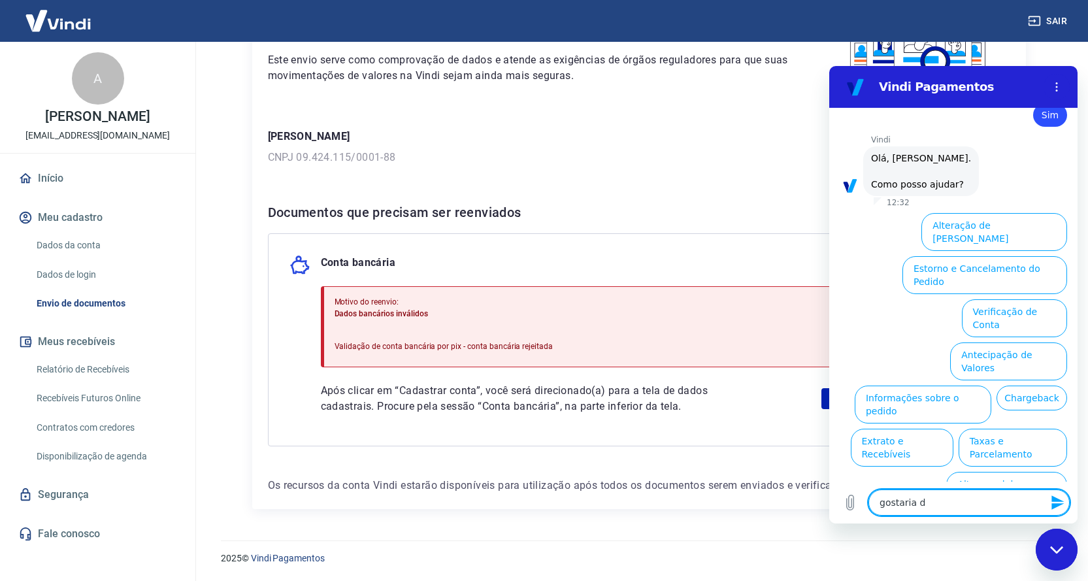
type textarea "x"
type textarea "gostaria"
type textarea "x"
type textarea "gostari"
type textarea "x"
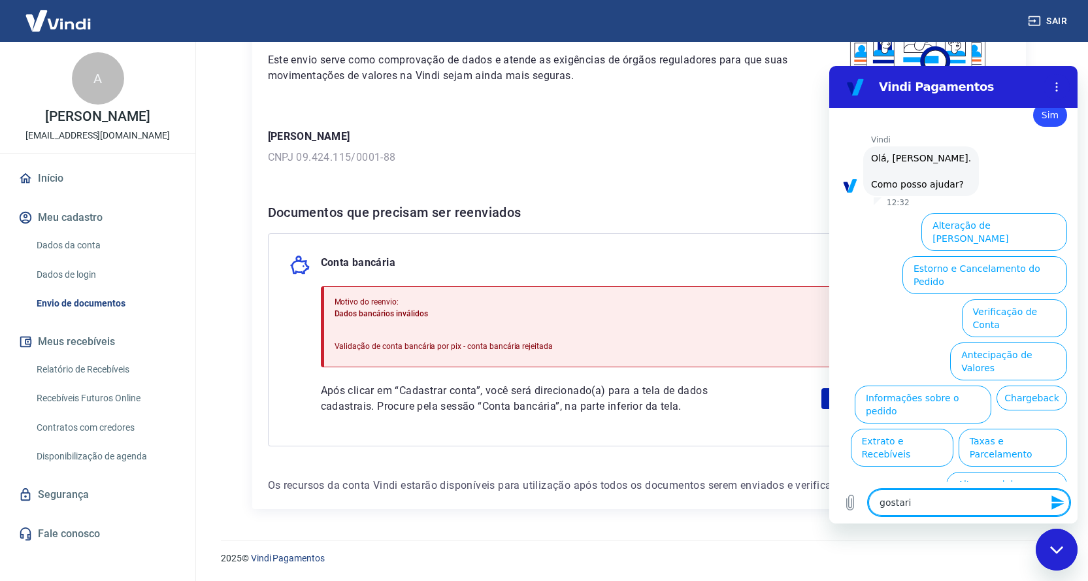
type textarea "gostar"
type textarea "x"
type textarea "gosta"
type textarea "x"
type textarea "gost"
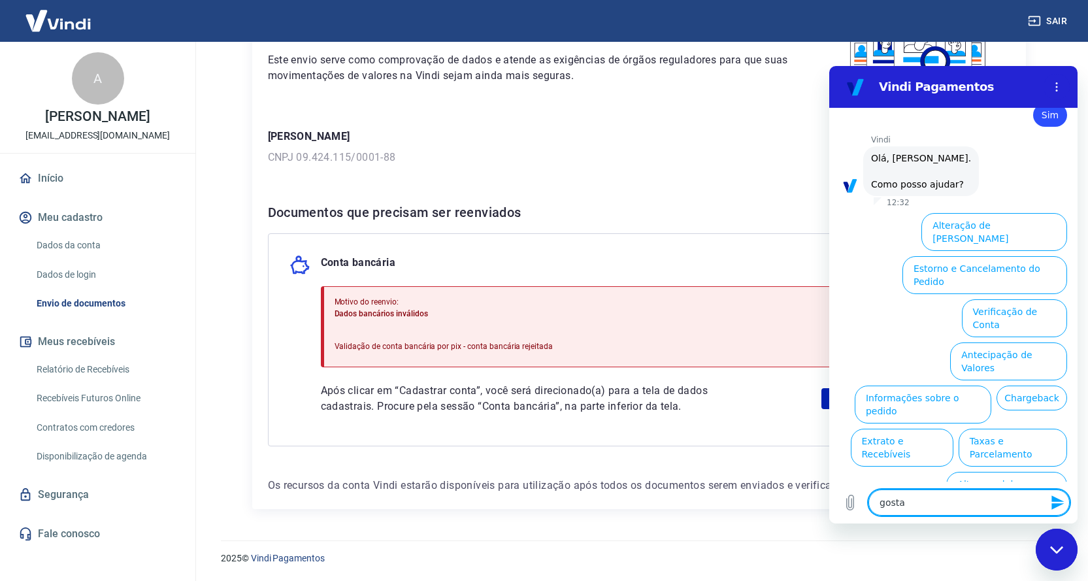
type textarea "x"
type textarea "gos"
type textarea "x"
type textarea "go"
type textarea "x"
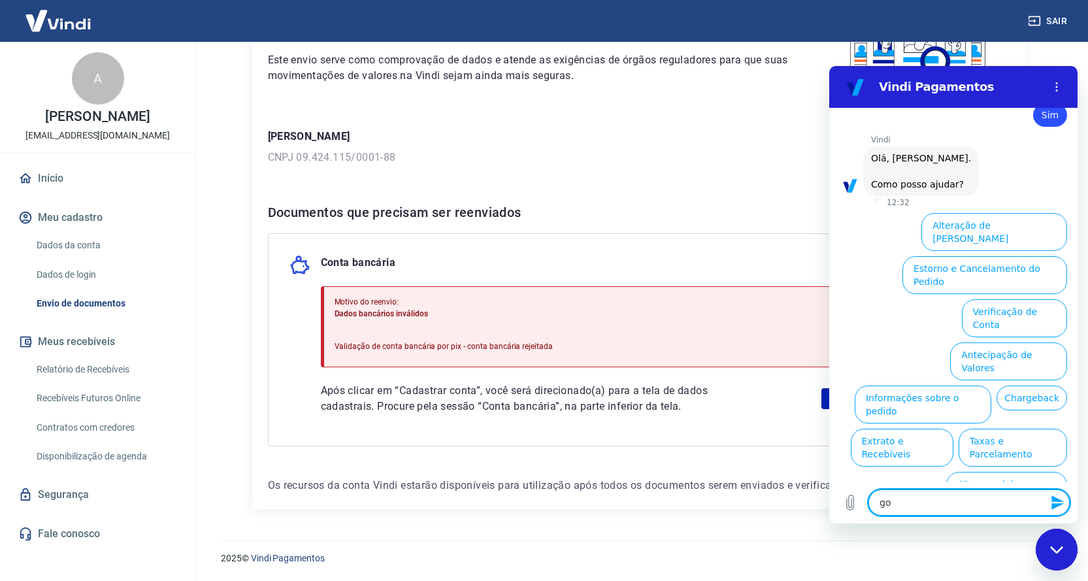
type textarea "g"
type textarea "x"
type textarea "f"
type textarea "x"
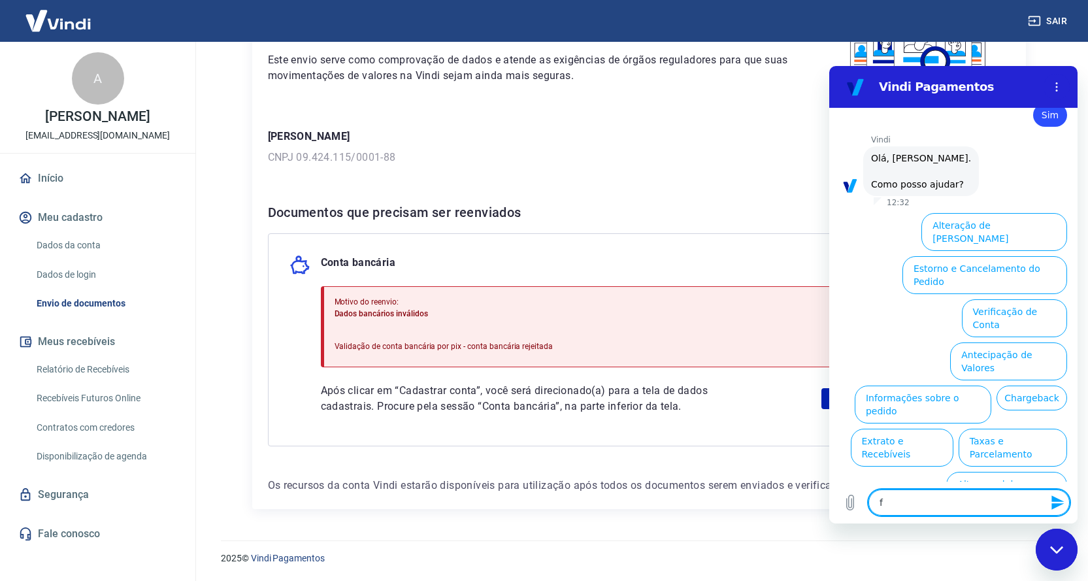
type textarea "fa"
type textarea "x"
type textarea "fal"
type textarea "x"
type textarea "fala"
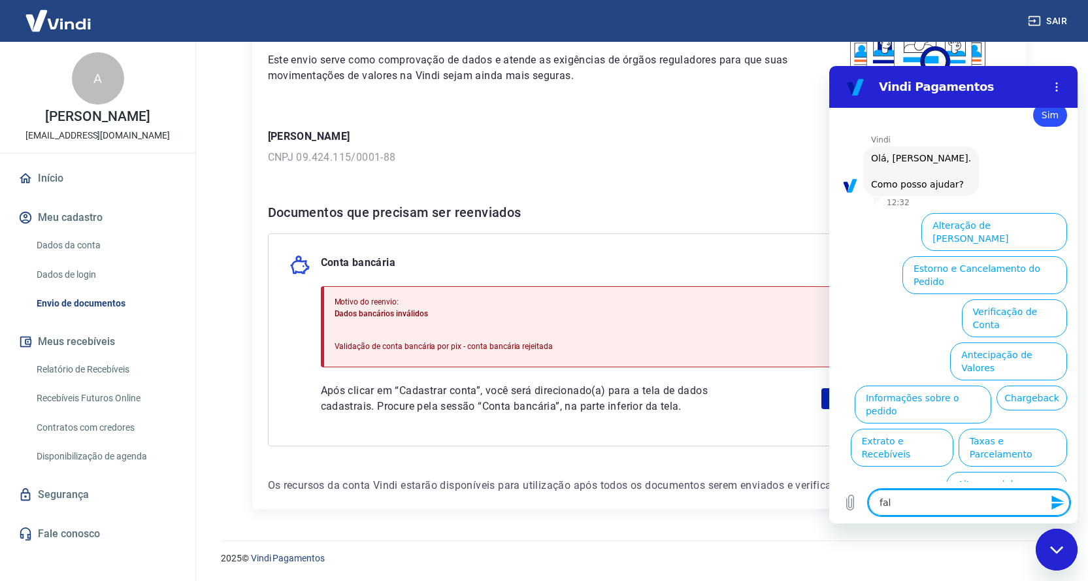
type textarea "x"
type textarea "falar"
type textarea "x"
type textarea "falar"
type textarea "x"
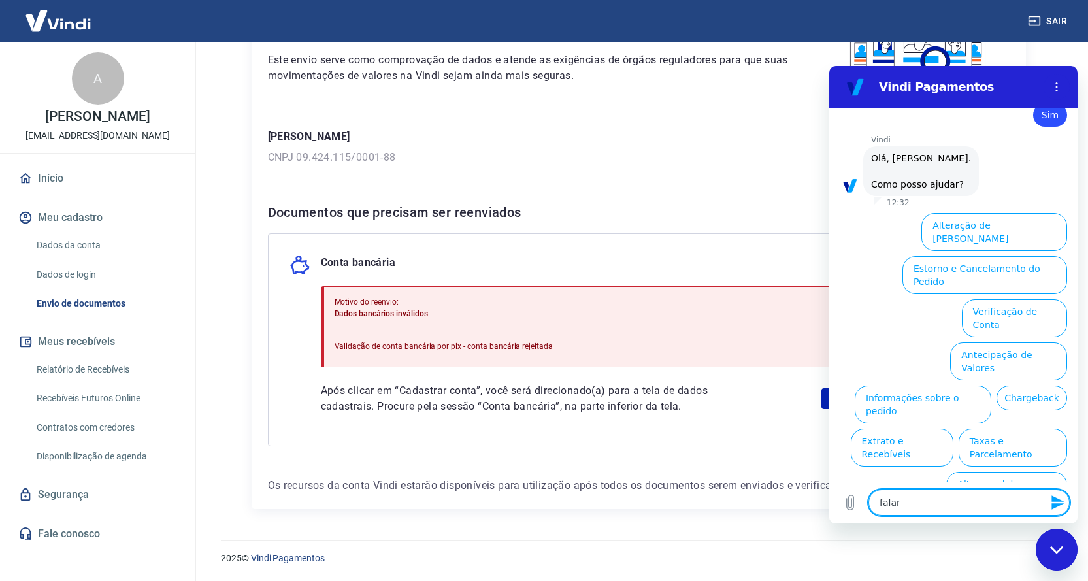
type textarea "falar c"
type textarea "x"
type textarea "falar co"
type textarea "x"
type textarea "falar com"
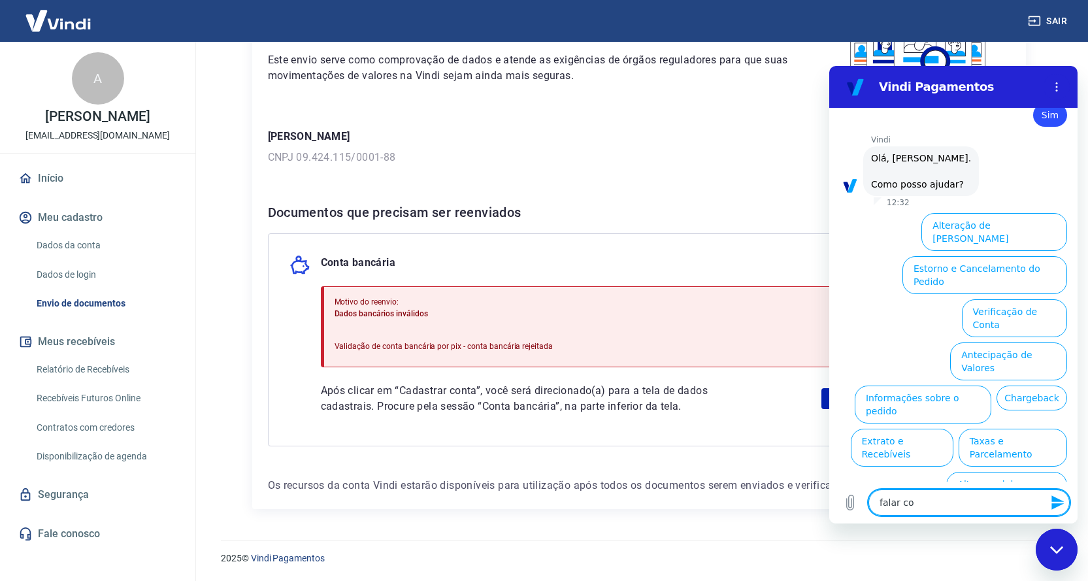
type textarea "x"
type textarea "falar com"
type textarea "x"
type textarea "falar com a"
type textarea "x"
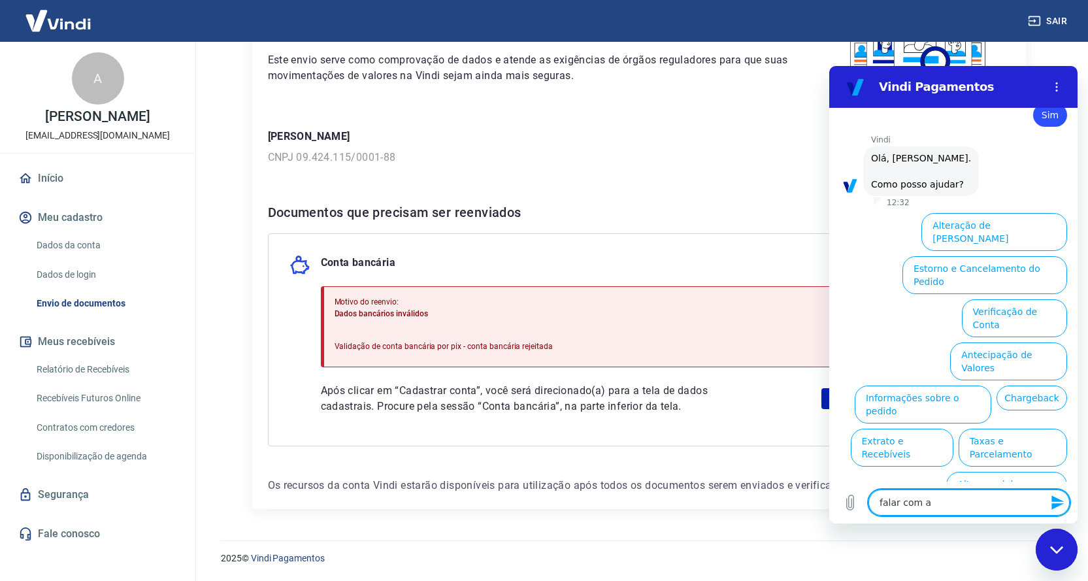
type textarea "falar com at"
type textarea "x"
type textarea "falar com ate"
type textarea "x"
type textarea "falar com aten"
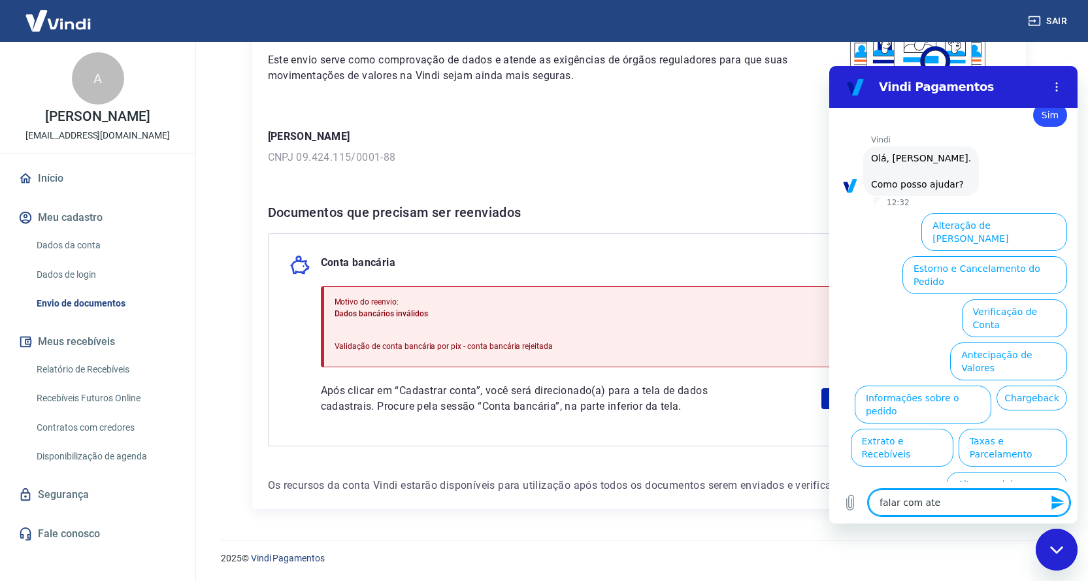
type textarea "x"
type textarea "falar com atend"
type textarea "x"
type textarea "falar com atende"
type textarea "x"
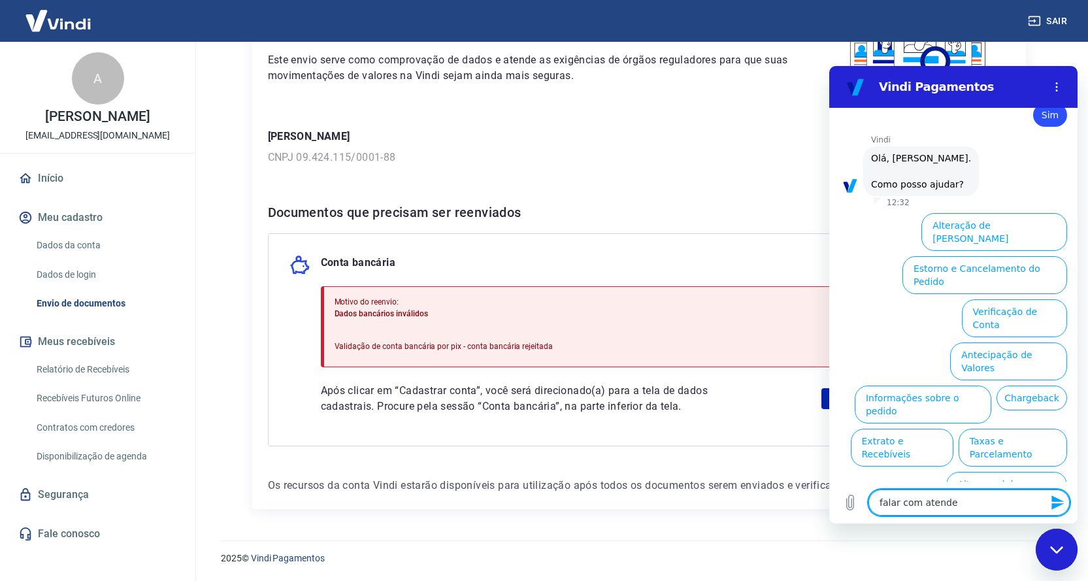
type textarea "falar com atenden"
type textarea "x"
type textarea "falar com atendent"
type textarea "x"
type textarea "falar com atendente"
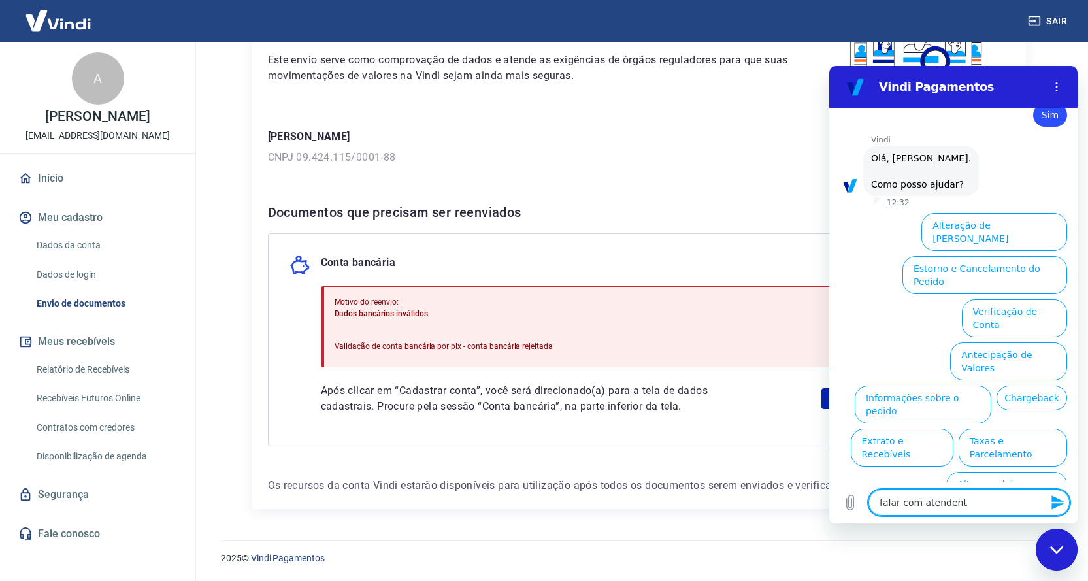
type textarea "x"
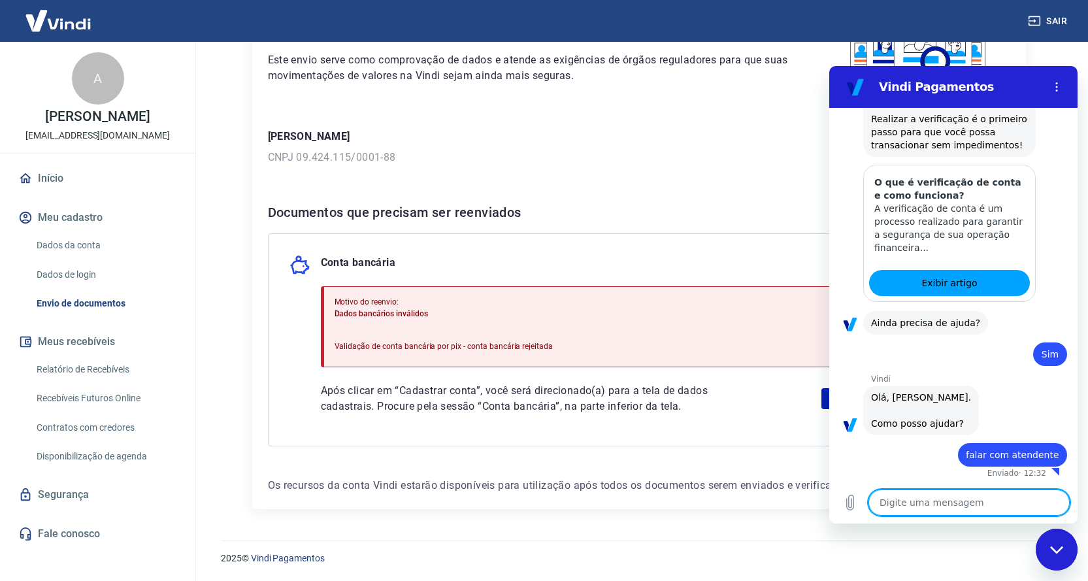
type textarea "x"
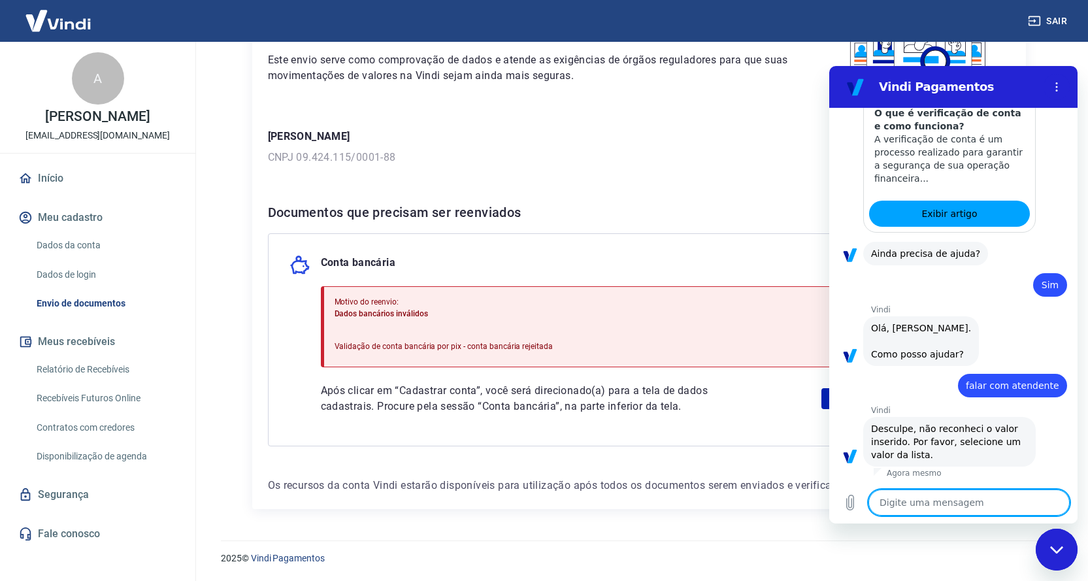
scroll to position [201, 0]
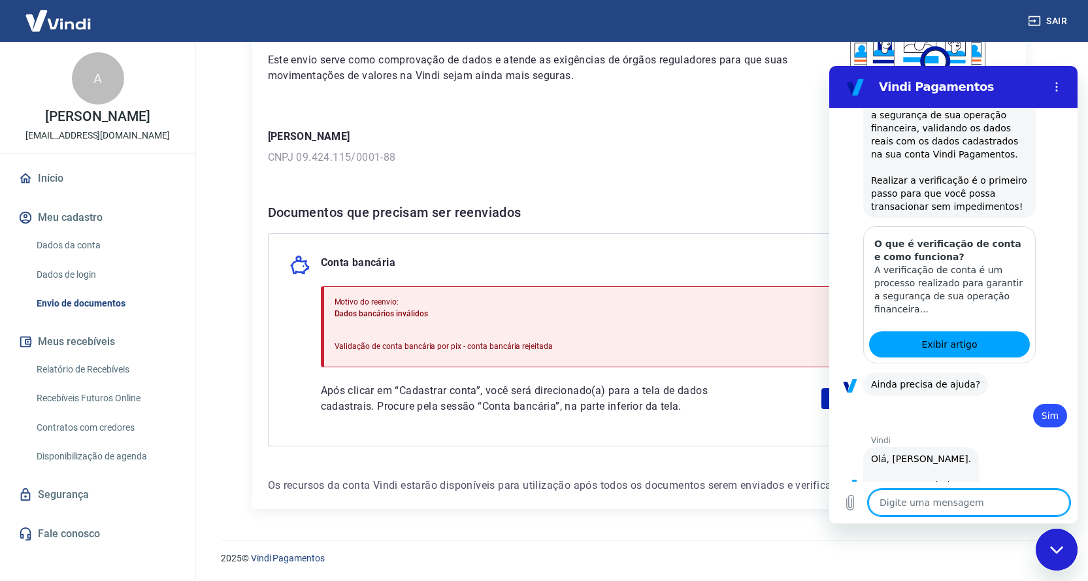
click at [614, 204] on h6 "Documentos que precisam ser reenviados" at bounding box center [639, 212] width 742 height 21
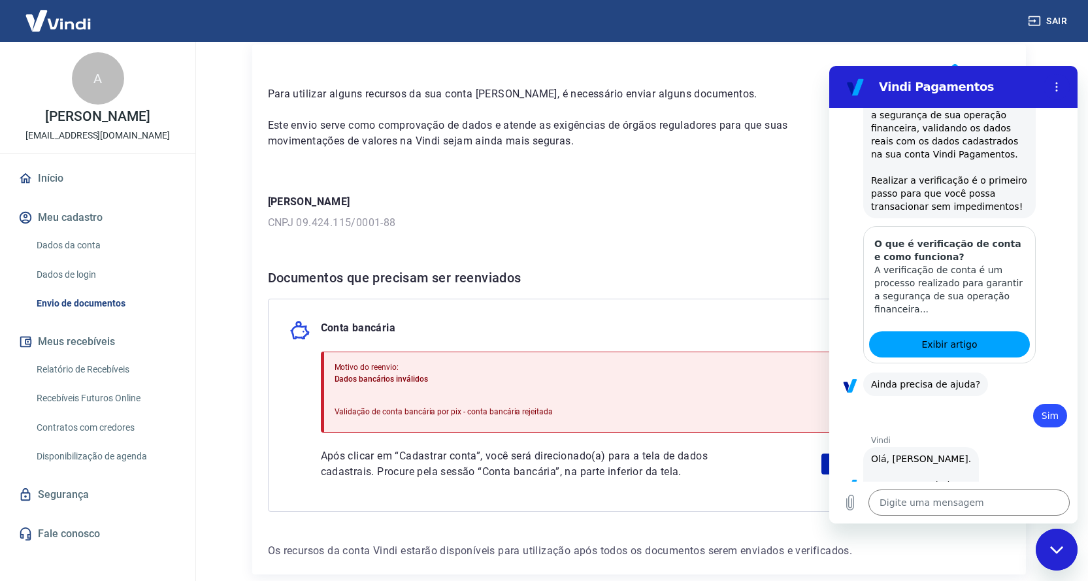
scroll to position [115, 0]
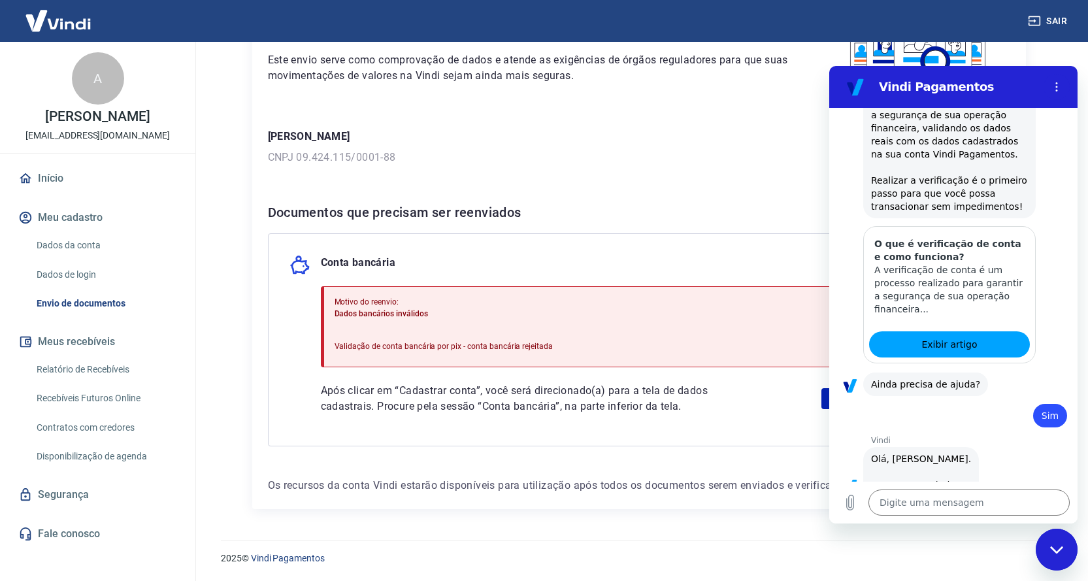
click at [686, 352] on div "Motivo do reenvio: Dados bancários inválidos Validação de conta bancária por pi…" at bounding box center [655, 326] width 668 height 81
click at [823, 400] on link "Cadastrar conta" at bounding box center [904, 398] width 167 height 21
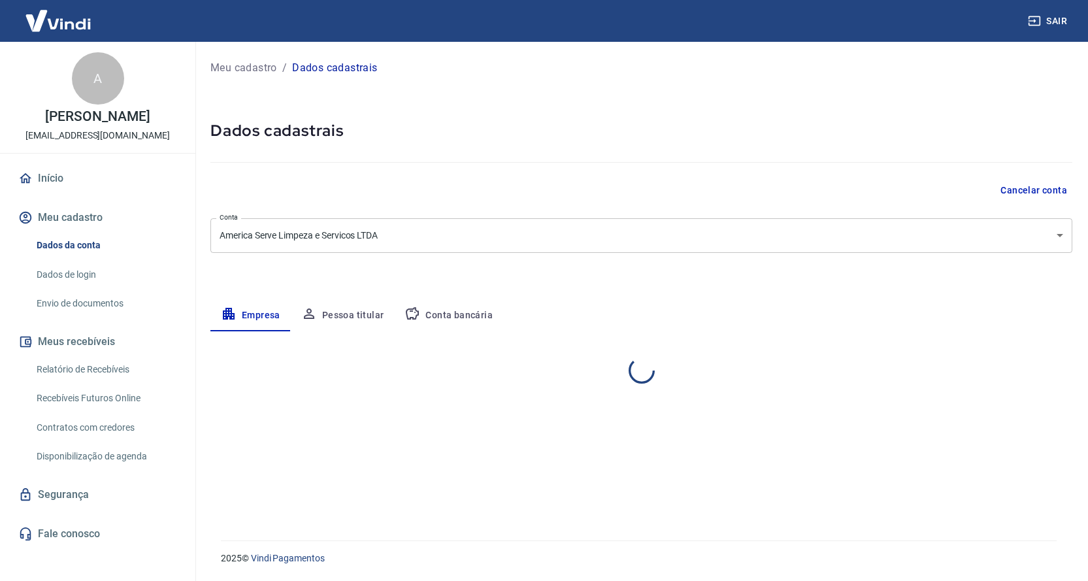
select select "SP"
select select "business"
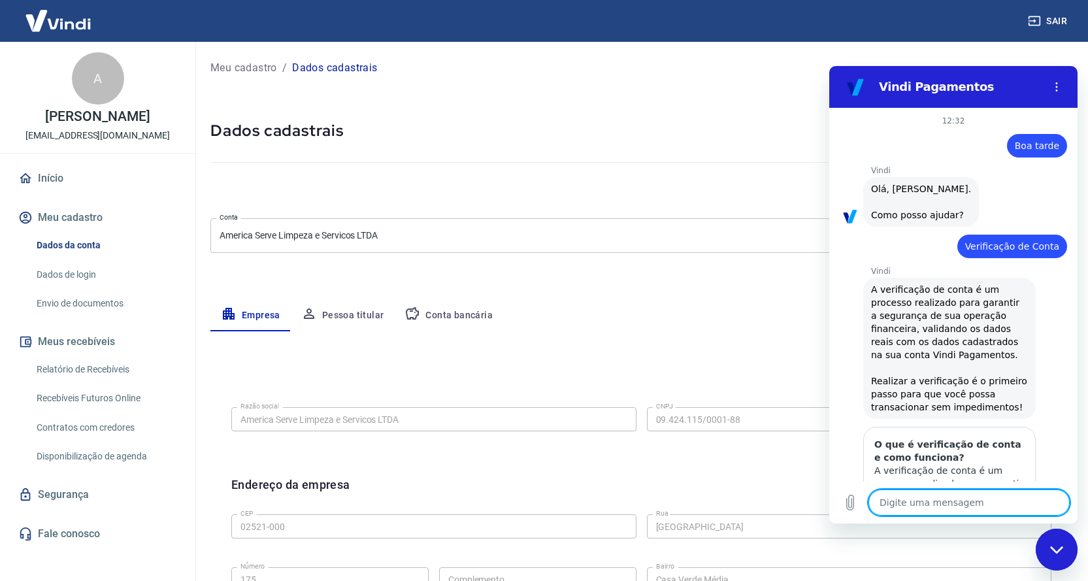
scroll to position [331, 0]
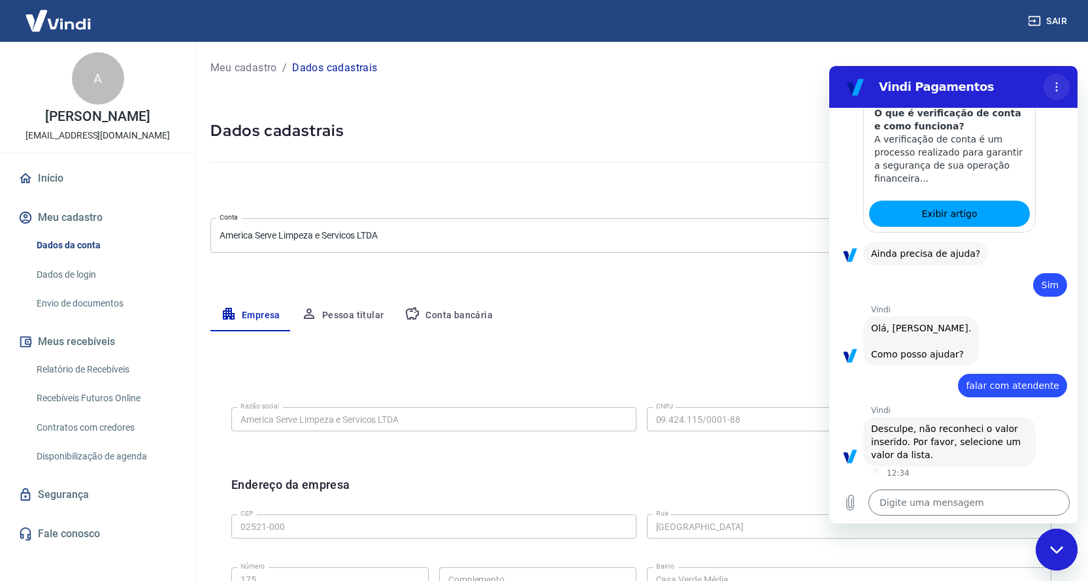
click at [1060, 86] on icon "Menu de opções" at bounding box center [1056, 87] width 10 height 10
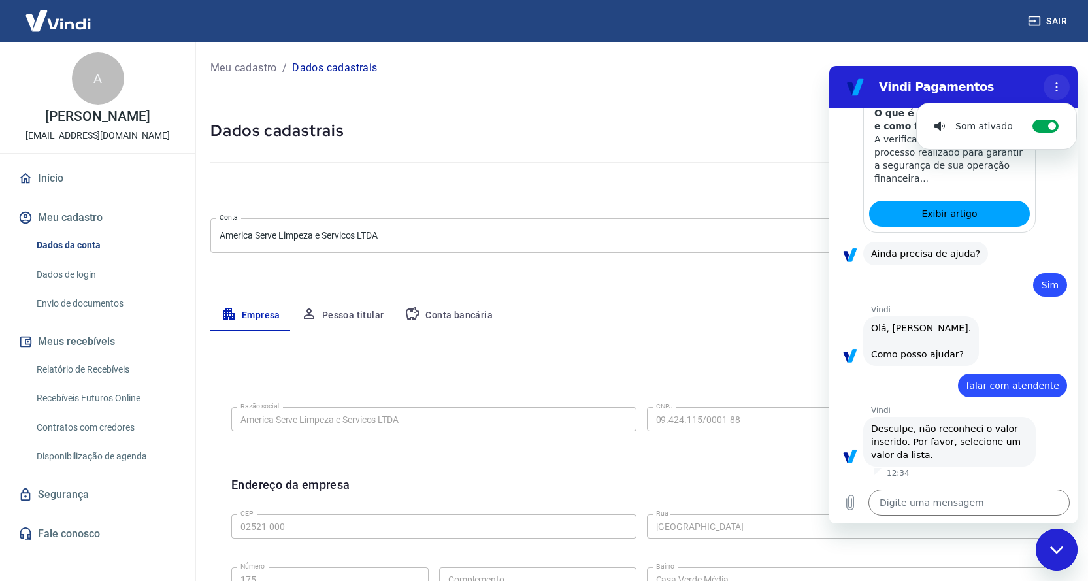
click at [1055, 86] on icon "Menu de opções" at bounding box center [1056, 87] width 10 height 10
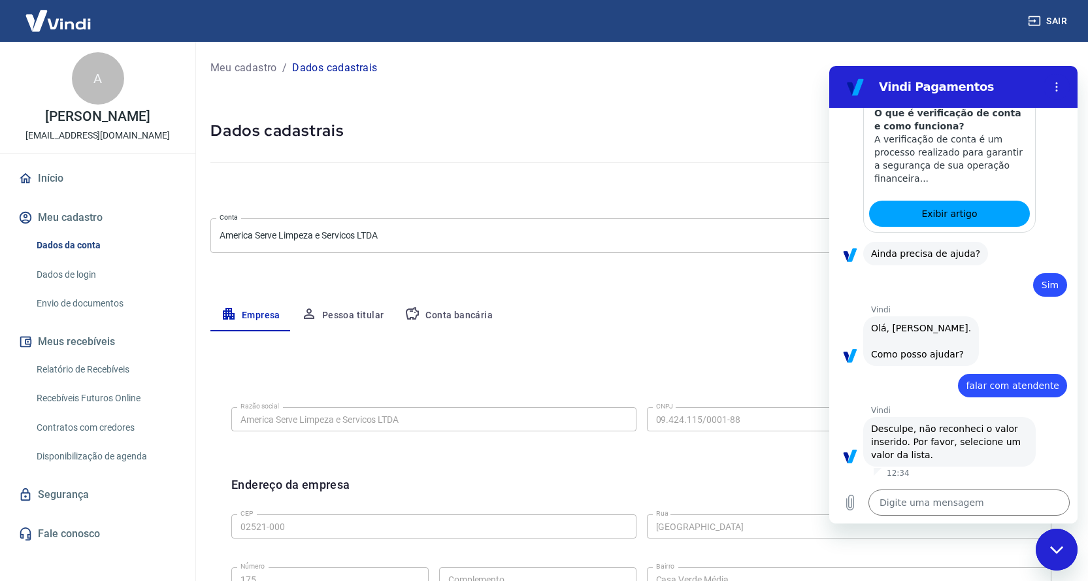
click at [1067, 560] on div "Fechar janela de mensagens" at bounding box center [1056, 549] width 39 height 39
type textarea "x"
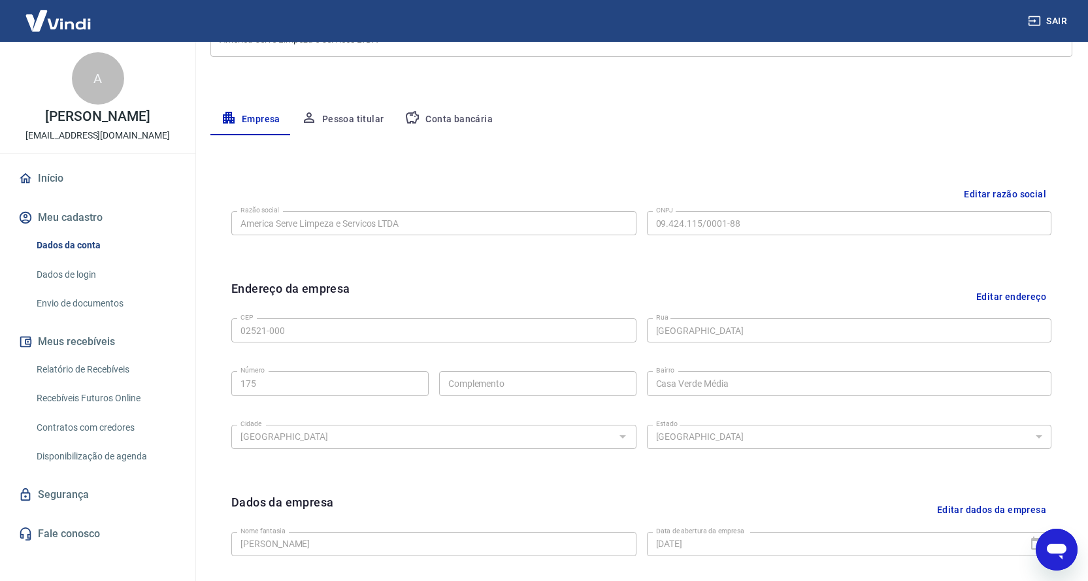
scroll to position [261, 0]
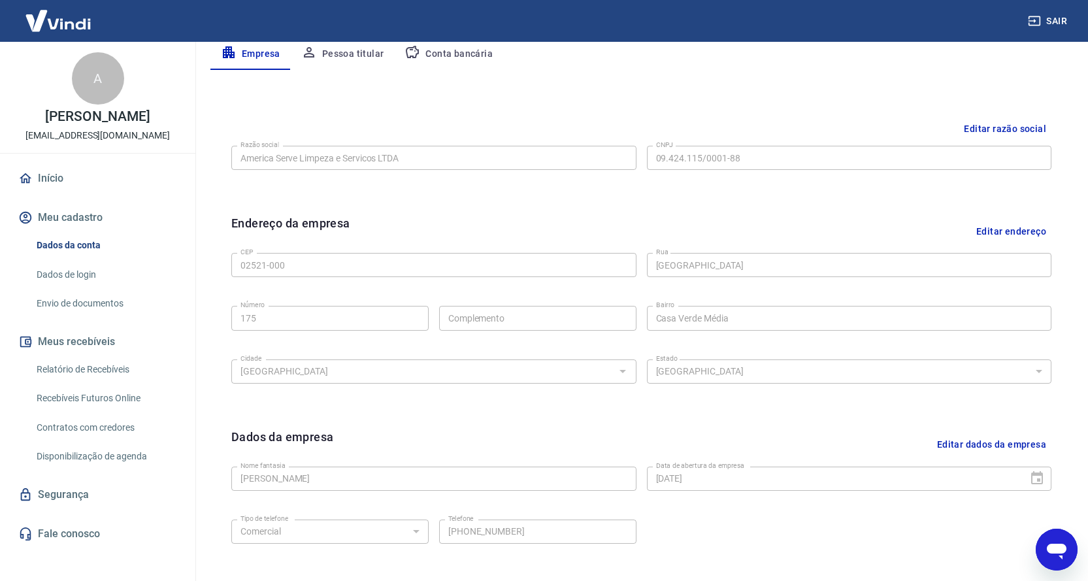
click at [128, 301] on link "Envio de documentos" at bounding box center [105, 303] width 148 height 27
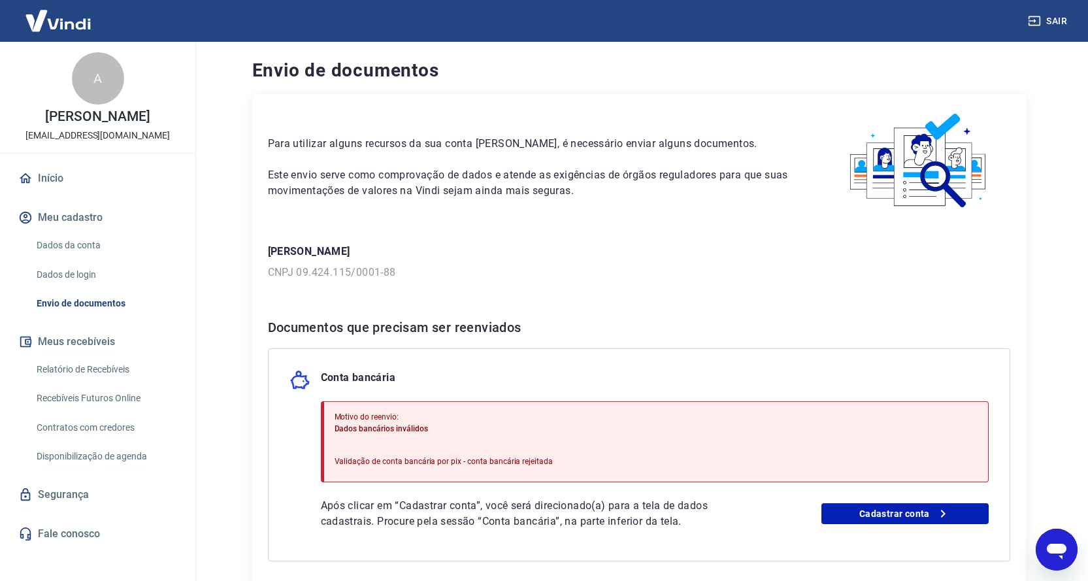
scroll to position [115, 0]
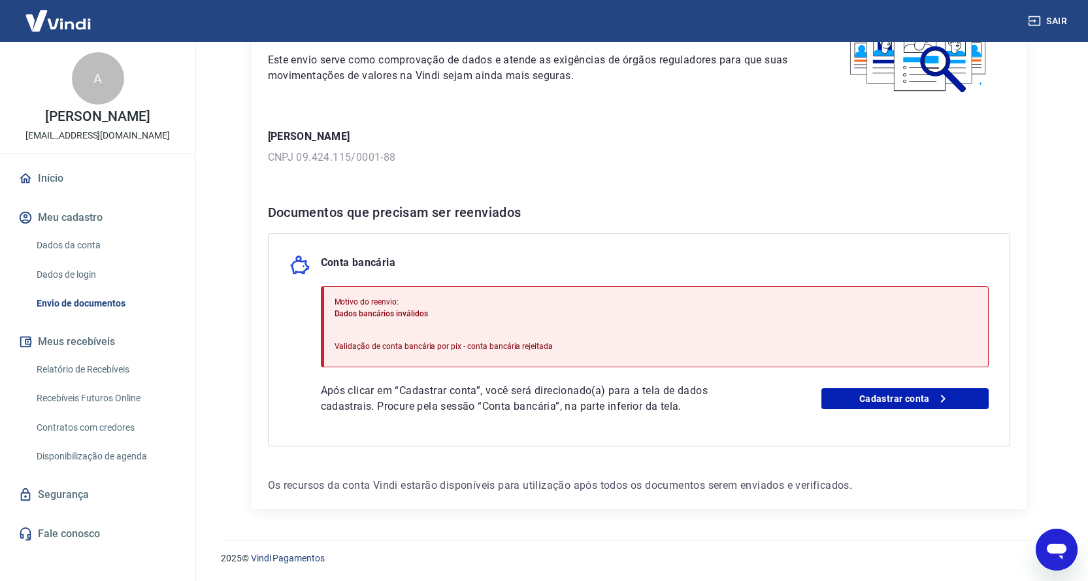
click at [583, 338] on div "Motivo do reenvio: Dados bancários inválidos Validação de conta bancária por pi…" at bounding box center [655, 326] width 668 height 81
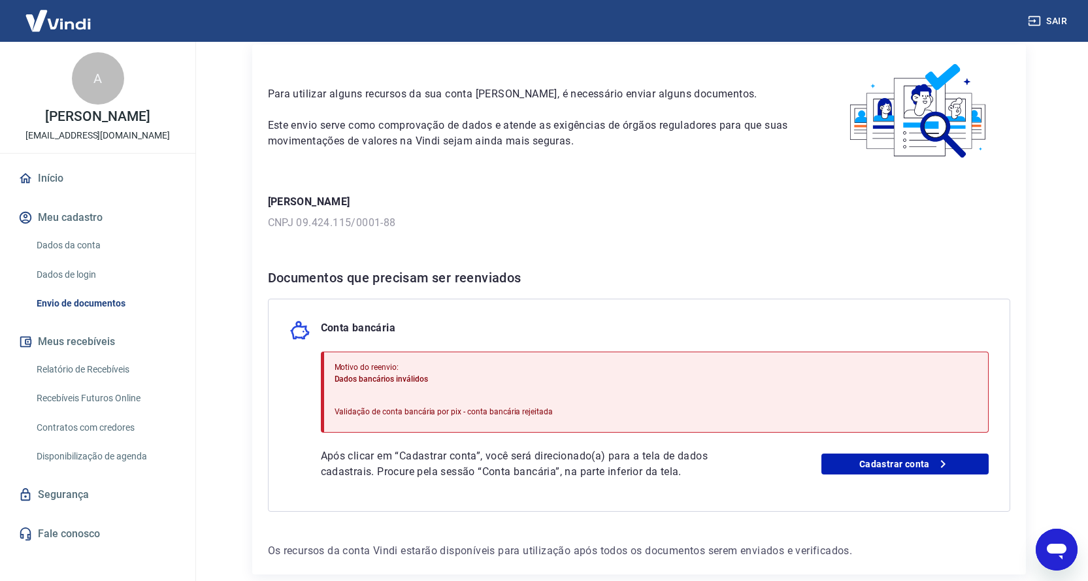
click at [425, 380] on span "Dados bancários inválidos" at bounding box center [381, 378] width 93 height 9
click at [402, 377] on span "Dados bancários inválidos" at bounding box center [381, 378] width 93 height 9
click at [899, 463] on link "Cadastrar conta" at bounding box center [904, 463] width 167 height 21
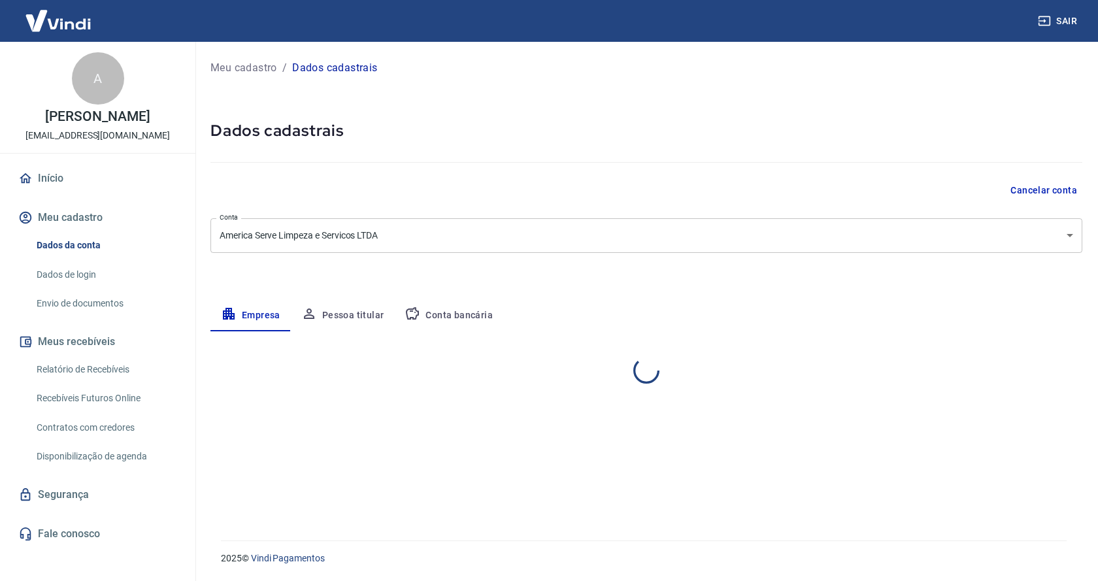
select select "SP"
select select "business"
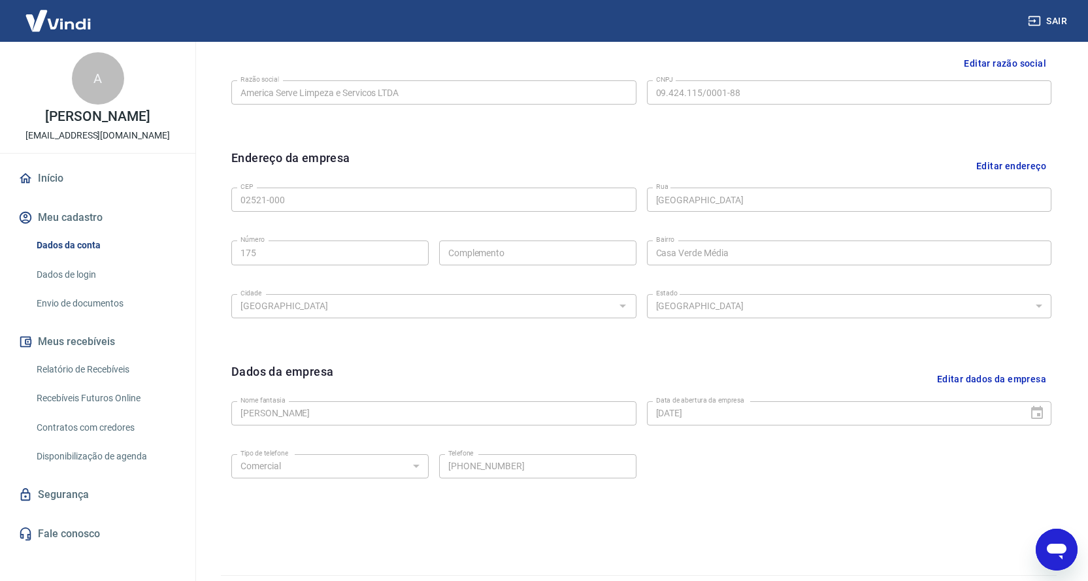
scroll to position [361, 0]
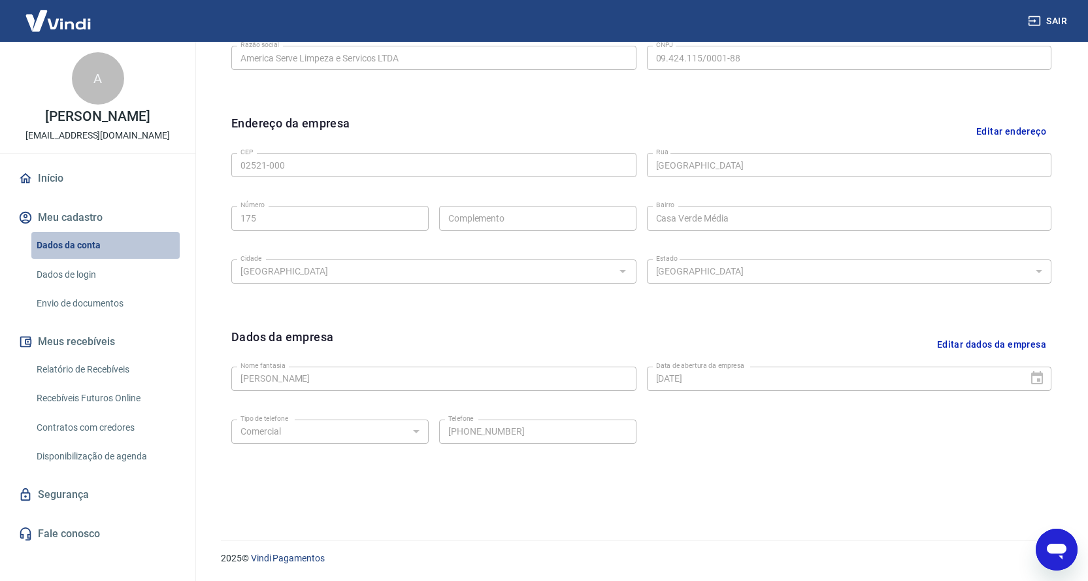
click at [80, 241] on link "Dados da conta" at bounding box center [105, 245] width 148 height 27
click at [66, 270] on link "Dados de login" at bounding box center [105, 274] width 148 height 27
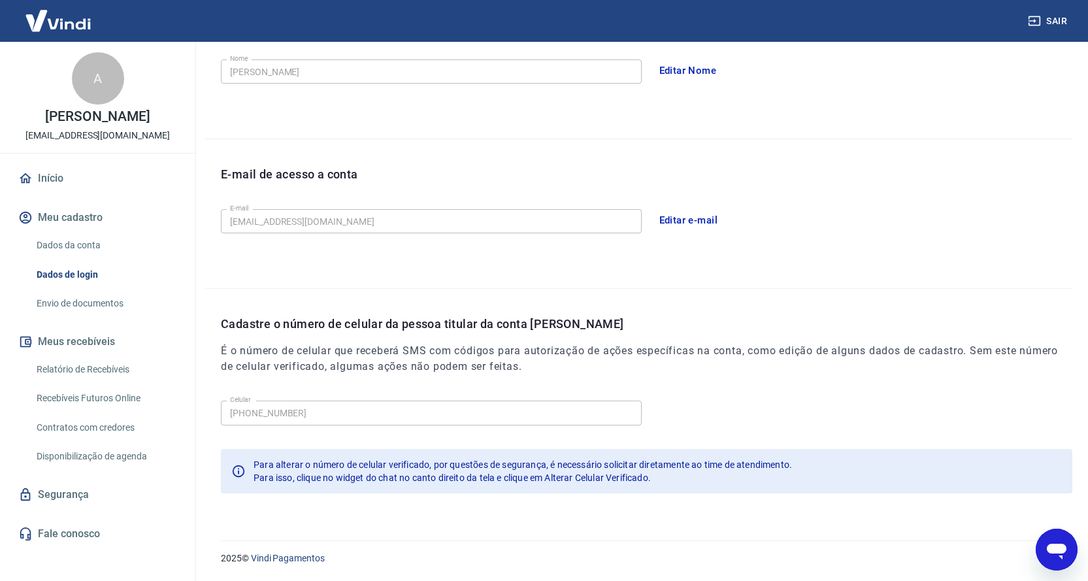
scroll to position [256, 0]
click at [90, 306] on link "Envio de documentos" at bounding box center [105, 303] width 148 height 27
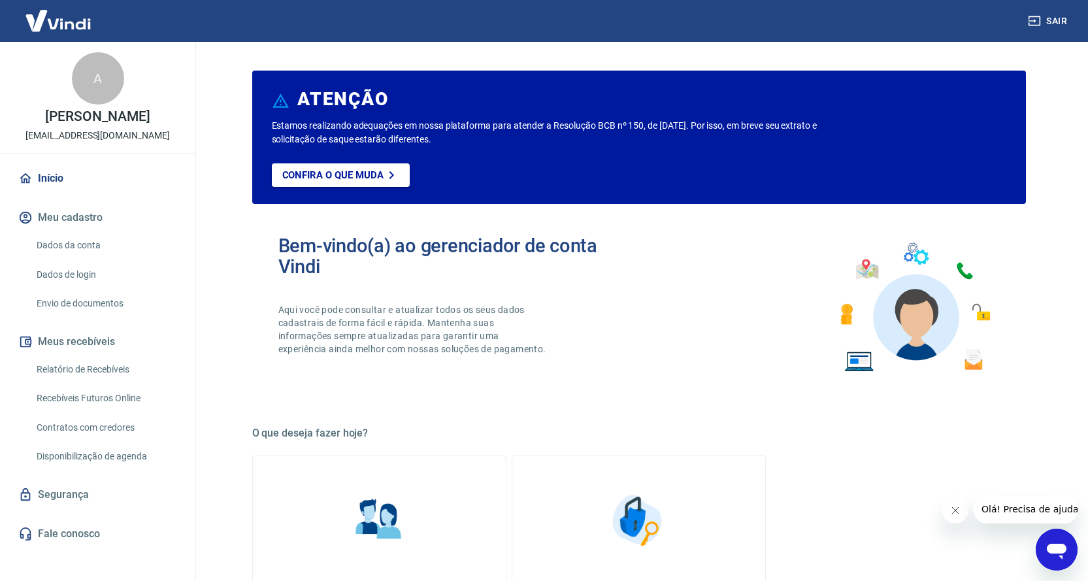
click at [83, 491] on link "Segurança" at bounding box center [98, 494] width 164 height 29
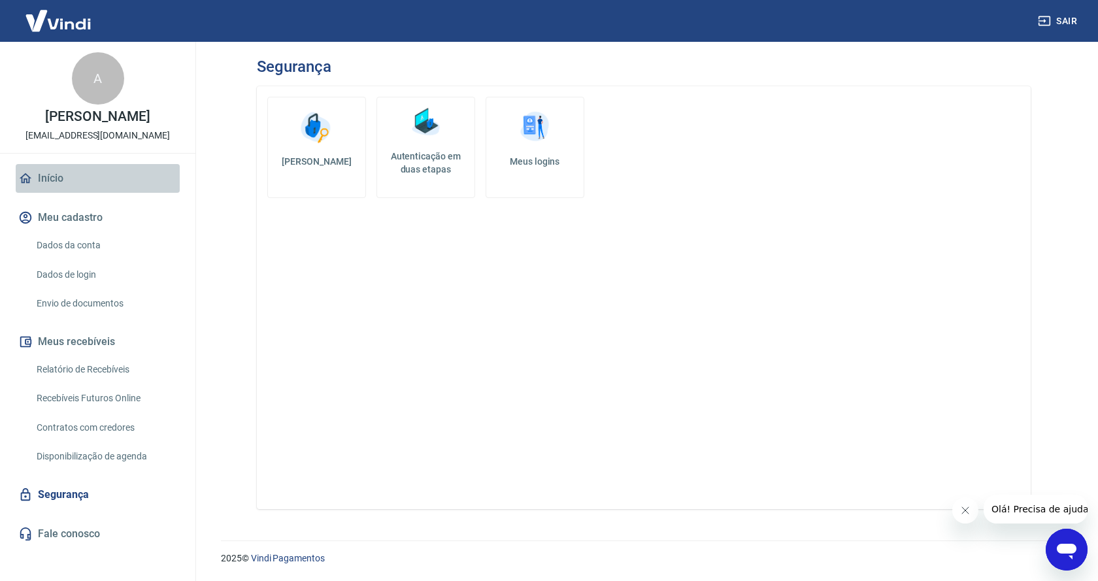
click at [38, 173] on link "Início" at bounding box center [98, 178] width 164 height 29
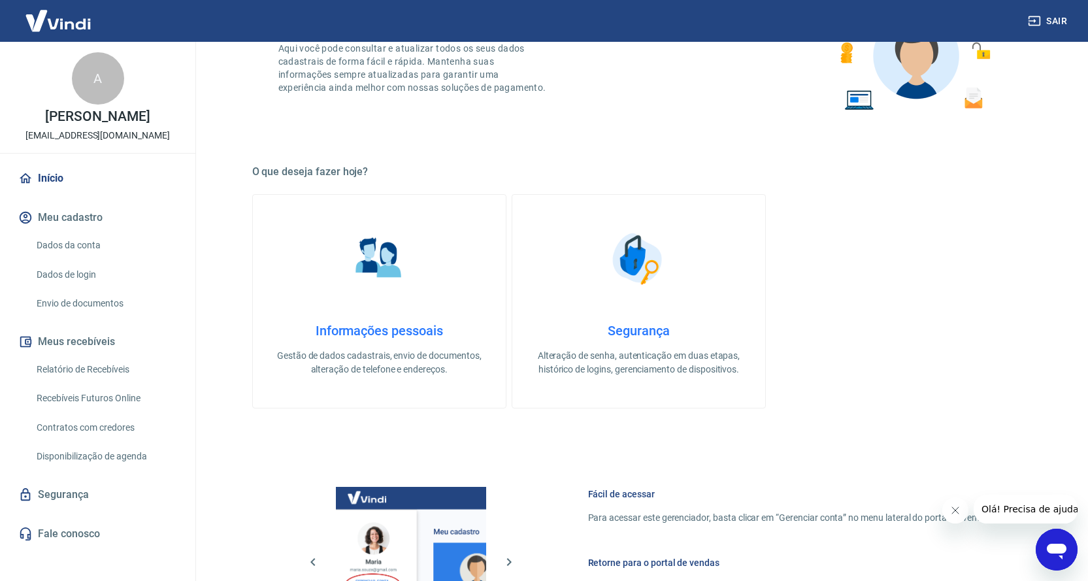
scroll to position [196, 0]
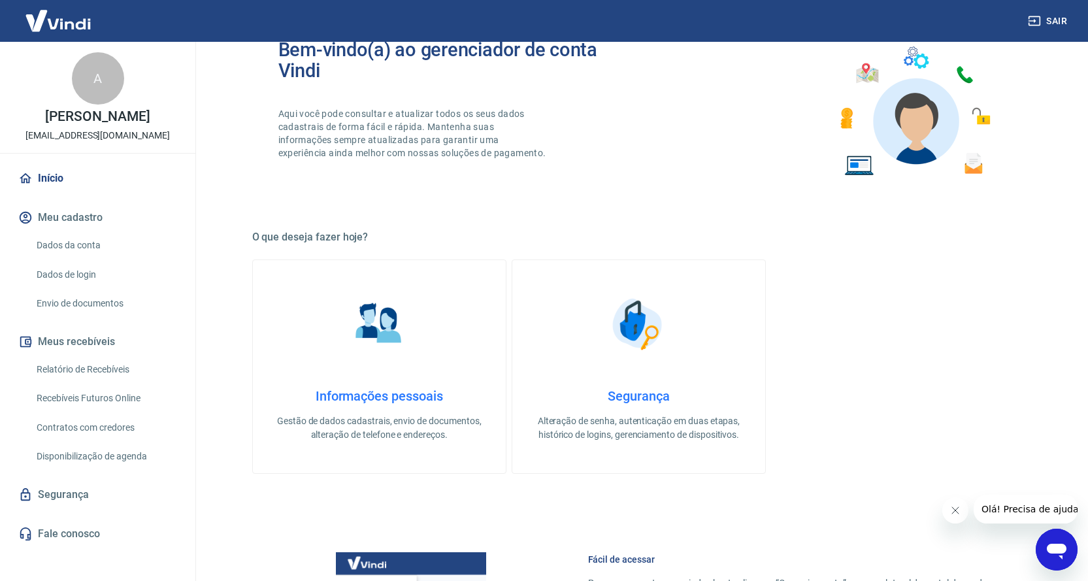
click at [395, 309] on img at bounding box center [378, 323] width 65 height 65
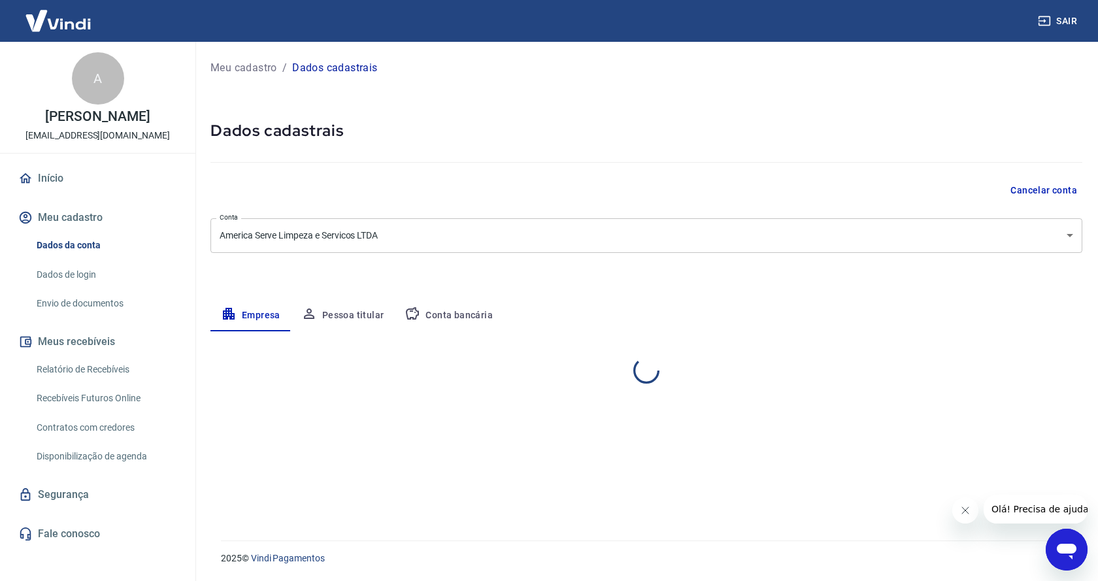
select select "SP"
select select "business"
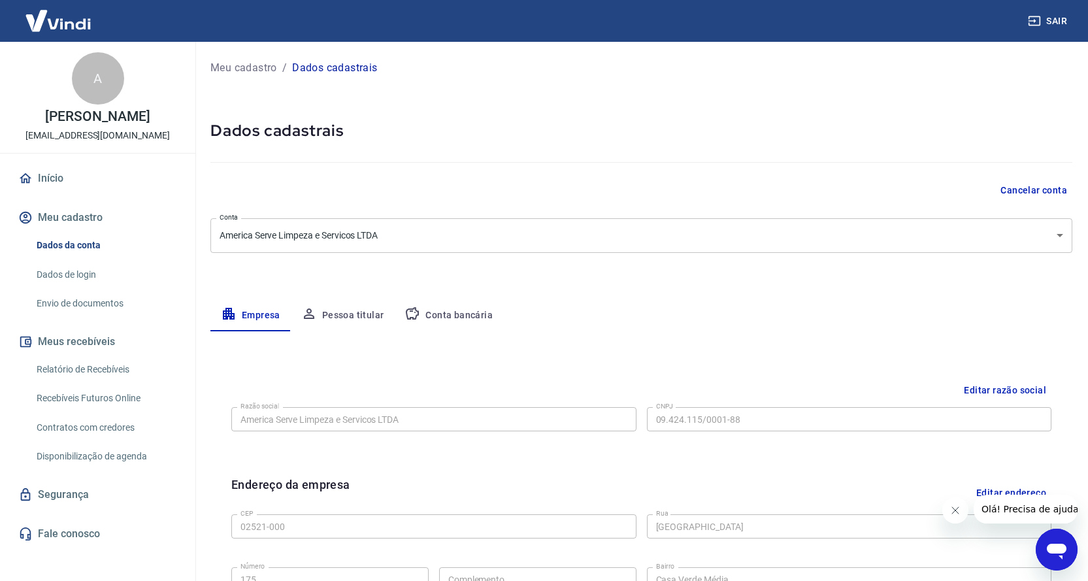
click at [472, 310] on button "Conta bancária" at bounding box center [448, 315] width 109 height 31
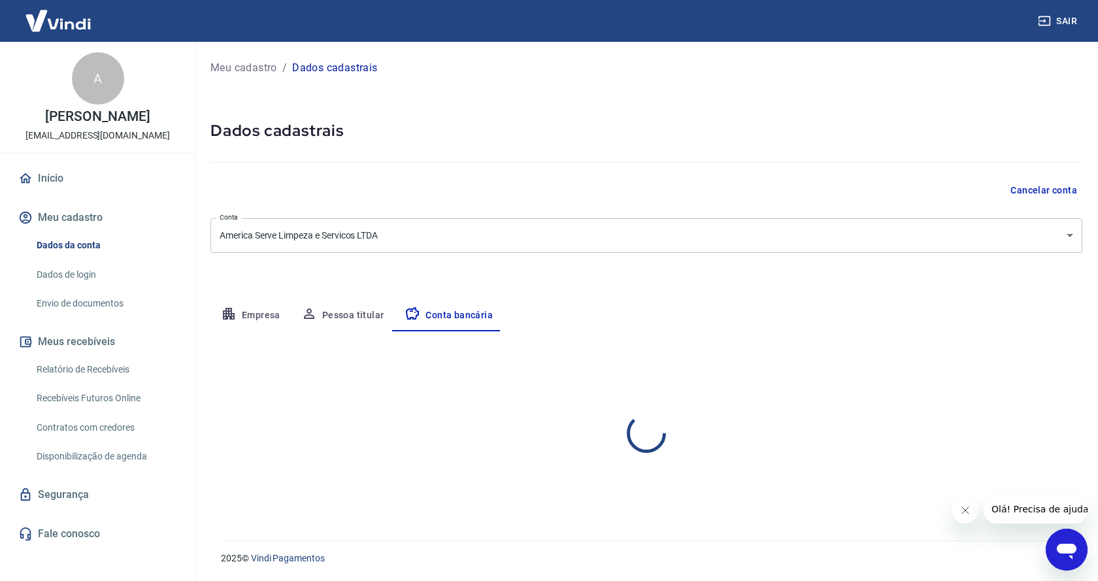
select select "1"
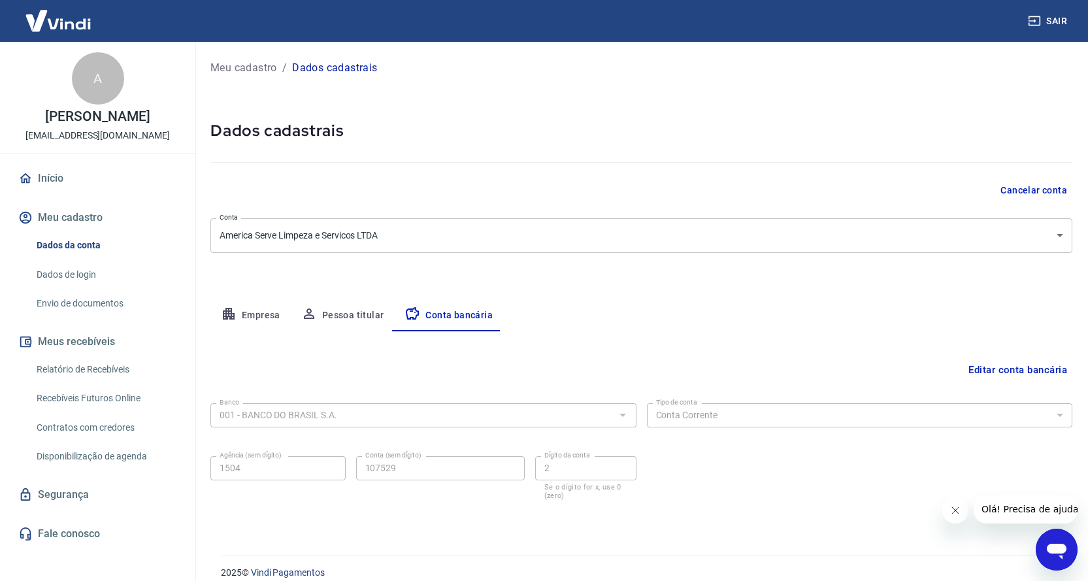
click at [107, 301] on link "Envio de documentos" at bounding box center [105, 303] width 148 height 27
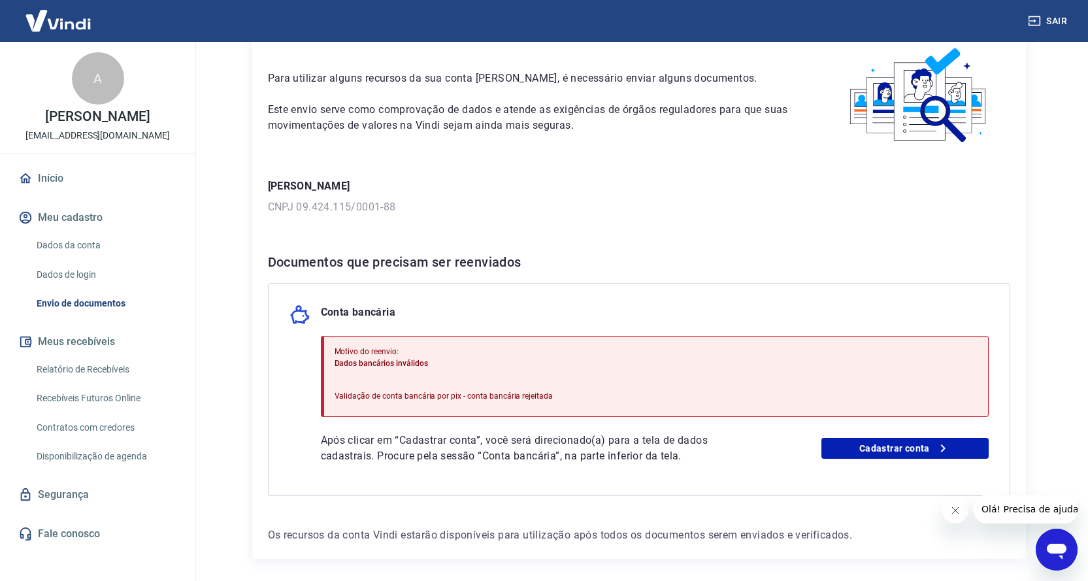
scroll to position [115, 0]
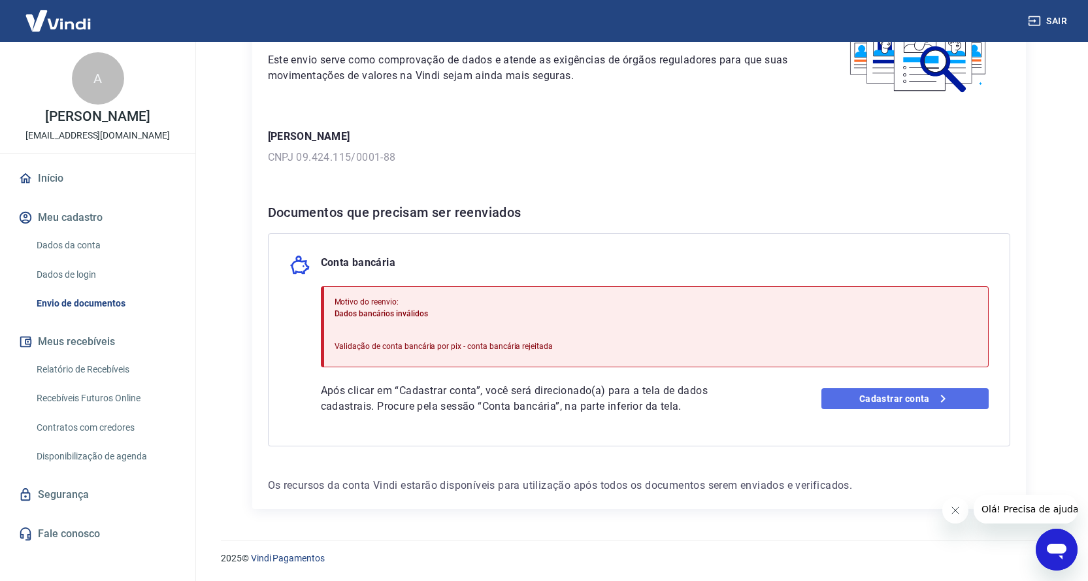
click at [902, 401] on link "Cadastrar conta" at bounding box center [904, 398] width 167 height 21
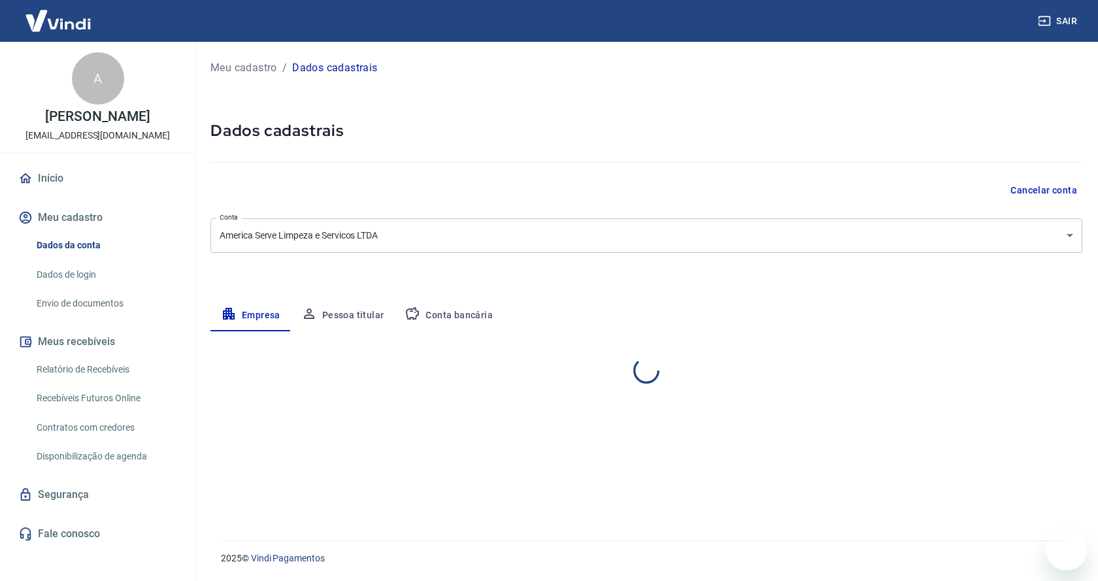
select select "SP"
select select "business"
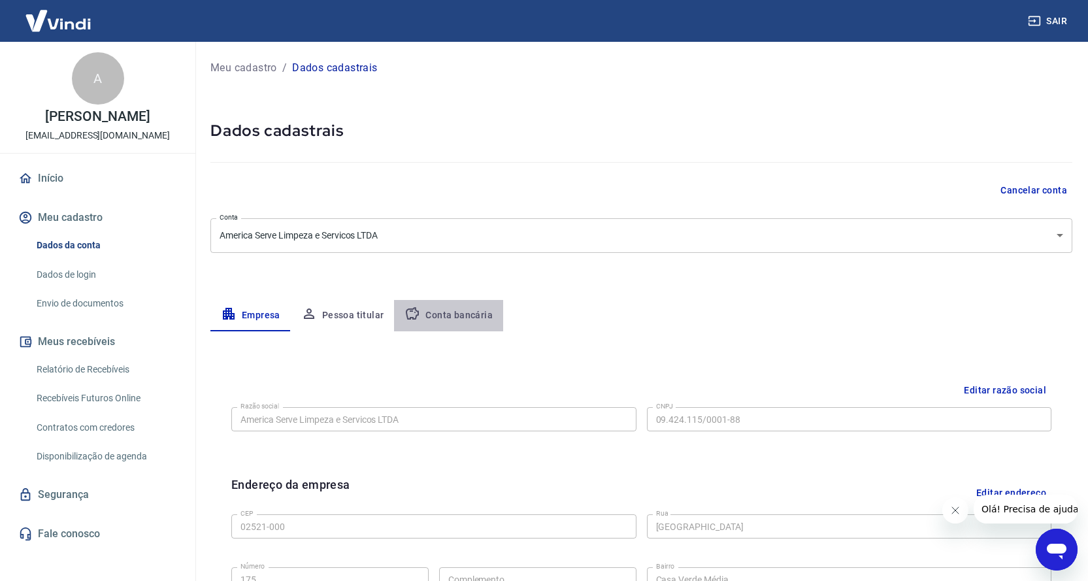
click at [463, 320] on button "Conta bancária" at bounding box center [448, 315] width 109 height 31
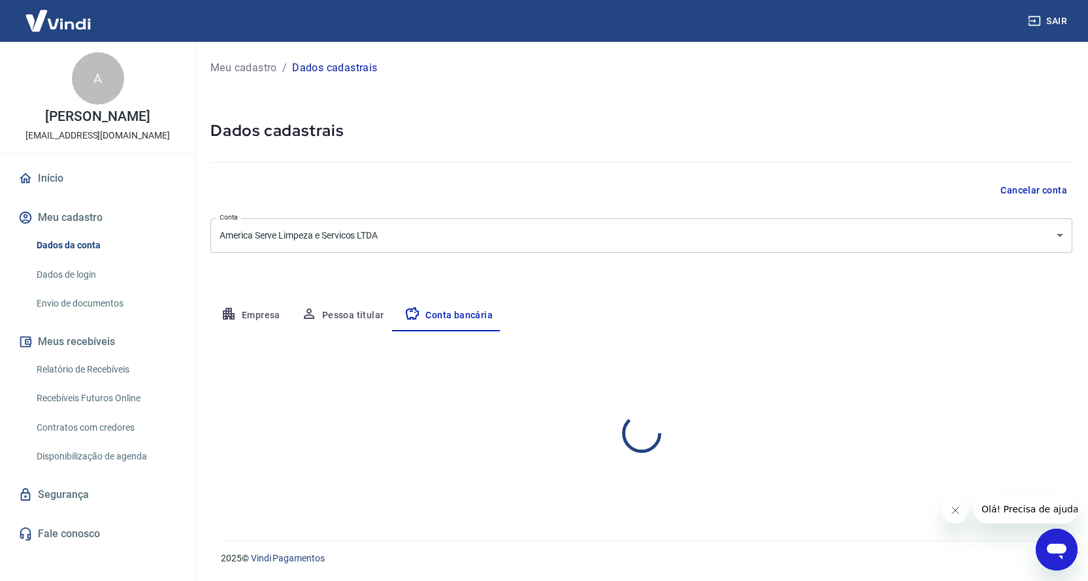
select select "1"
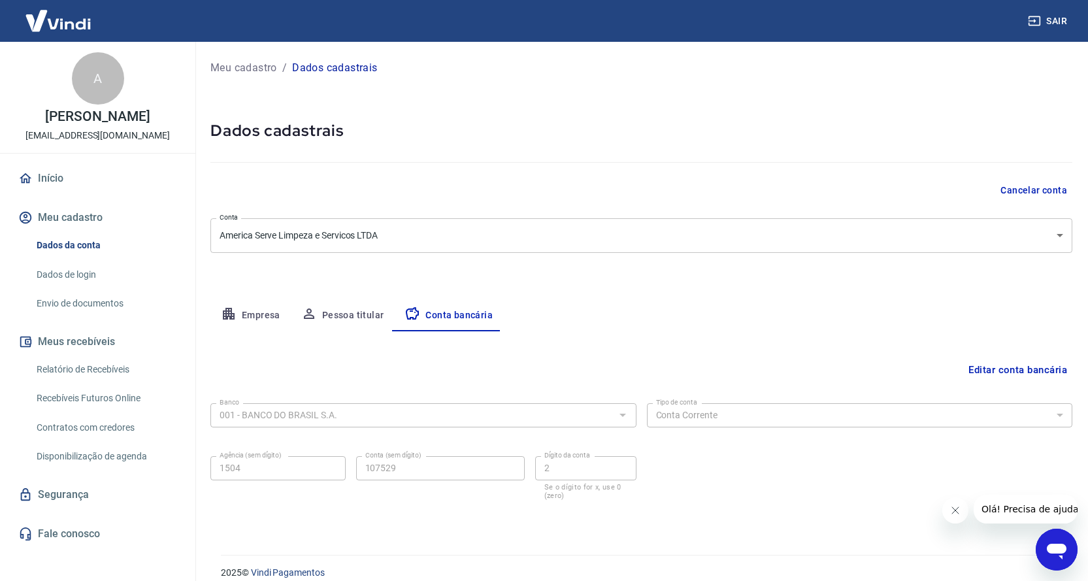
scroll to position [14, 0]
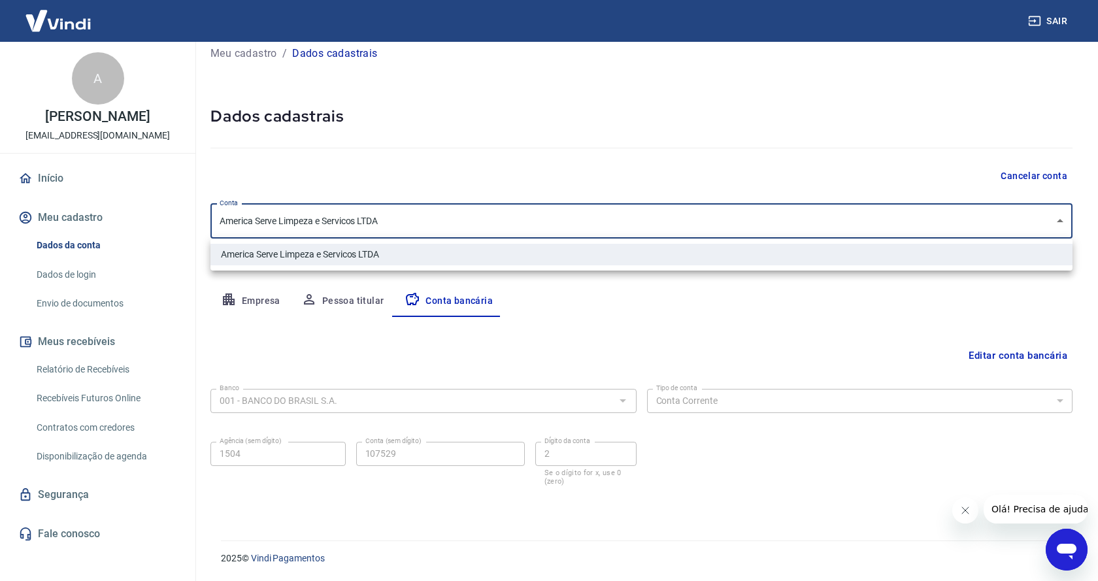
click at [1046, 223] on body "Sair A [PERSON_NAME] [EMAIL_ADDRESS][DOMAIN_NAME] Início Meu cadastro Dados da …" at bounding box center [549, 276] width 1098 height 581
click at [1046, 223] on div at bounding box center [549, 290] width 1098 height 581
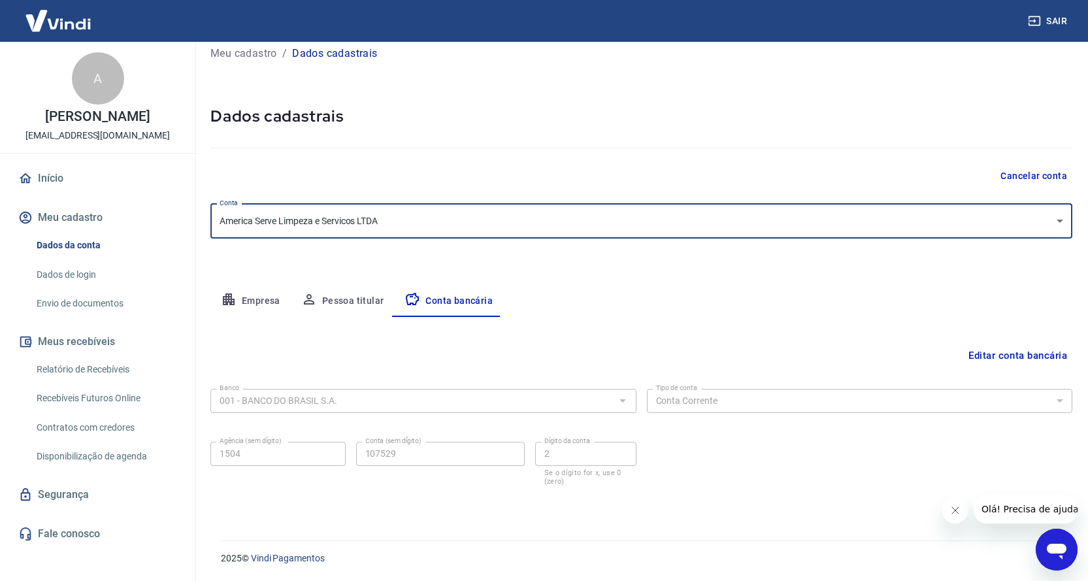
click at [1017, 354] on button "Editar conta bancária" at bounding box center [1017, 355] width 109 height 25
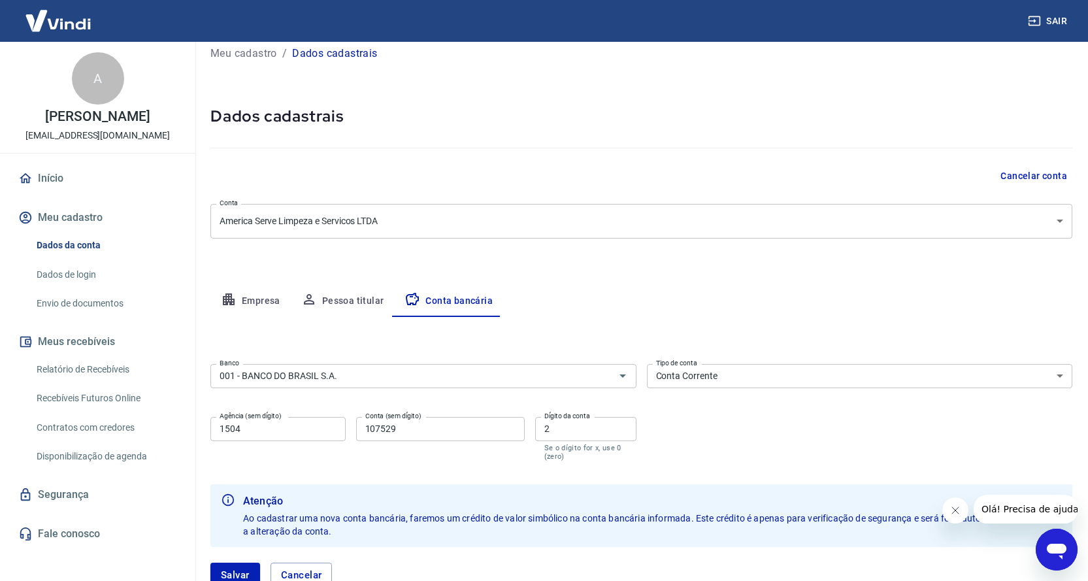
scroll to position [80, 0]
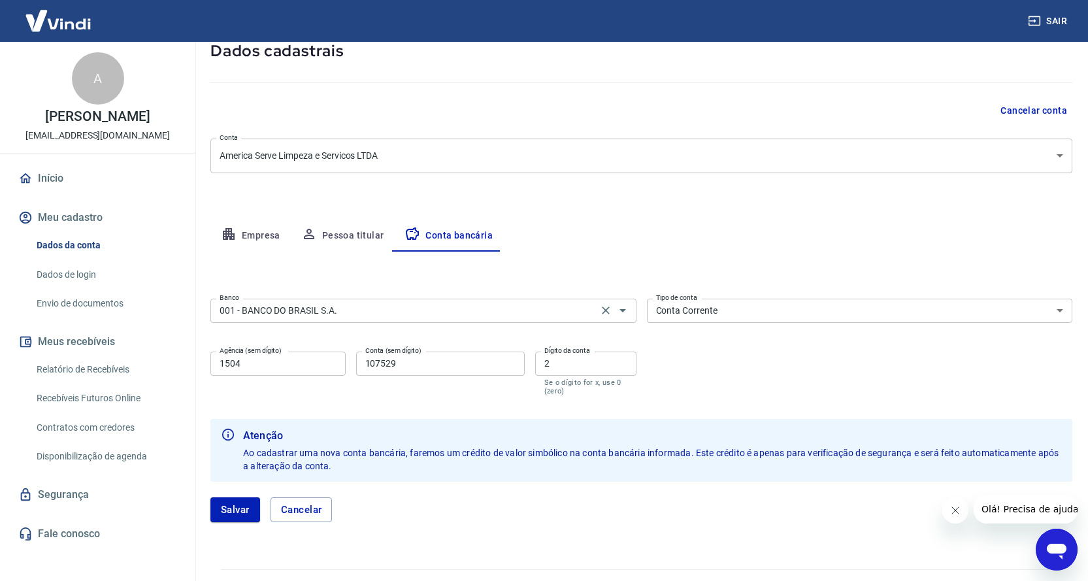
click at [339, 311] on input "001 - BANCO DO BRASIL S.A." at bounding box center [404, 311] width 380 height 16
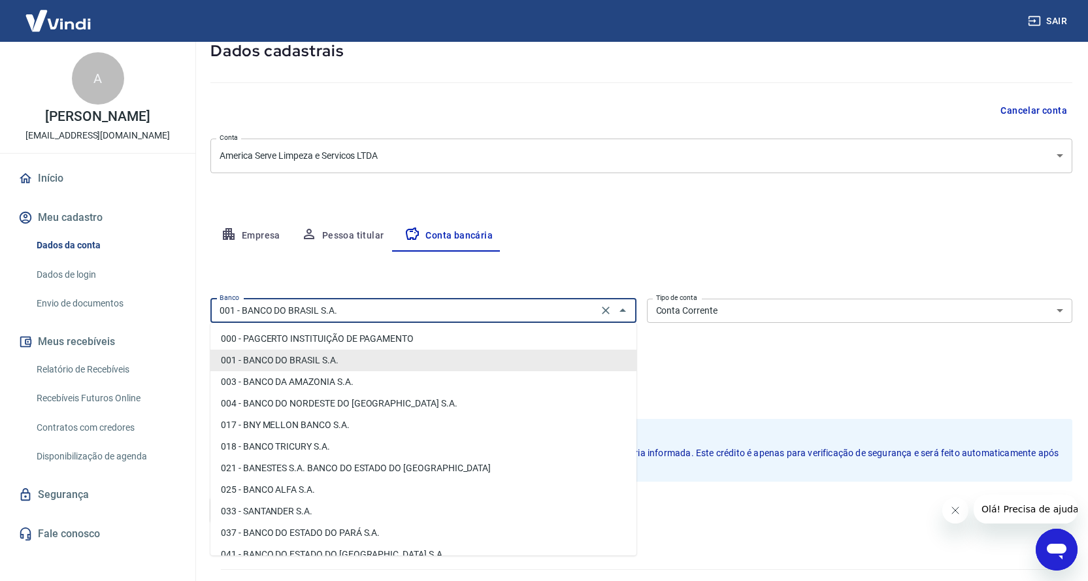
click at [339, 311] on input "001 - BANCO DO BRASIL S.A." at bounding box center [404, 311] width 380 height 16
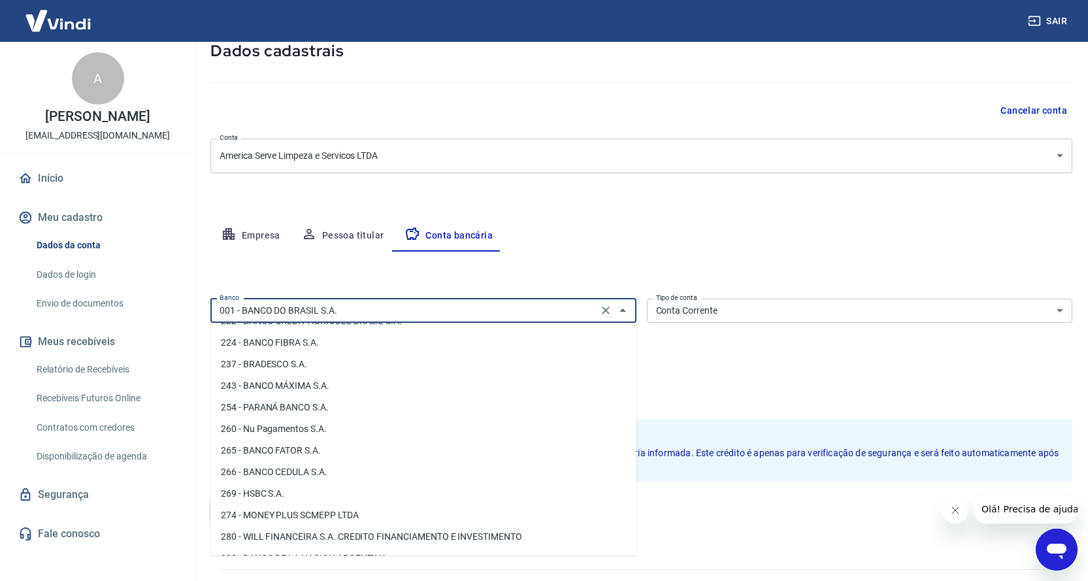
scroll to position [1111, 0]
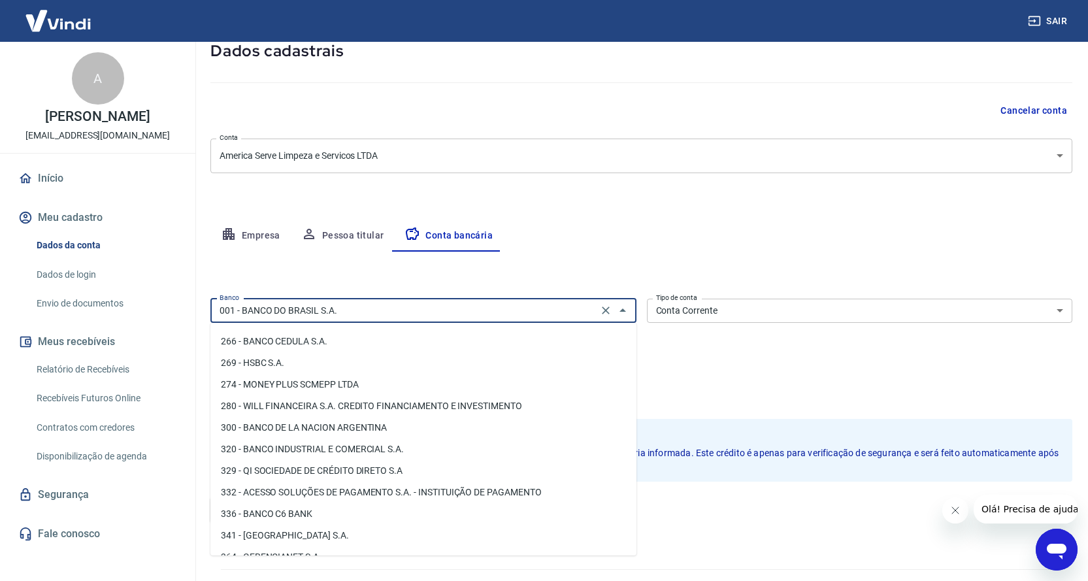
click at [320, 533] on li "341 - [GEOGRAPHIC_DATA] S.A." at bounding box center [423, 536] width 426 height 22
type input "341 - [GEOGRAPHIC_DATA] S.A."
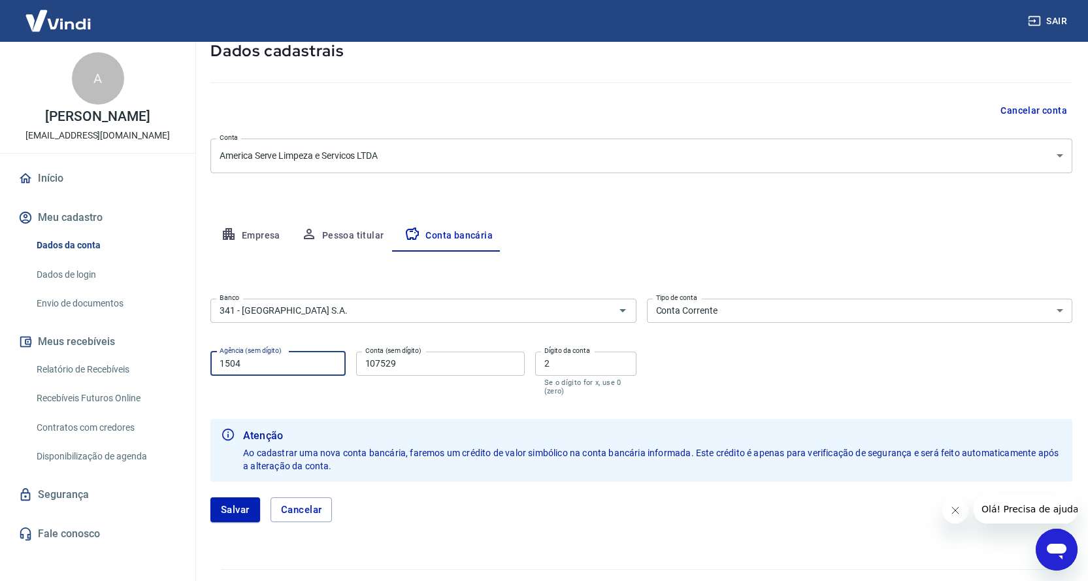
click at [276, 373] on input "1504" at bounding box center [277, 364] width 135 height 24
type input "6767"
click at [419, 369] on input "107529" at bounding box center [440, 364] width 169 height 24
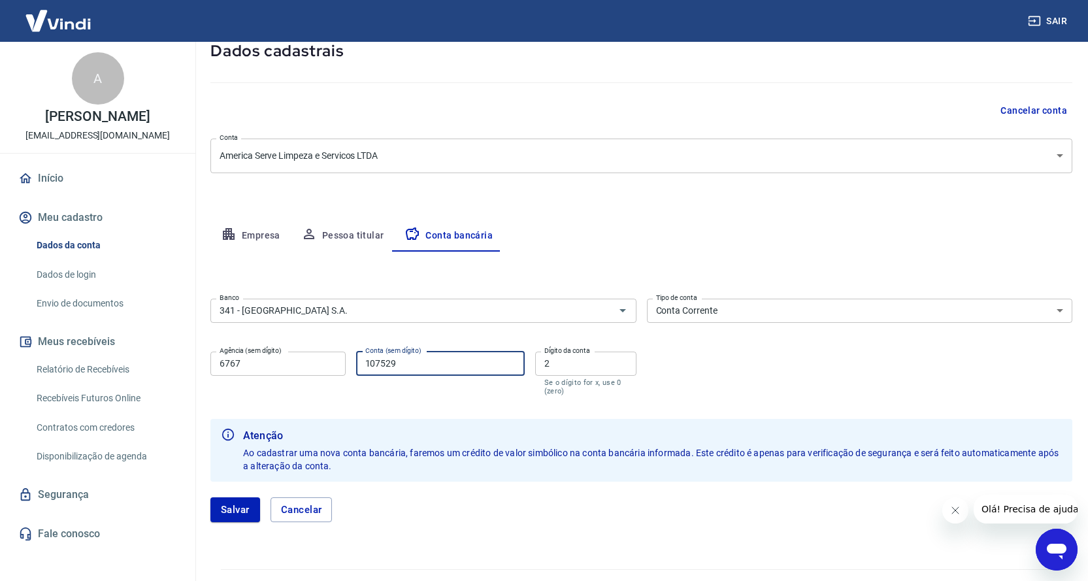
click at [419, 368] on input "107529" at bounding box center [440, 364] width 169 height 24
type input "08523"
drag, startPoint x: 553, startPoint y: 362, endPoint x: 531, endPoint y: 367, distance: 22.7
click at [531, 367] on div "Agência (sem dígito) 6767 Agência (sem dígito) Conta (sem dígito) 08523 Conta (…" at bounding box center [423, 372] width 426 height 52
type input "3"
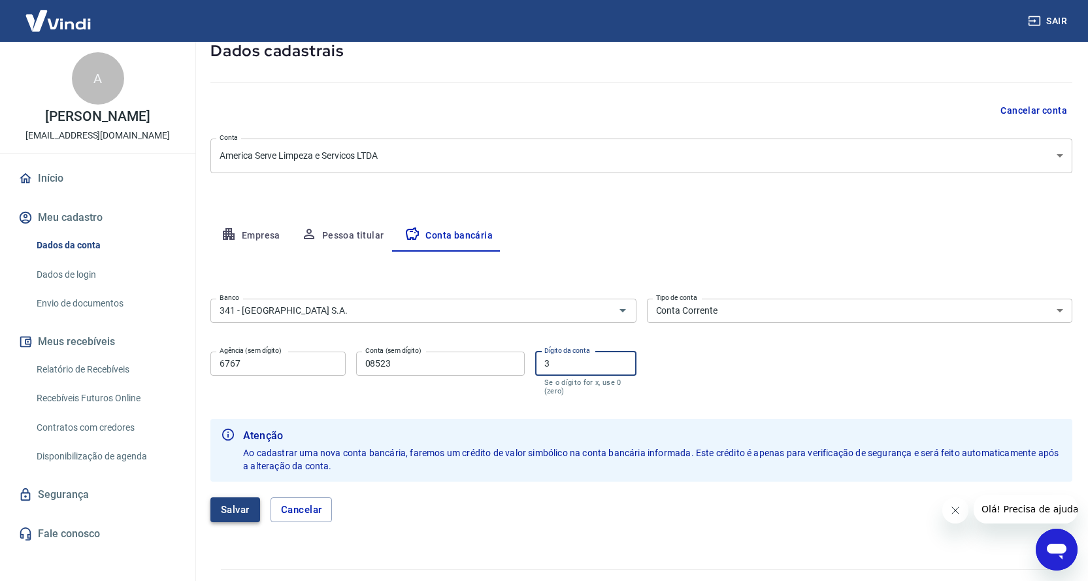
click at [228, 498] on button "Salvar" at bounding box center [235, 509] width 50 height 25
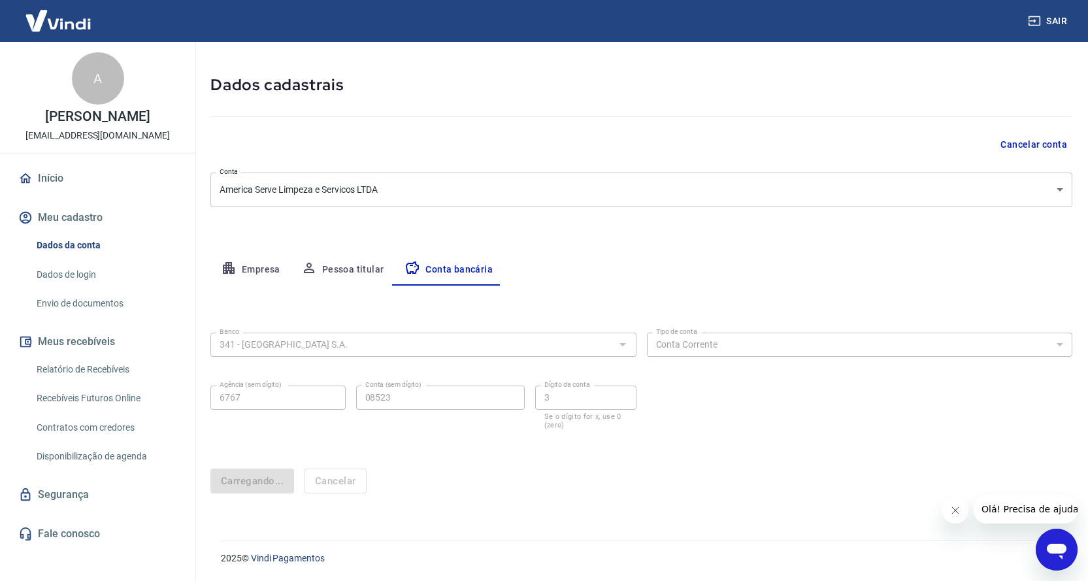
scroll to position [0, 0]
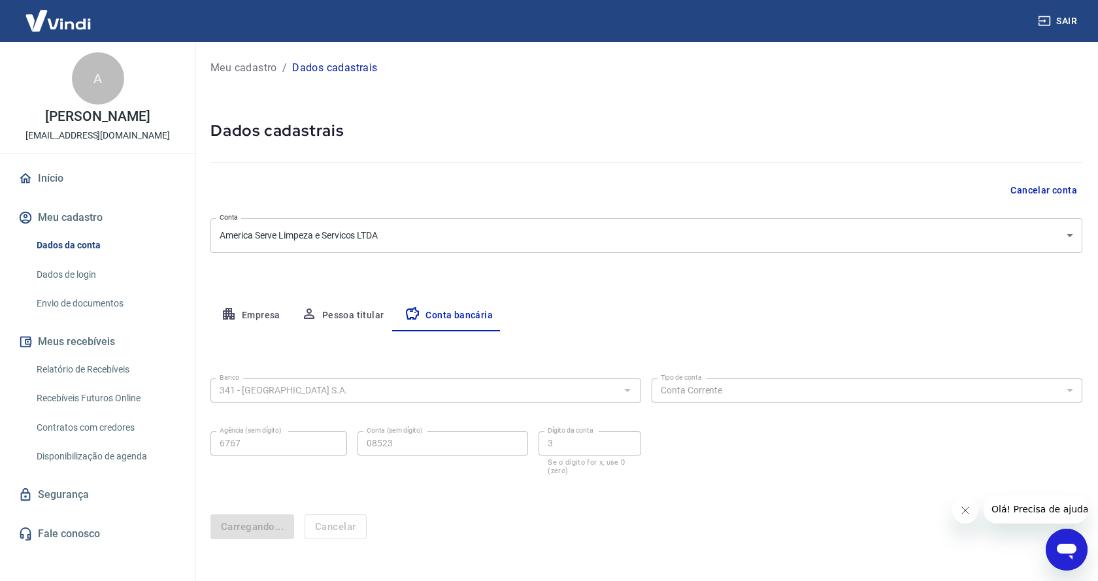
select select "1"
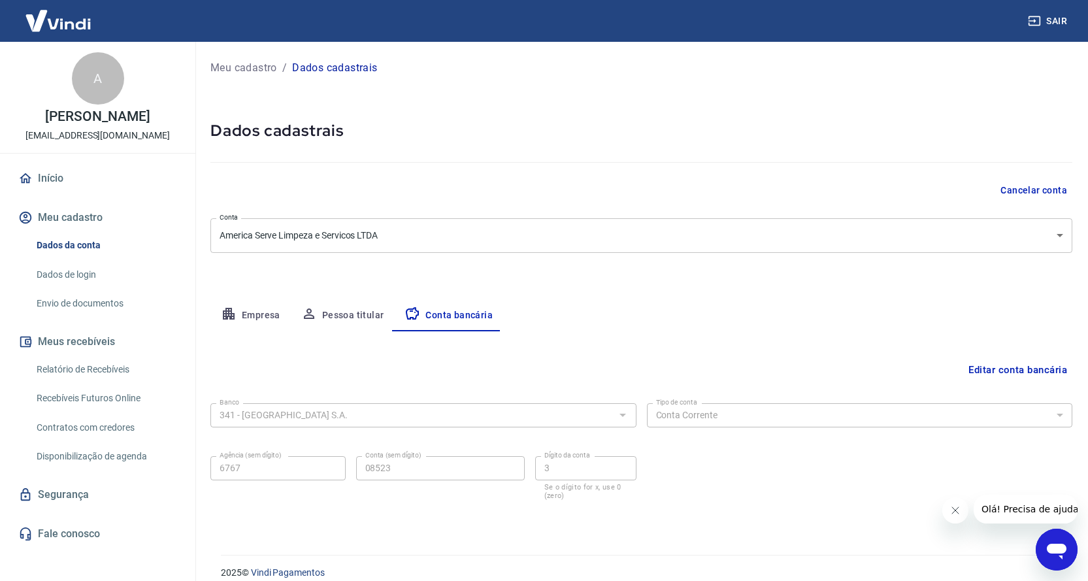
click at [114, 298] on link "Envio de documentos" at bounding box center [105, 303] width 148 height 27
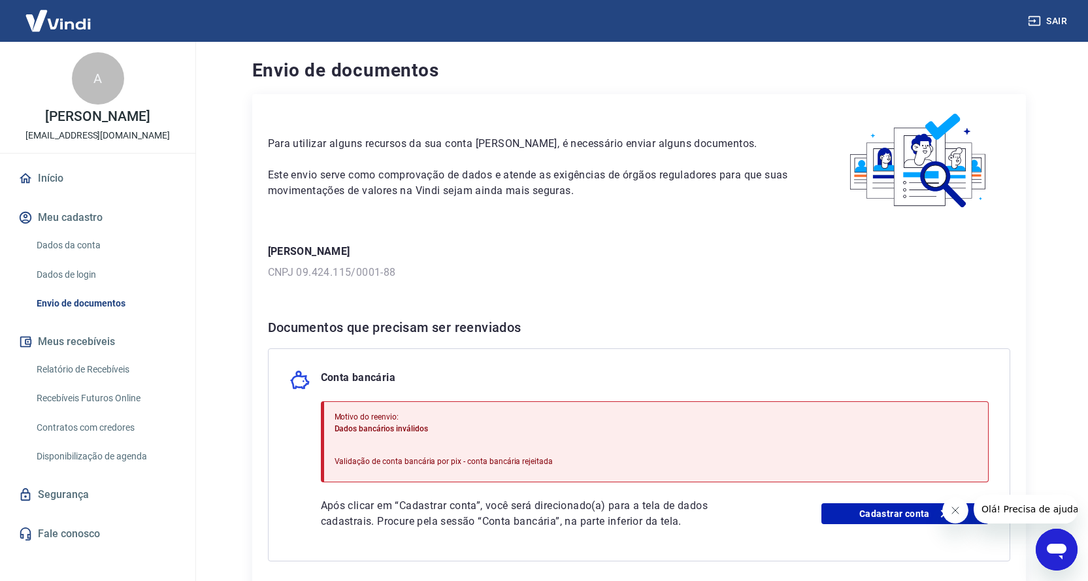
scroll to position [115, 0]
